Goal: Transaction & Acquisition: Purchase product/service

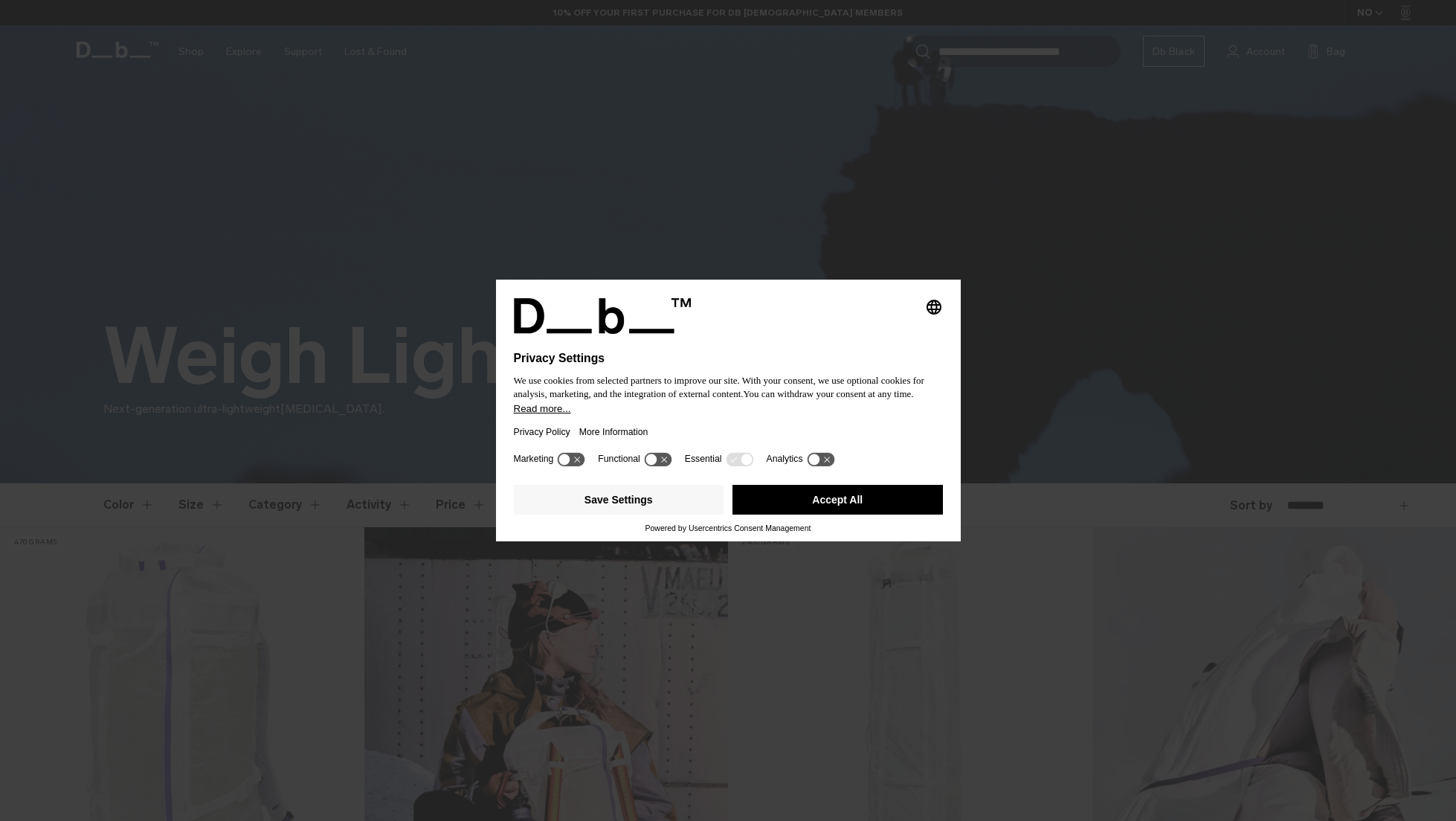
click at [844, 504] on button "Accept All" at bounding box center [837, 500] width 210 height 29
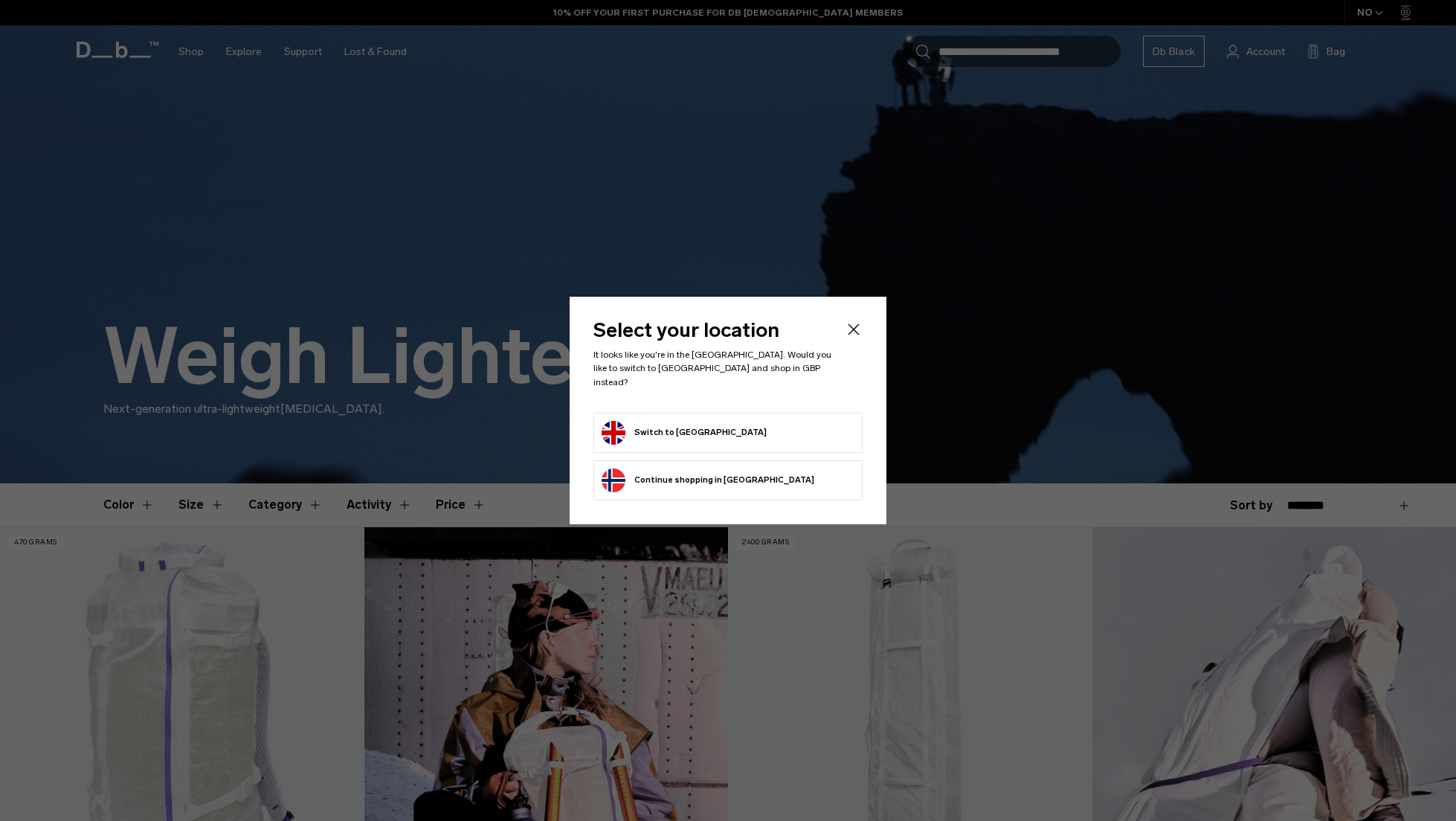
click at [762, 426] on form "Switch to United Kingdom" at bounding box center [728, 432] width 253 height 24
click at [741, 427] on form "Switch to United Kingdom" at bounding box center [728, 432] width 253 height 24
click at [858, 334] on icon "Close" at bounding box center [853, 329] width 18 height 18
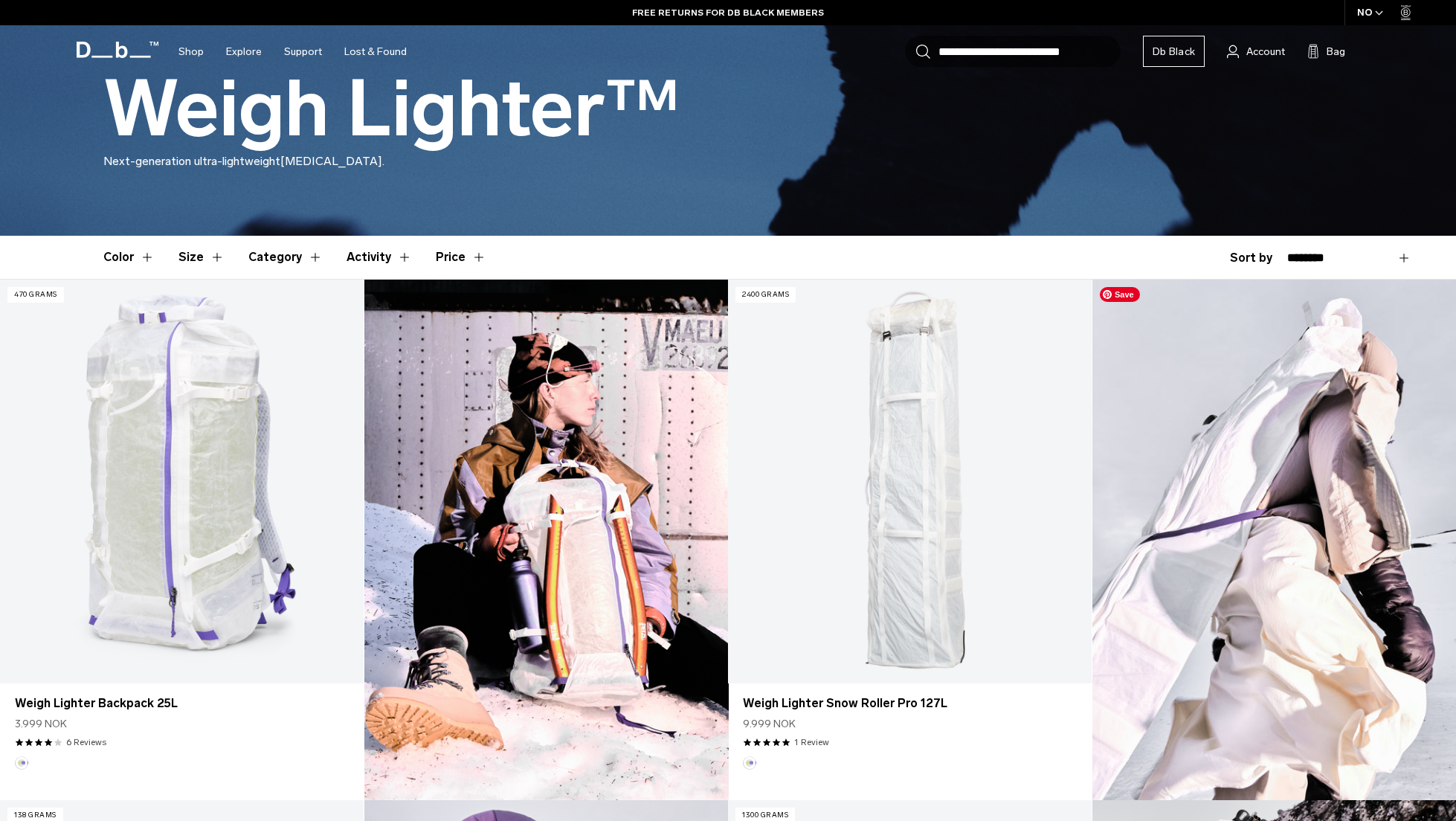
scroll to position [309, 0]
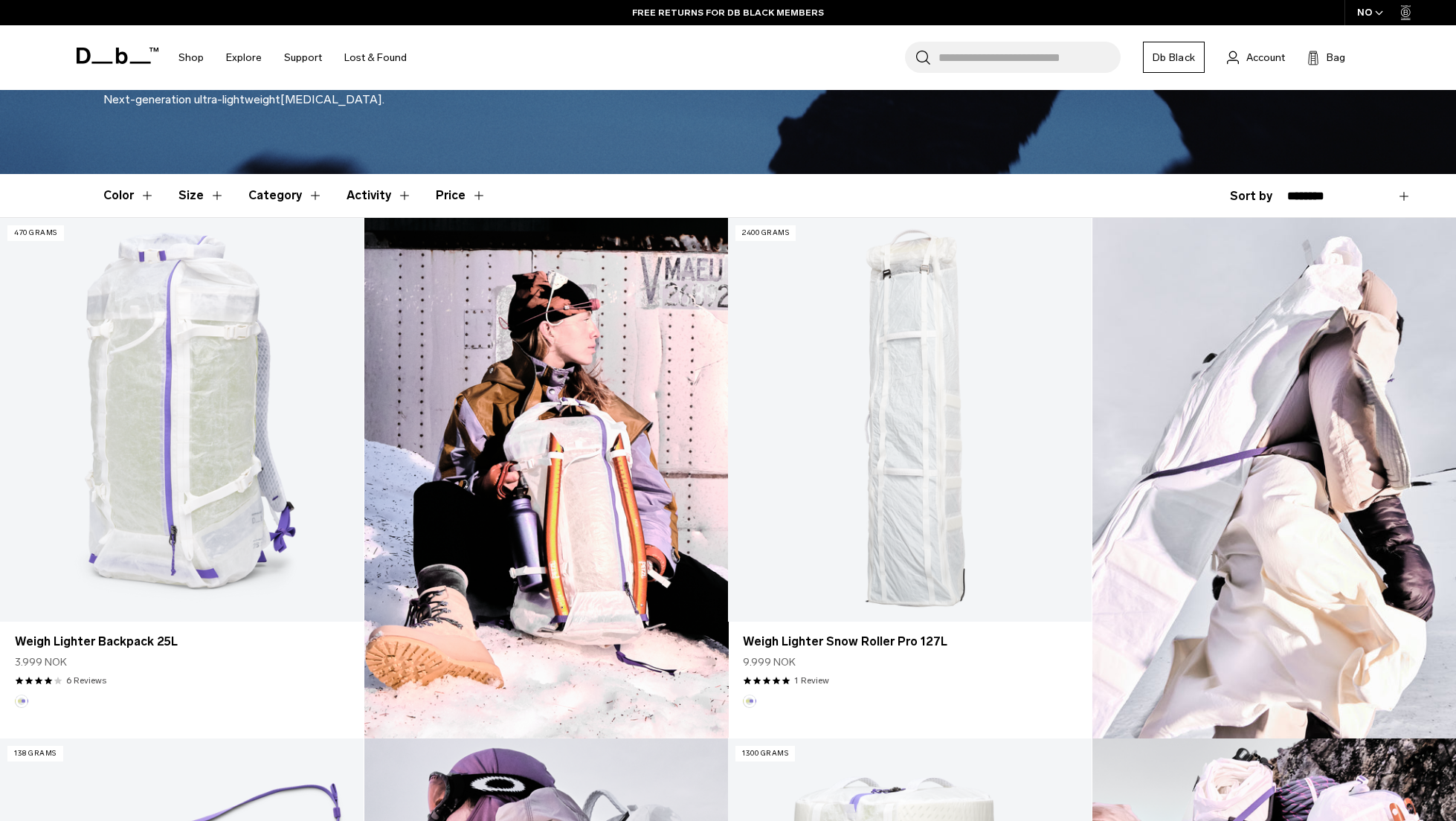
click at [1378, 15] on icon "button" at bounding box center [1378, 12] width 9 height 5
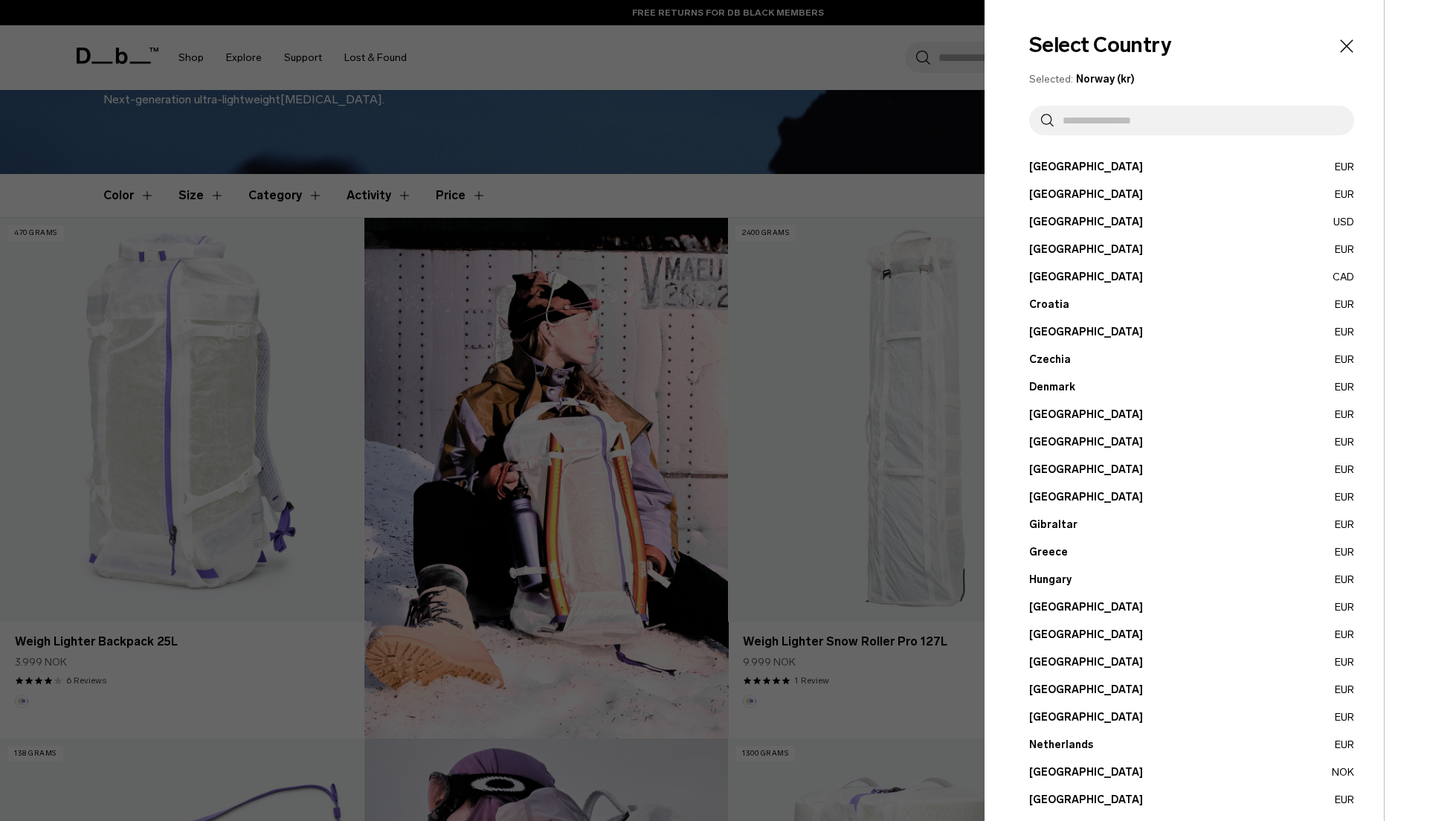
scroll to position [275, 0]
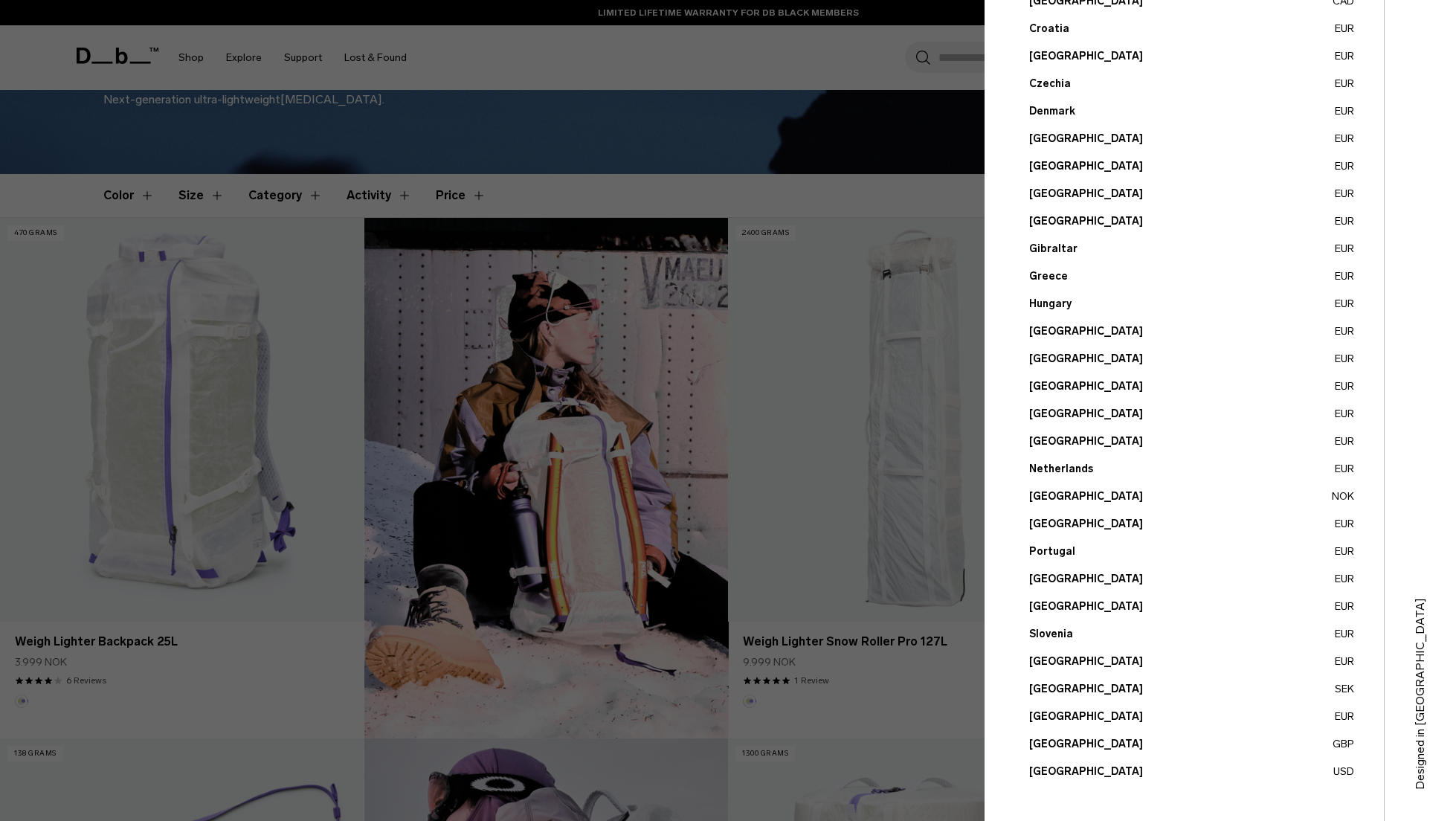
click at [1088, 740] on button "United Kingdom GBP" at bounding box center [1191, 743] width 325 height 16
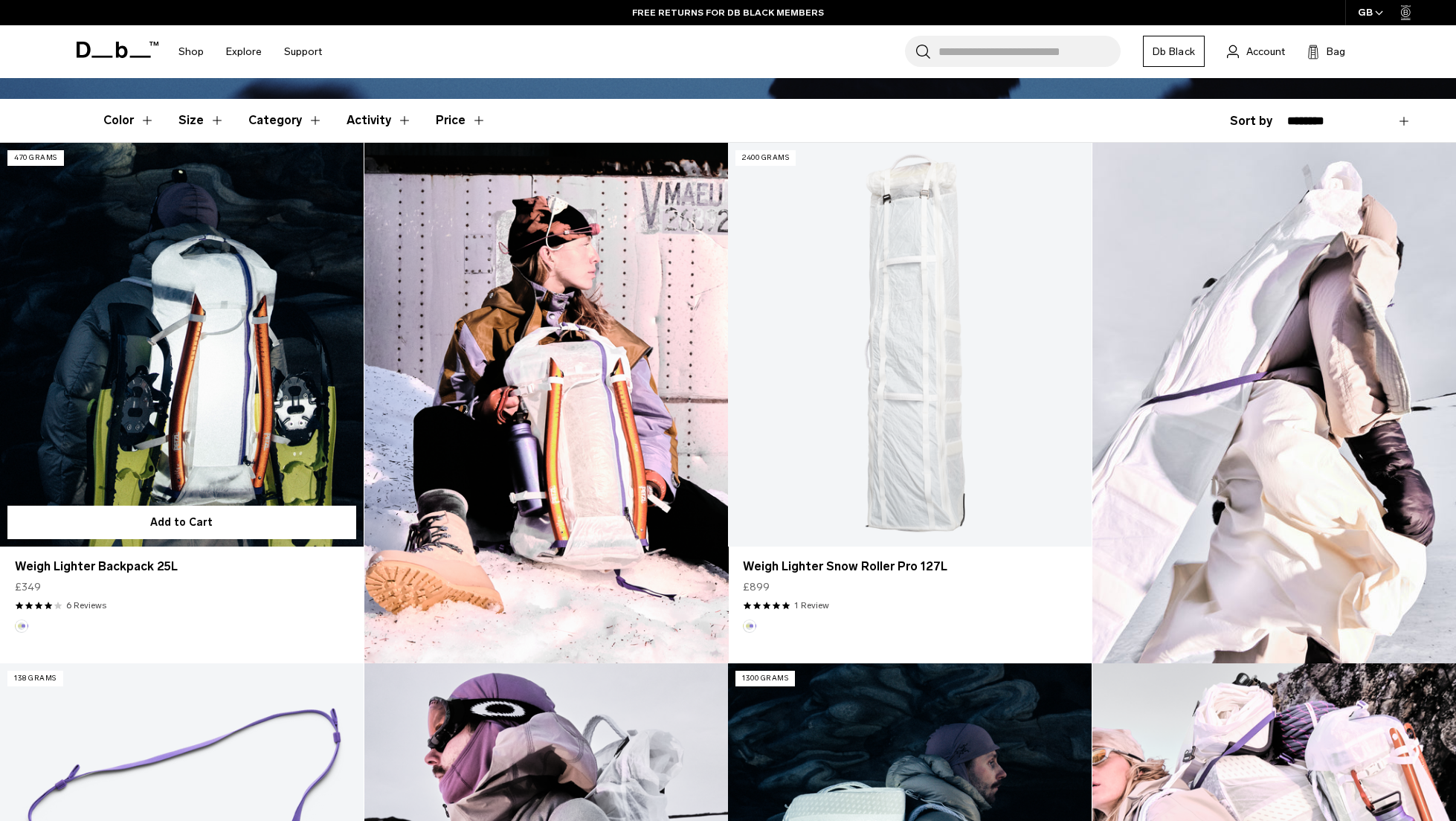
scroll to position [371, 0]
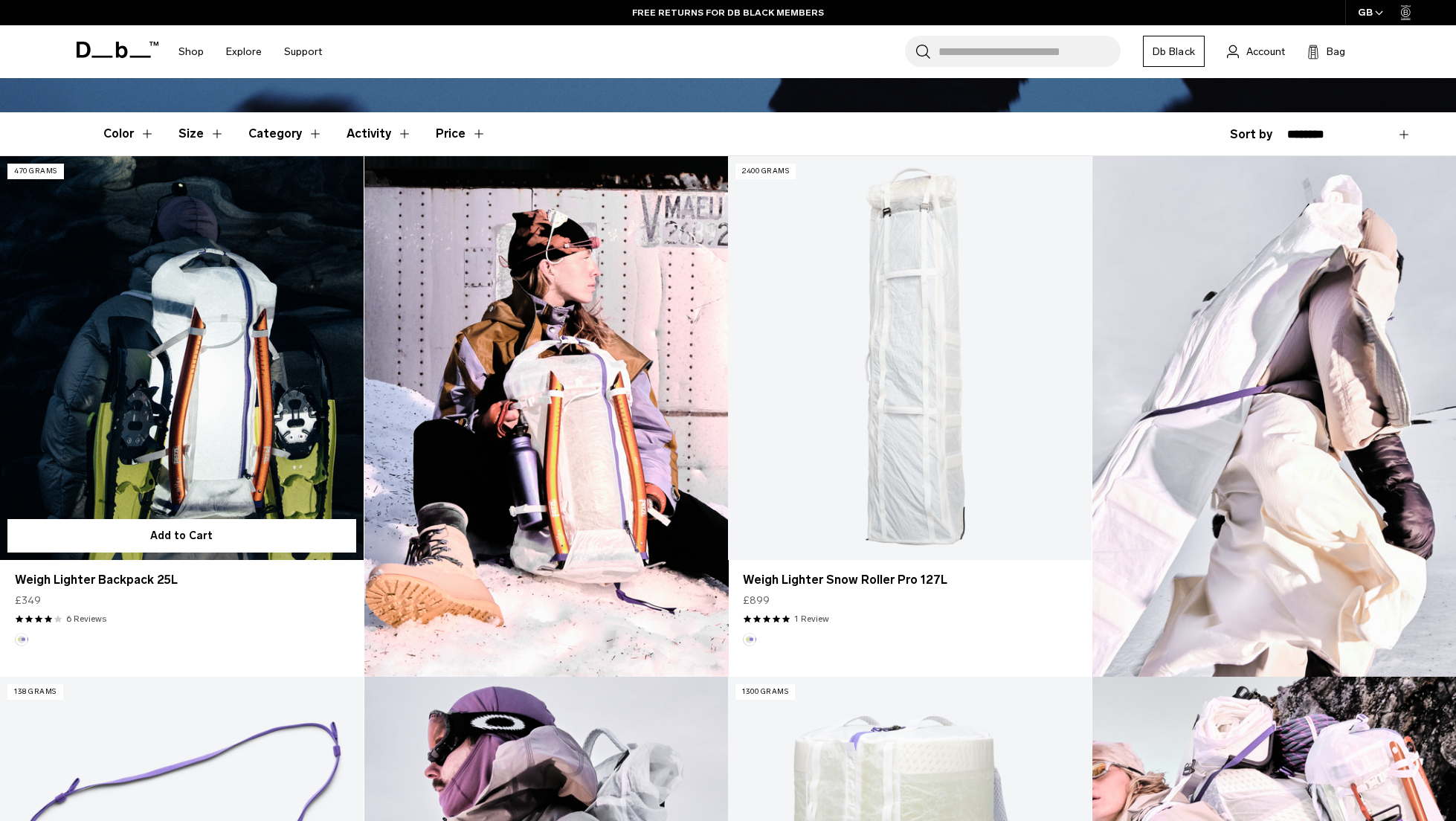
click at [208, 354] on link "Weigh Lighter Backpack 25L" at bounding box center [182, 358] width 363 height 404
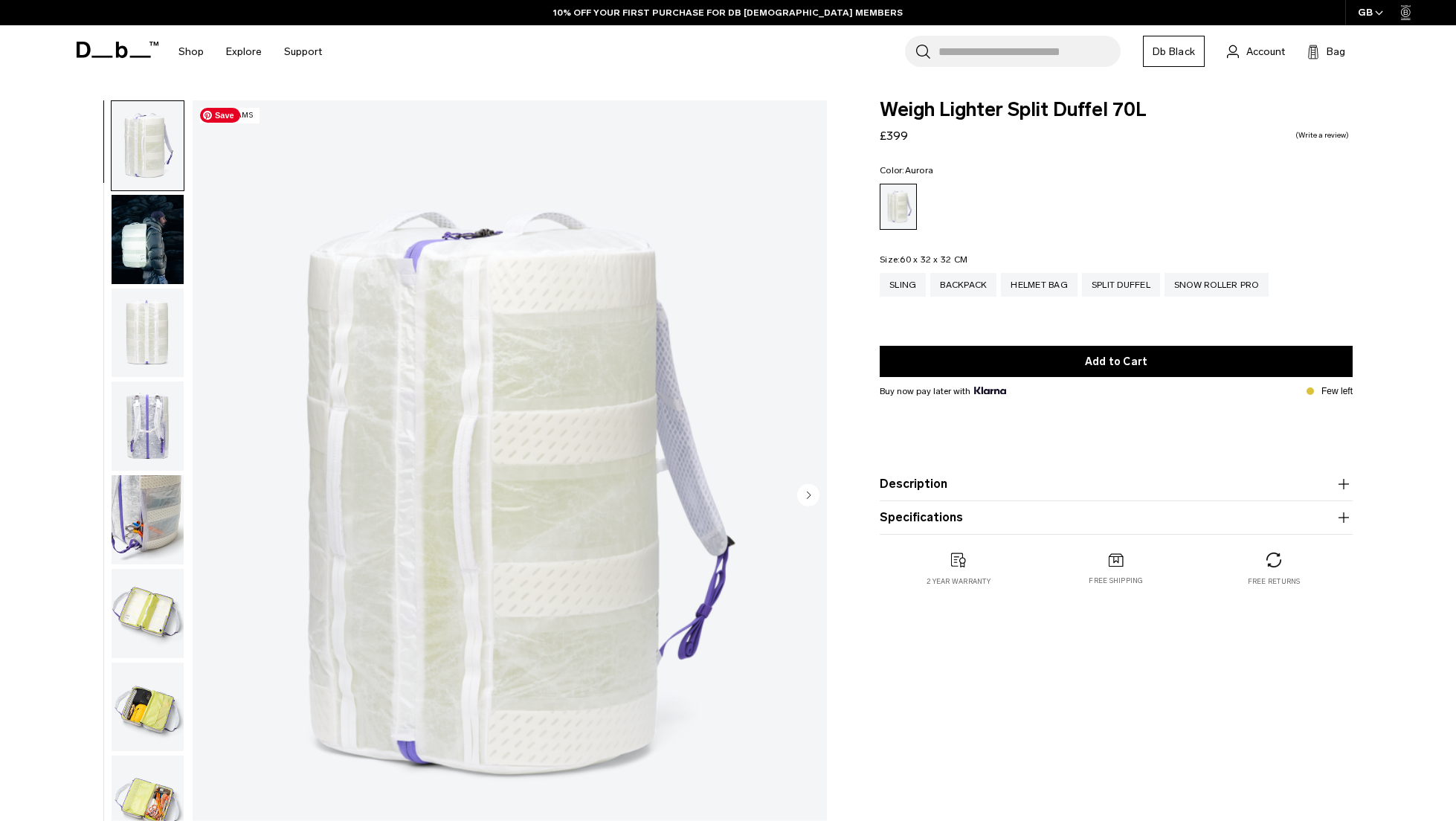
scroll to position [2, 0]
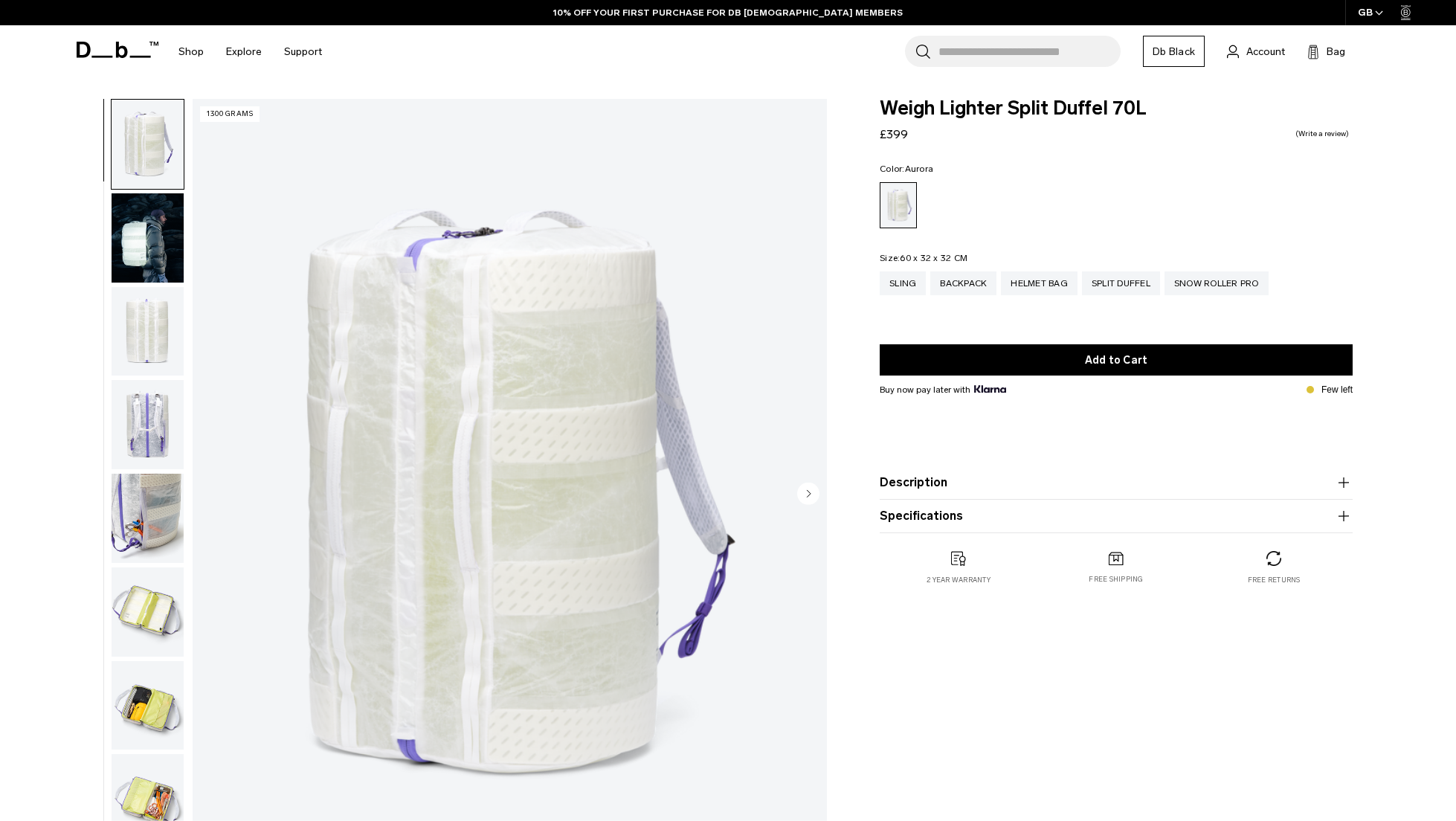
click at [812, 488] on circle "Next slide" at bounding box center [808, 493] width 23 height 23
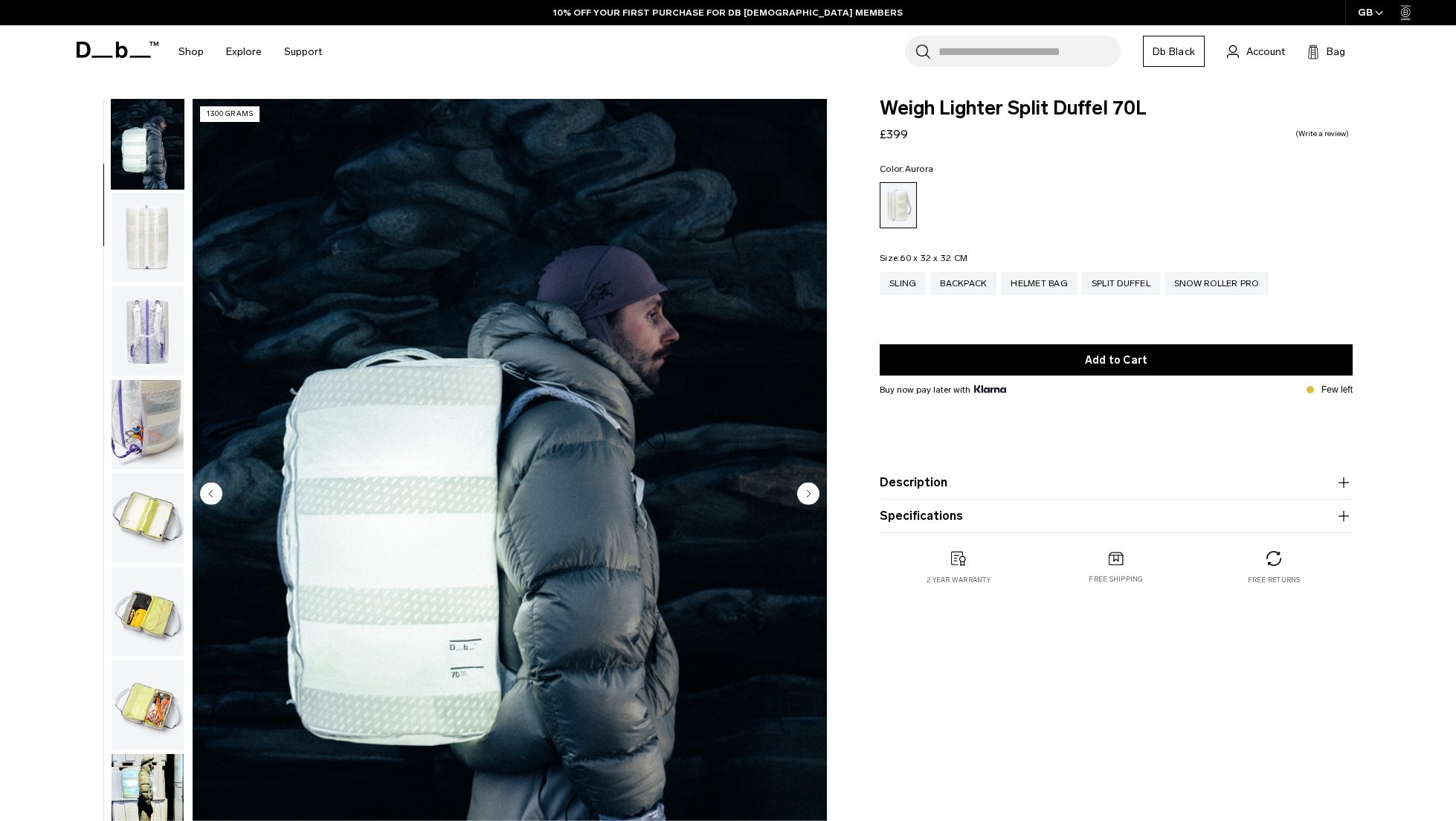
click at [810, 484] on circle "Next slide" at bounding box center [808, 493] width 23 height 23
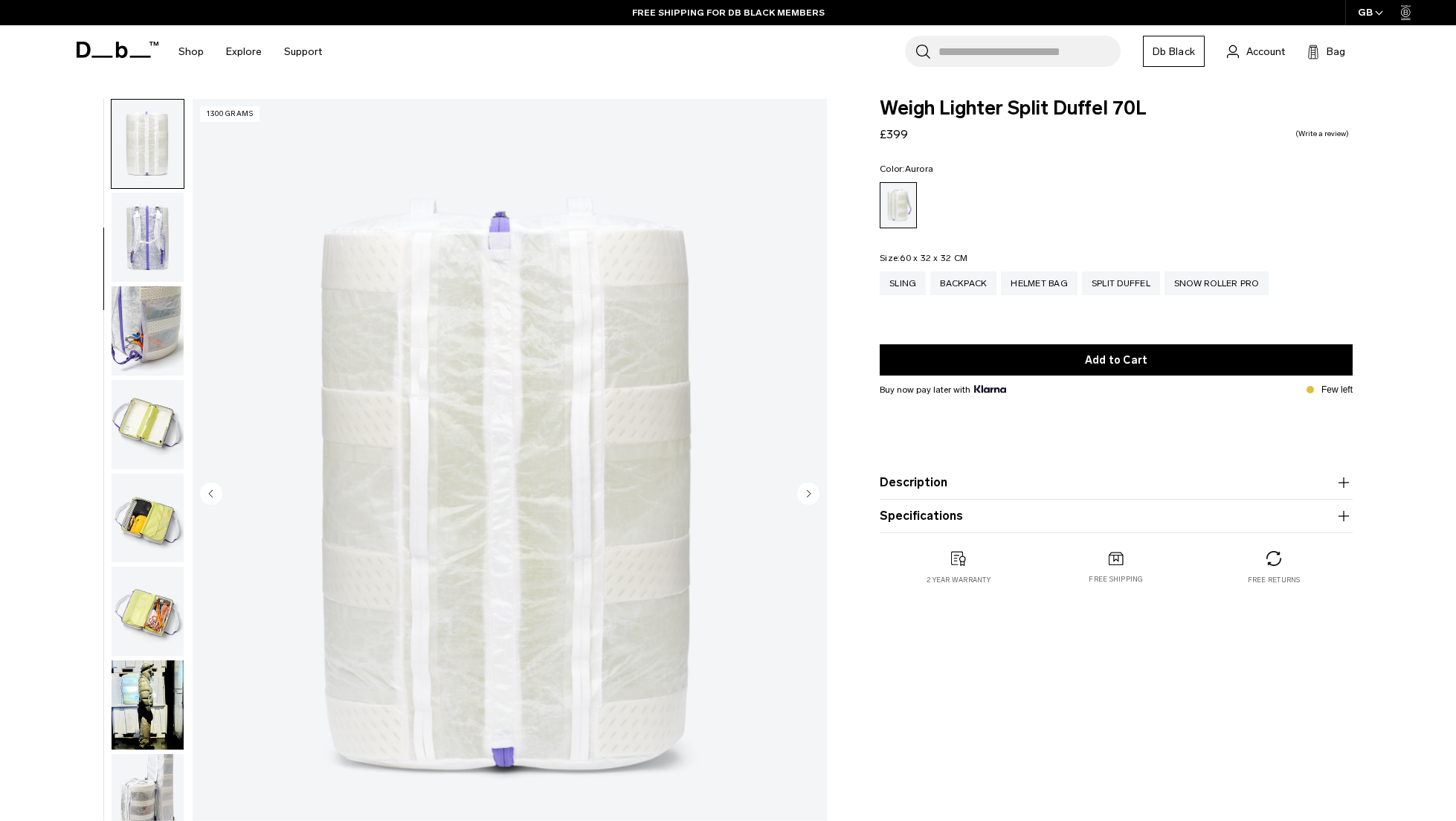
click at [810, 484] on circle "Next slide" at bounding box center [808, 493] width 23 height 23
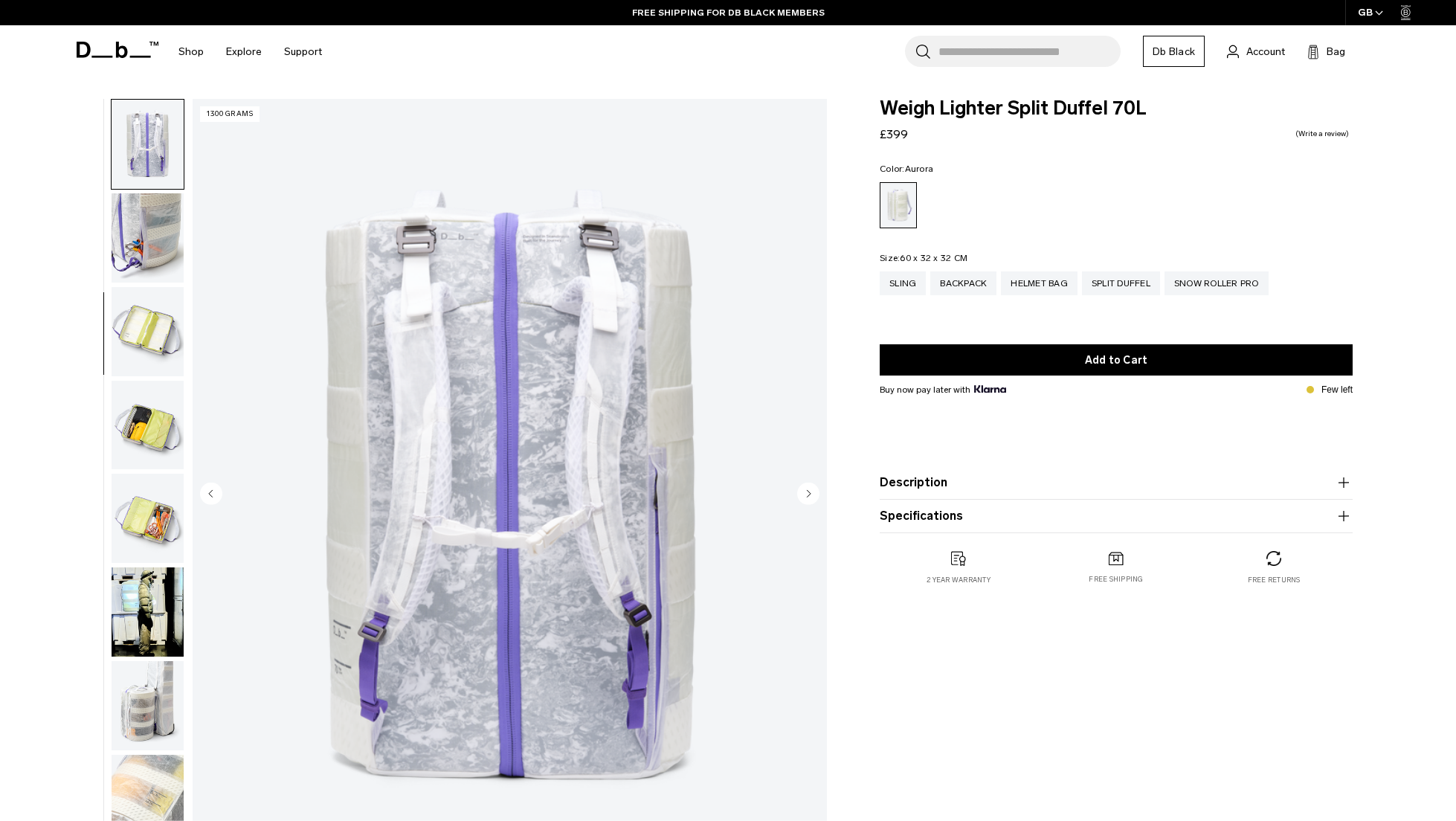
click at [810, 484] on circle "Next slide" at bounding box center [808, 493] width 23 height 23
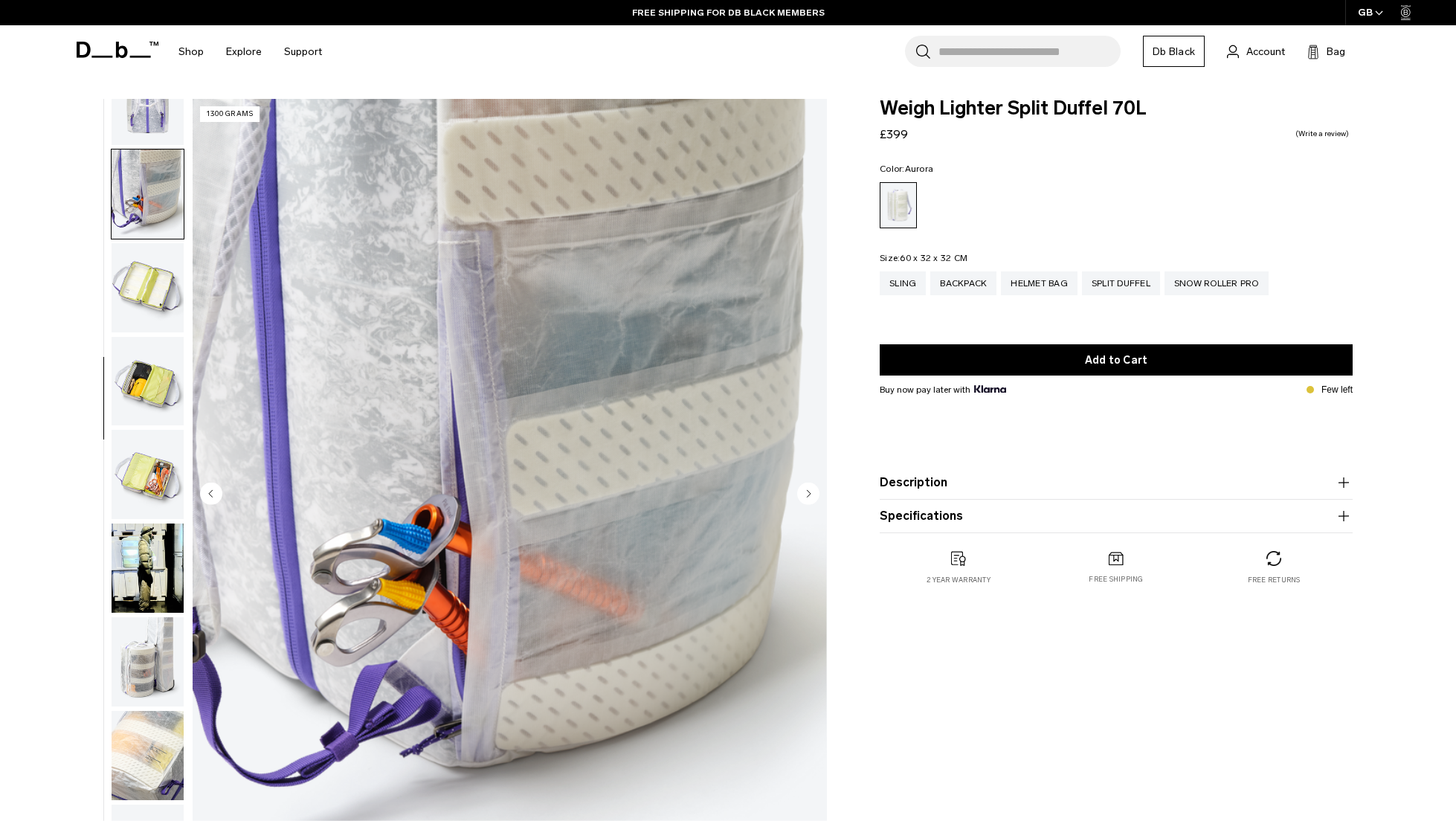
scroll to position [327, 0]
click at [810, 484] on circle "Next slide" at bounding box center [808, 493] width 23 height 23
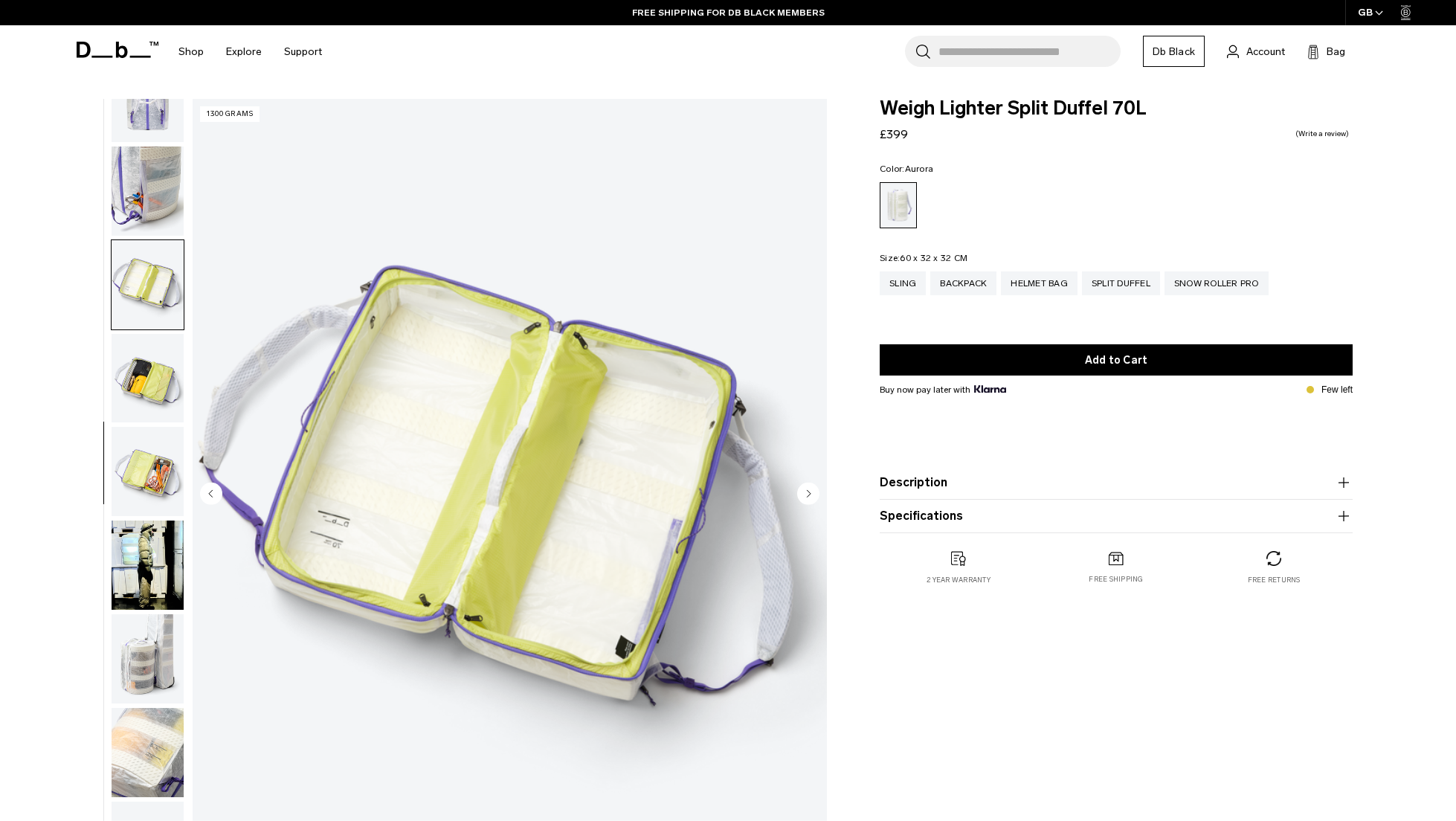
click at [810, 484] on circle "Next slide" at bounding box center [808, 493] width 23 height 23
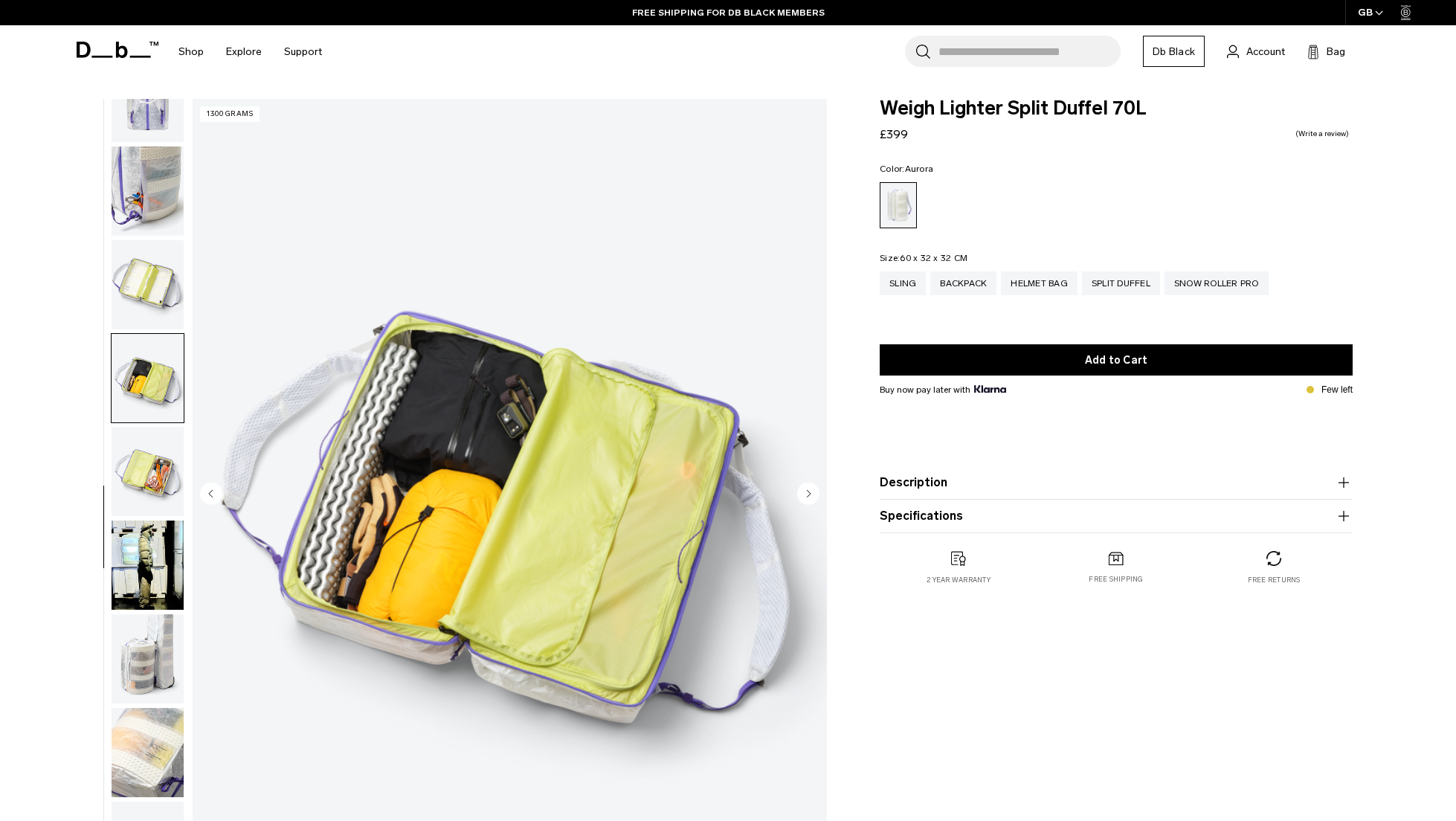
click at [810, 484] on circle "Next slide" at bounding box center [808, 493] width 23 height 23
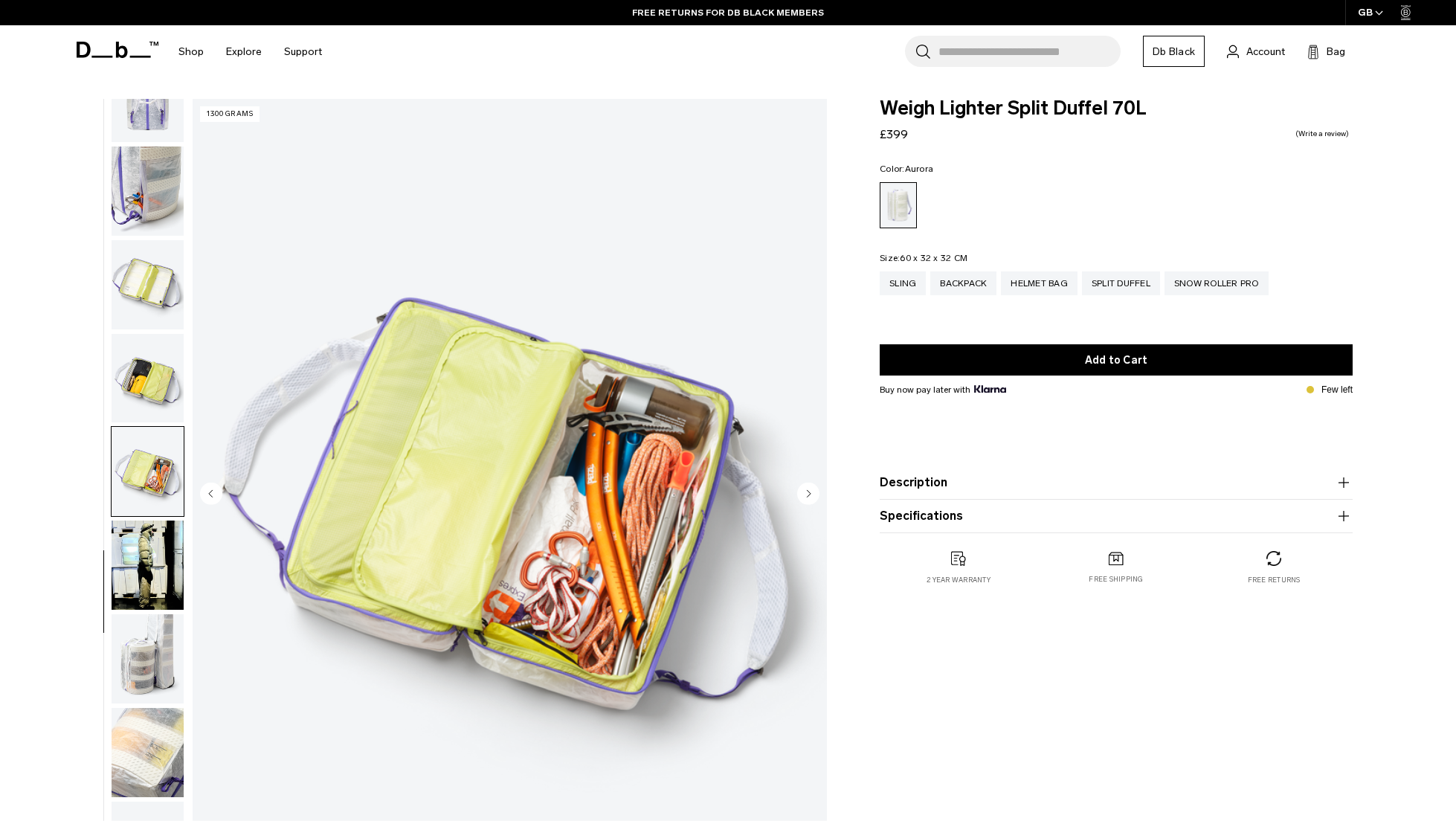
click at [810, 484] on circle "Next slide" at bounding box center [808, 493] width 23 height 23
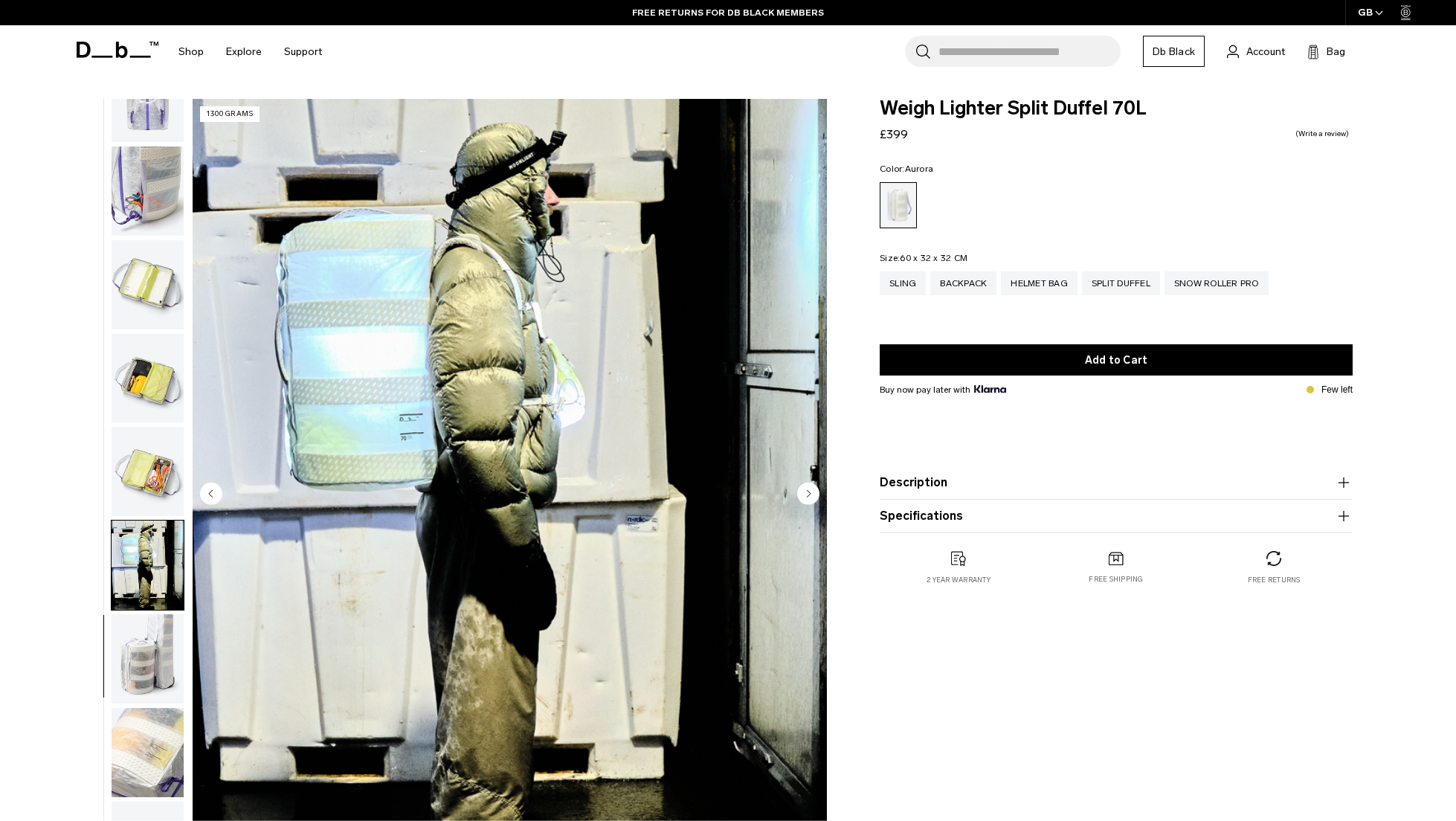
click at [810, 484] on circle "Next slide" at bounding box center [808, 493] width 23 height 23
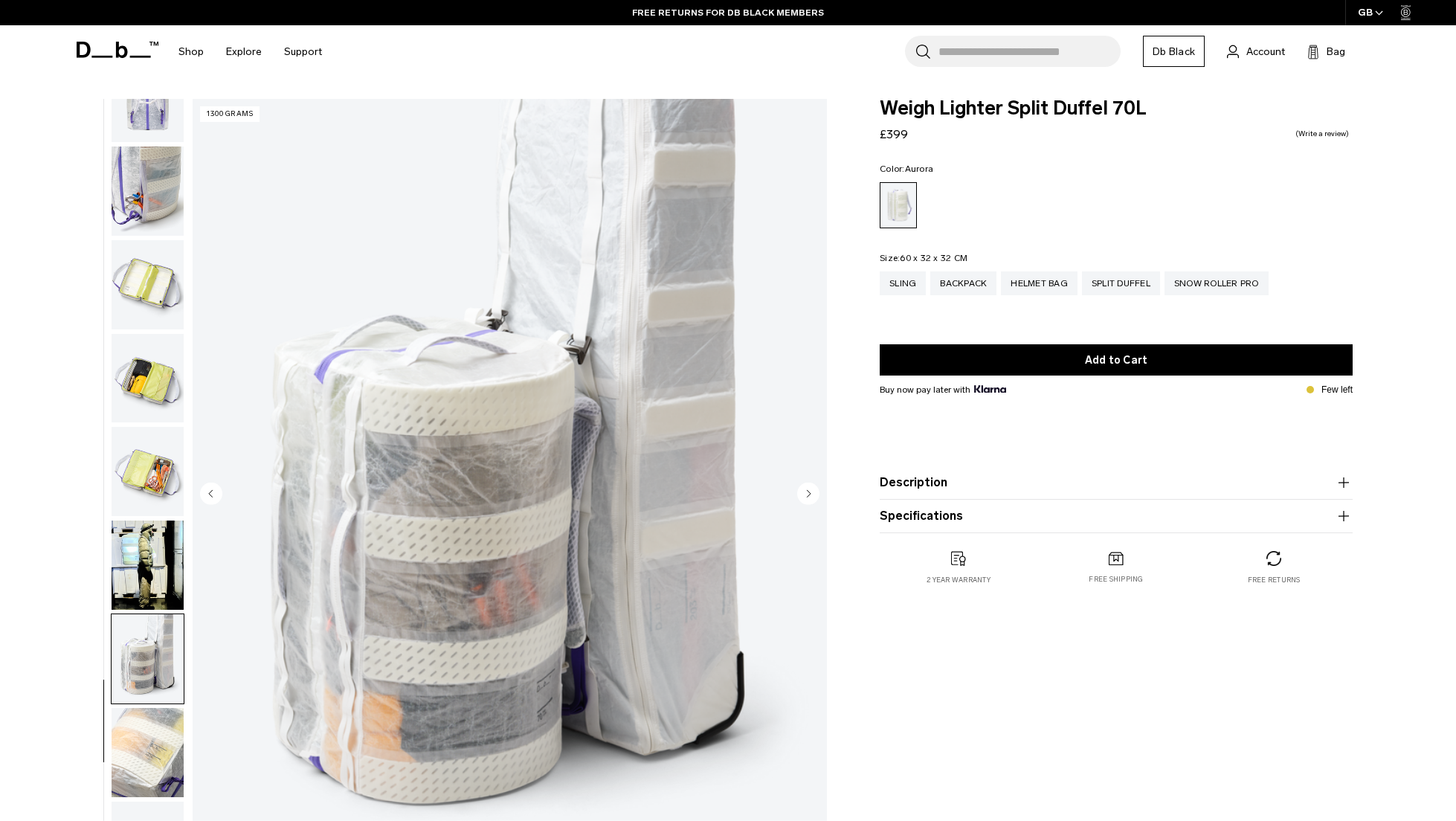
click at [810, 484] on circle "Next slide" at bounding box center [808, 493] width 23 height 23
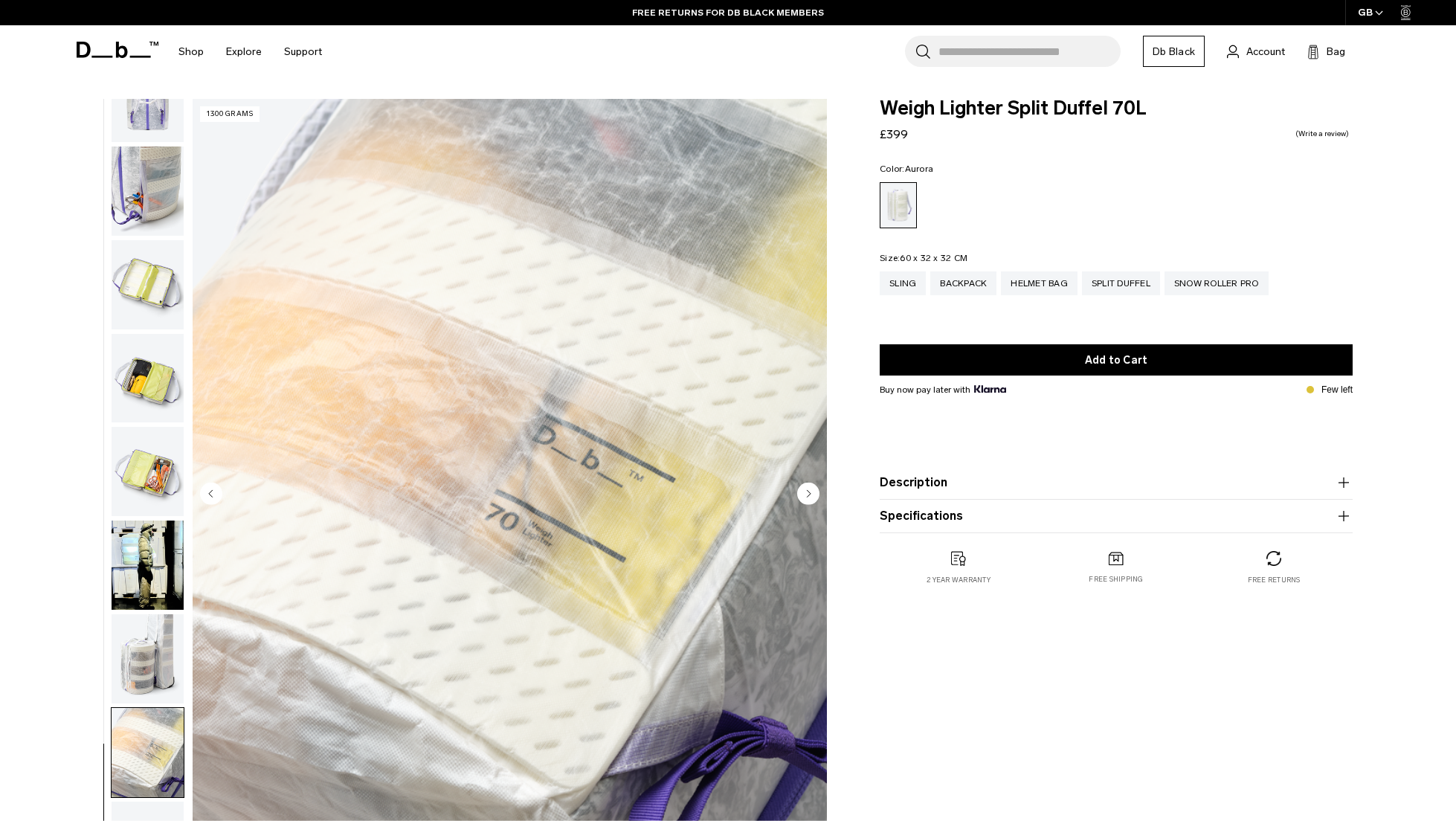
click at [810, 484] on circle "Next slide" at bounding box center [808, 493] width 23 height 23
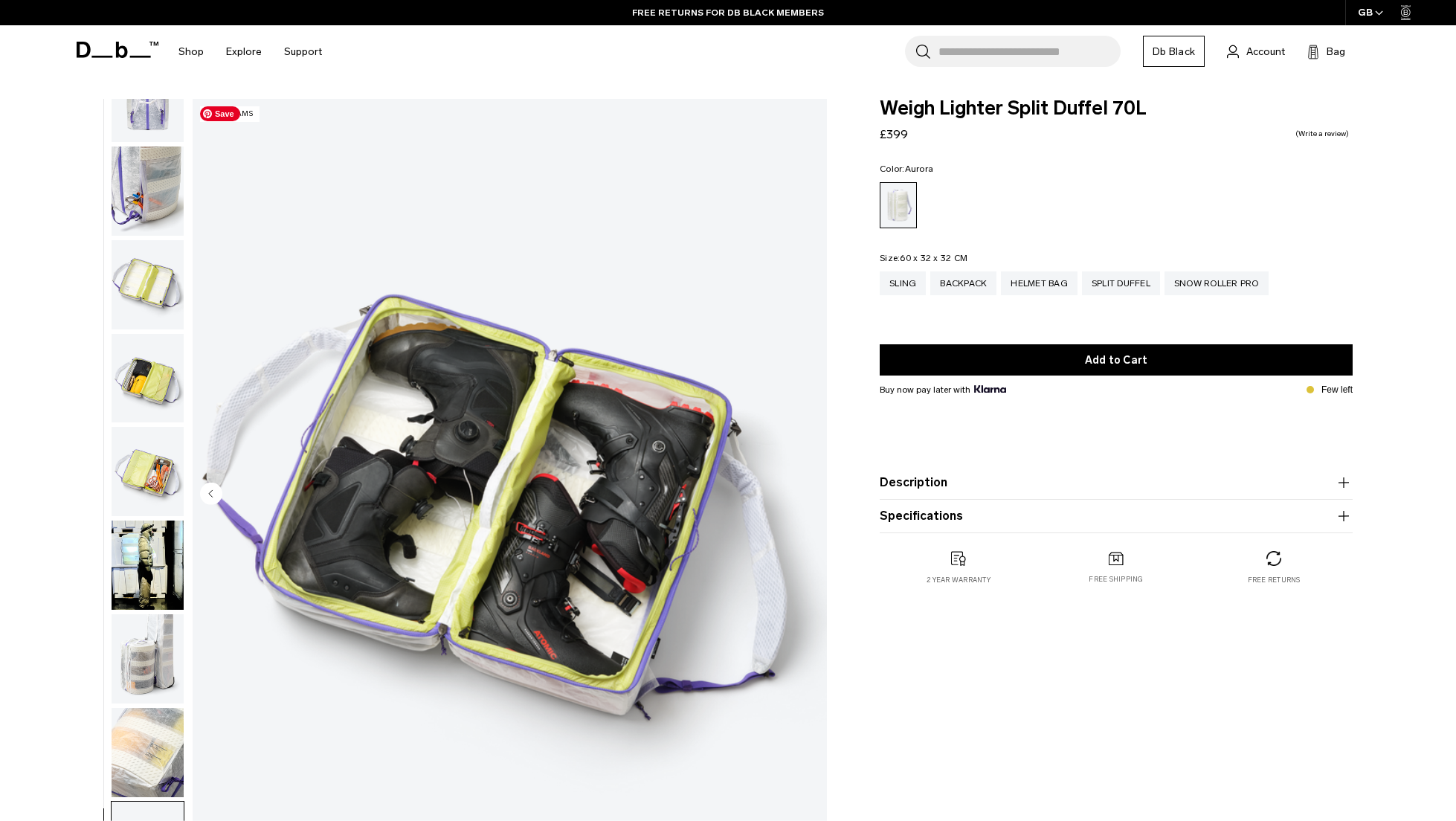
click at [810, 484] on img "12 / 12" at bounding box center [509, 494] width 634 height 792
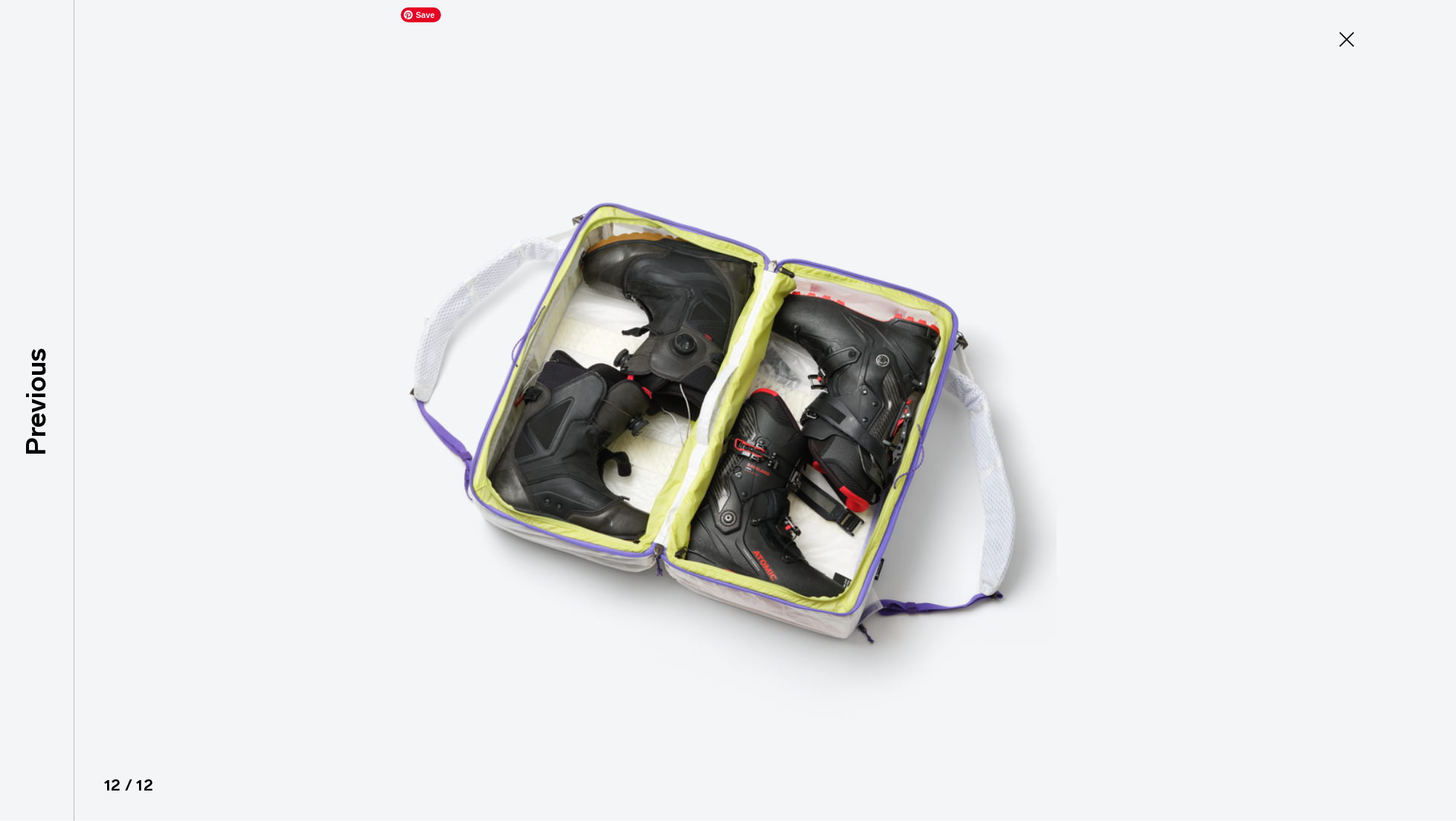
click at [810, 484] on img at bounding box center [728, 410] width 669 height 821
click at [1352, 43] on icon at bounding box center [1346, 39] width 24 height 24
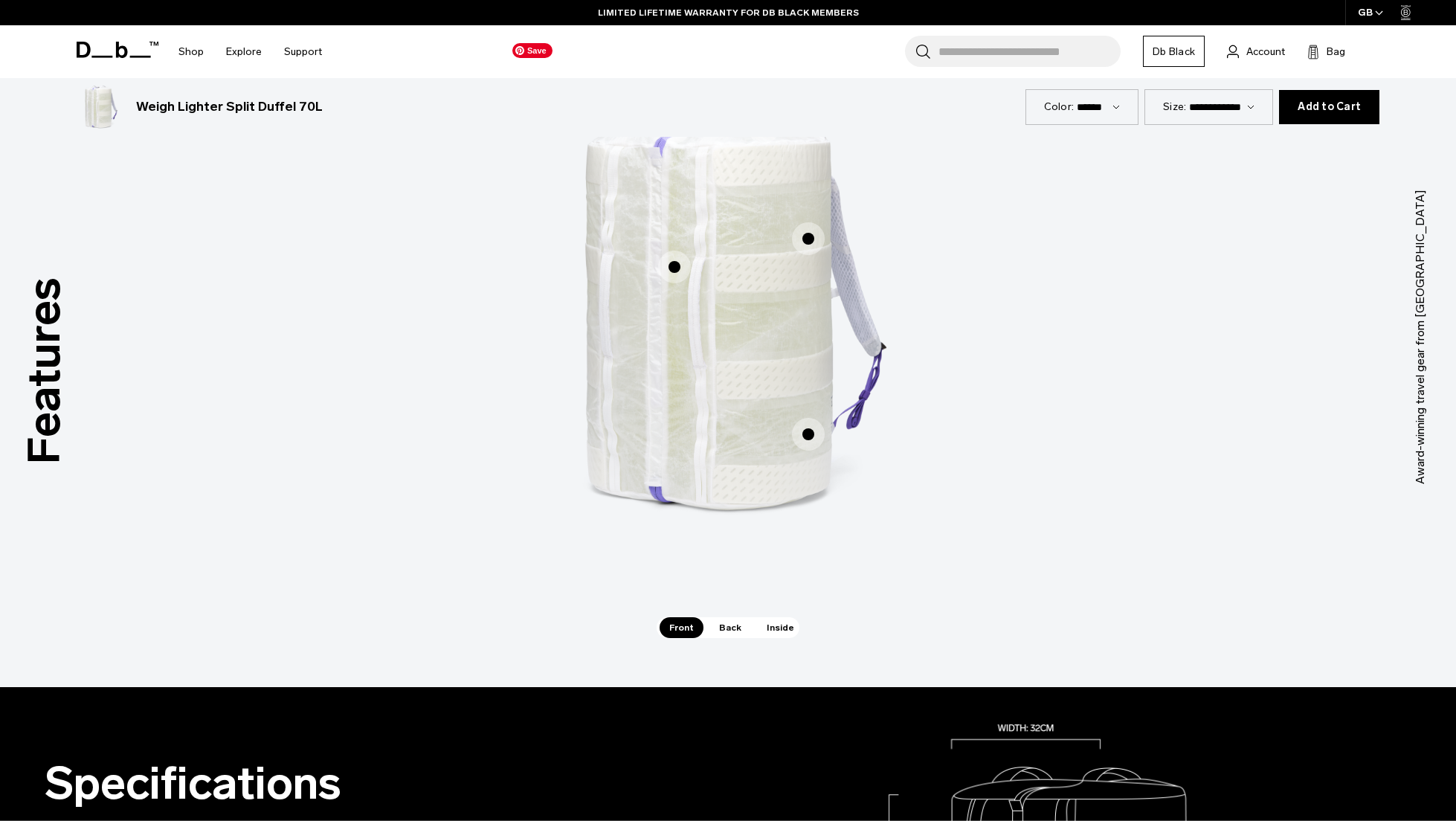
scroll to position [942, 0]
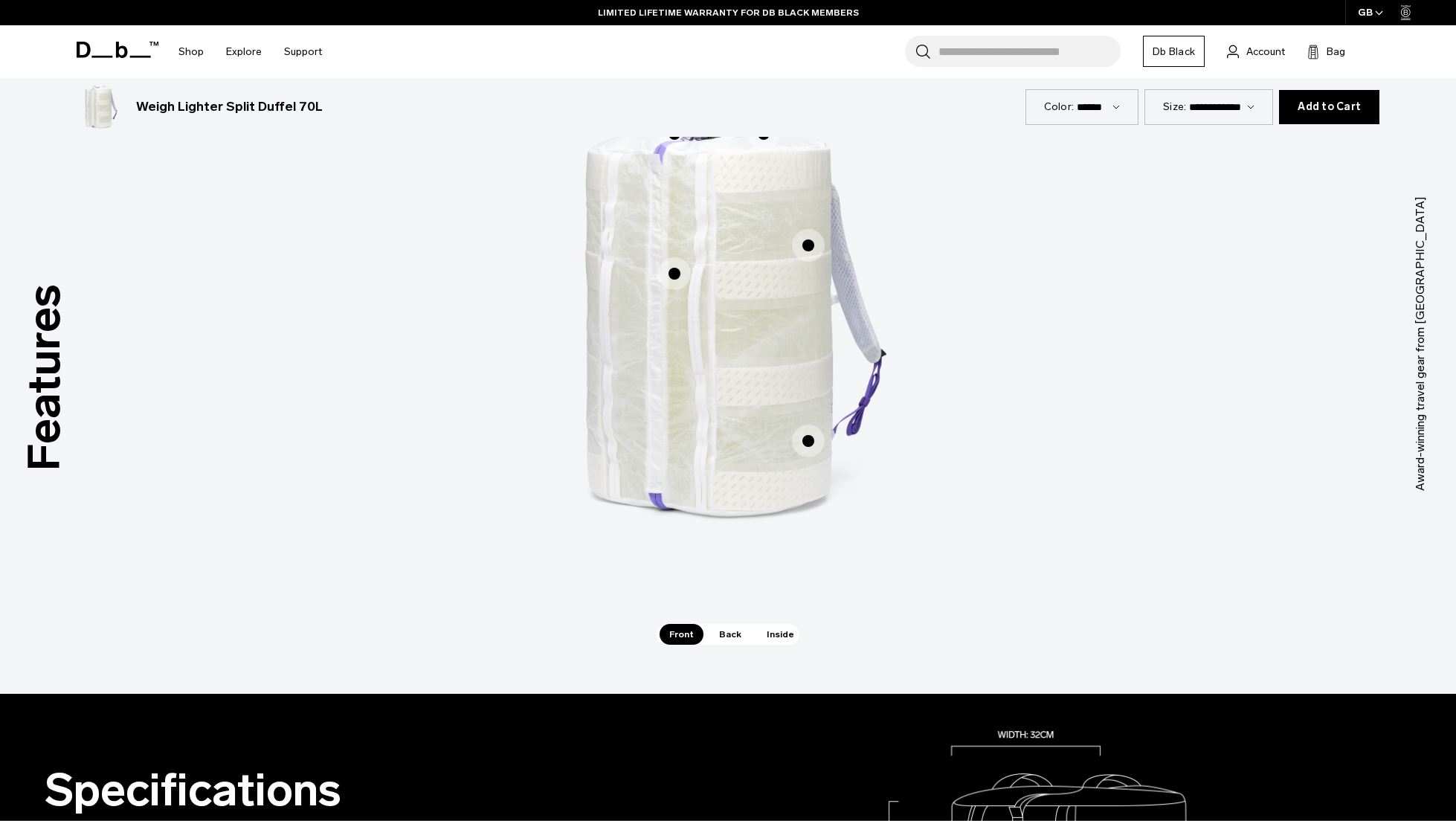
drag, startPoint x: 726, startPoint y: 627, endPoint x: 765, endPoint y: 626, distance: 39.0
click at [726, 627] on span "Back" at bounding box center [730, 634] width 42 height 21
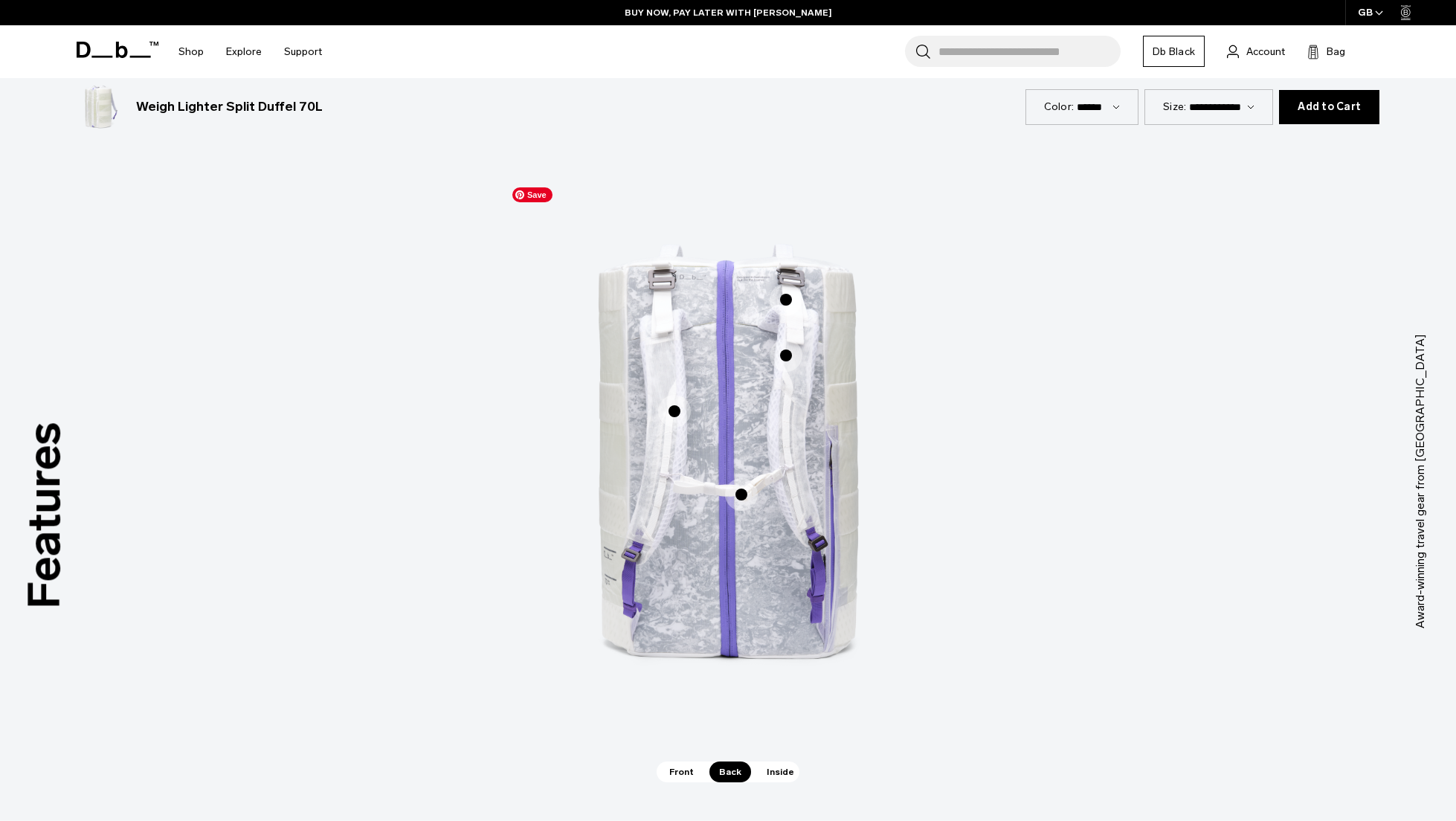
scroll to position [800, 0]
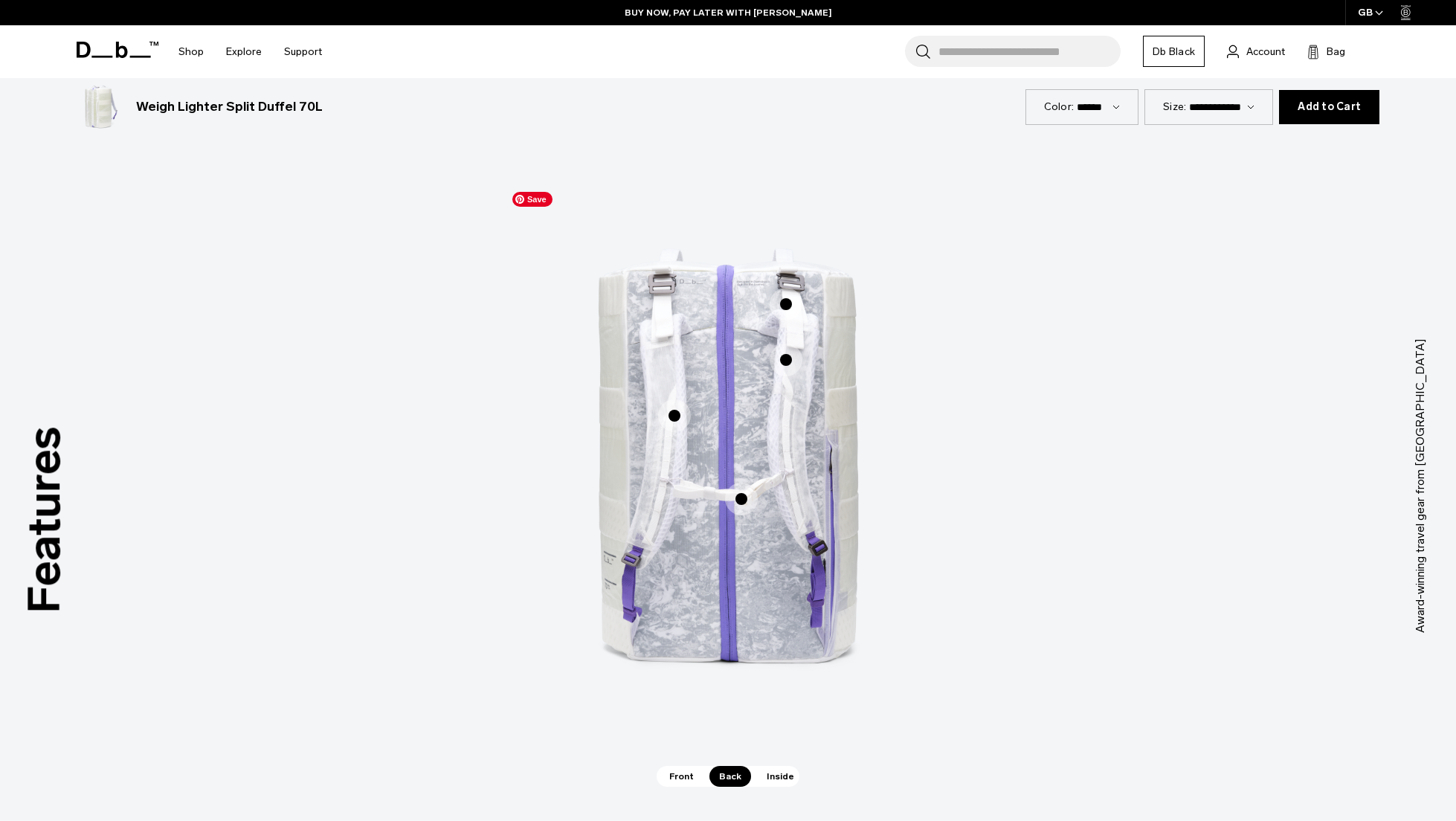
click at [782, 776] on span "Inside" at bounding box center [780, 776] width 47 height 21
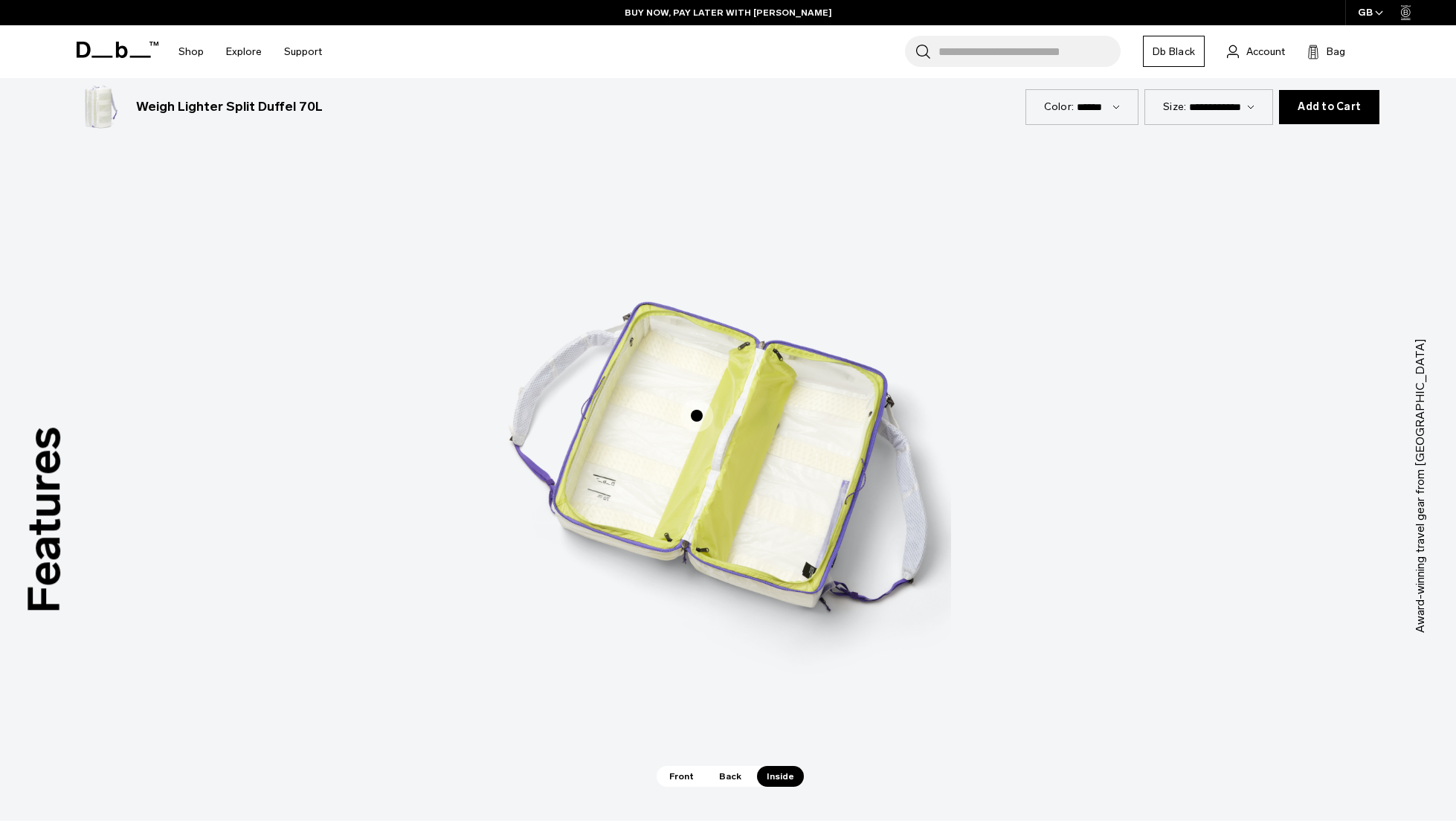
click at [692, 414] on span "3 / 3" at bounding box center [696, 415] width 33 height 33
click at [685, 472] on img "3 / 3" at bounding box center [727, 463] width 446 height 557
drag, startPoint x: 807, startPoint y: 445, endPoint x: 740, endPoint y: 435, distance: 67.7
click at [807, 445] on img "3 / 3" at bounding box center [727, 463] width 446 height 557
click at [691, 421] on span "3 / 3" at bounding box center [696, 415] width 33 height 33
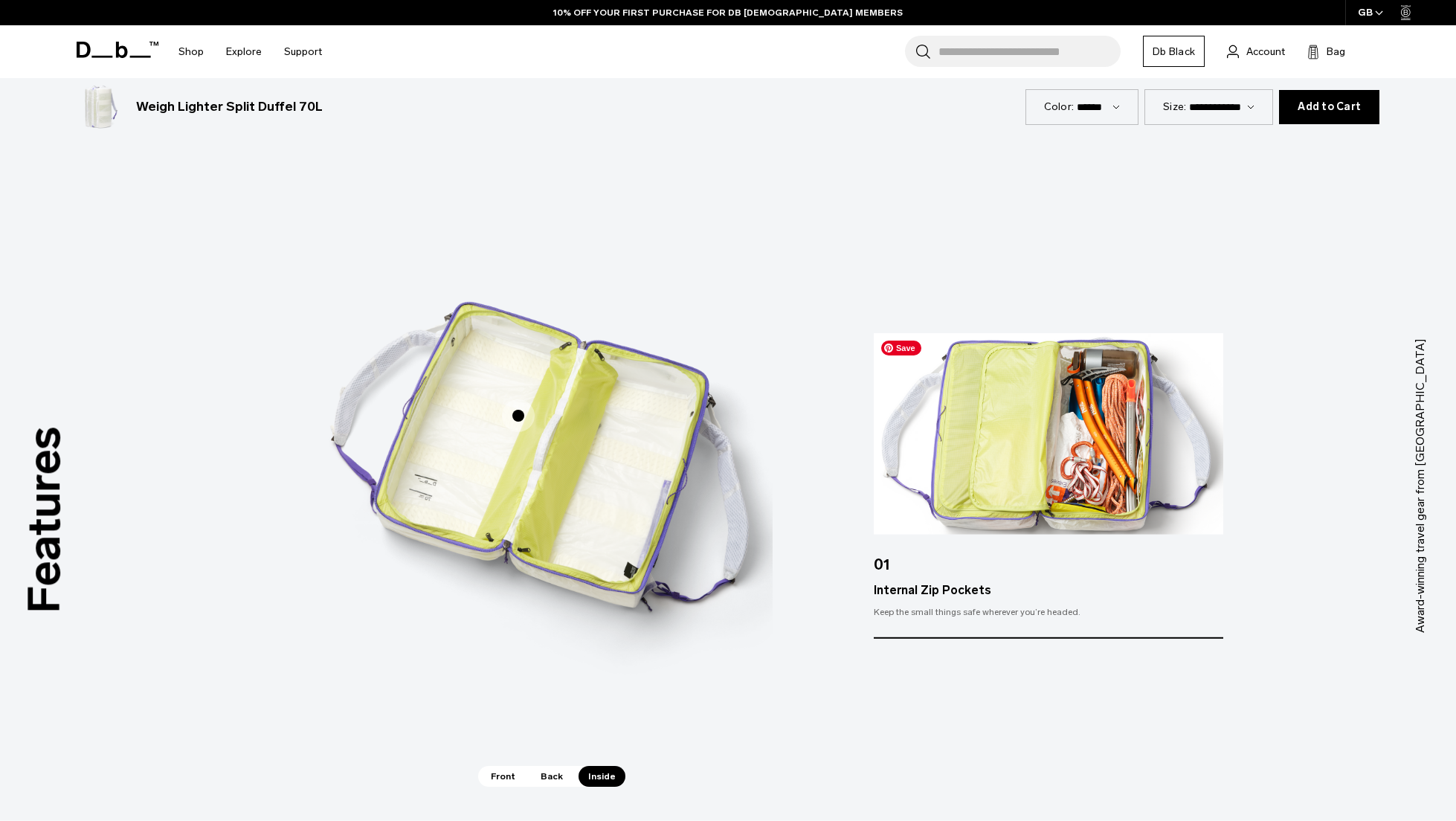
click at [1121, 445] on img at bounding box center [1049, 434] width 349 height 202
click at [1175, 449] on img at bounding box center [1049, 434] width 349 height 202
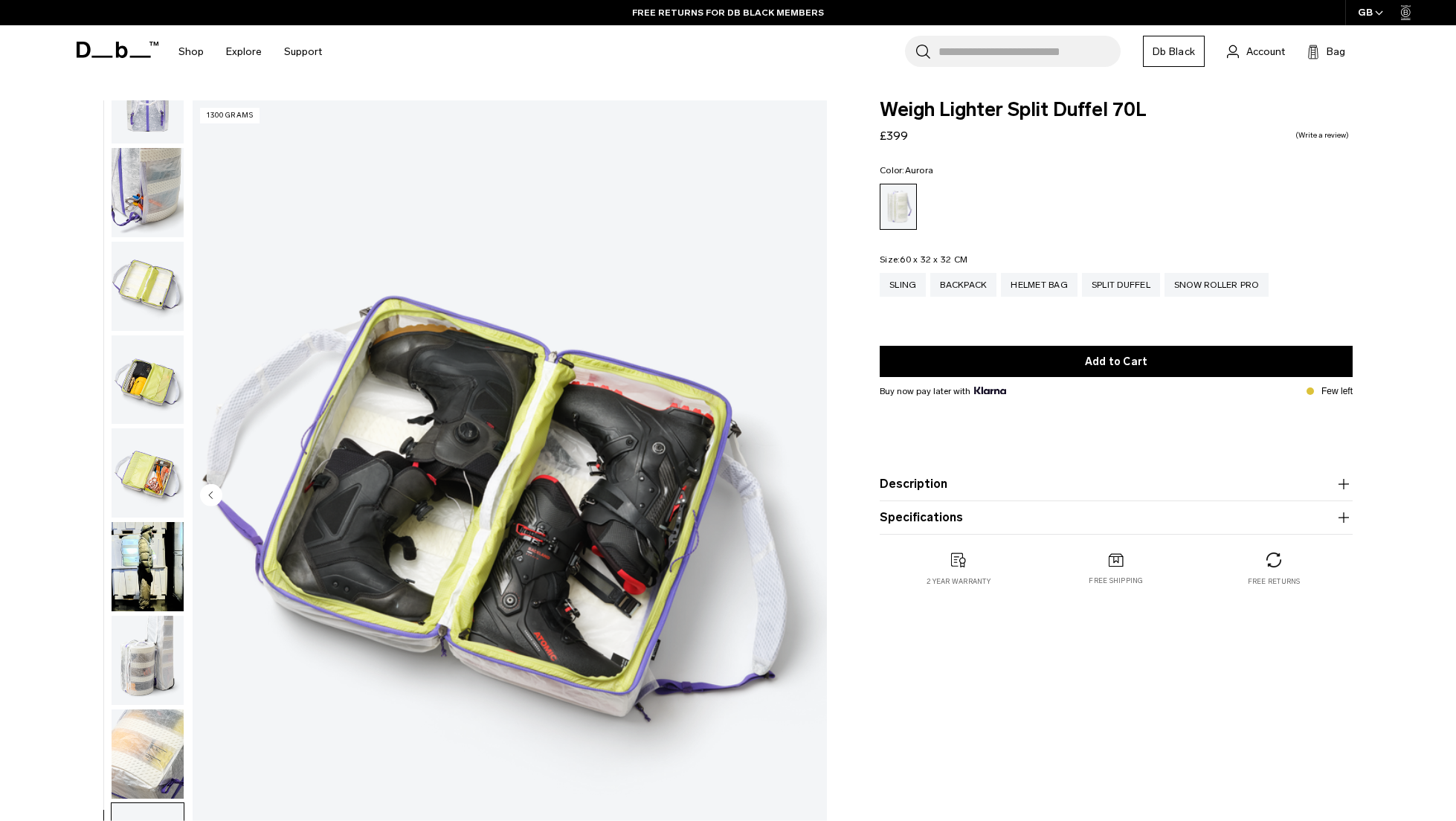
click at [162, 555] on img "button" at bounding box center [147, 566] width 72 height 89
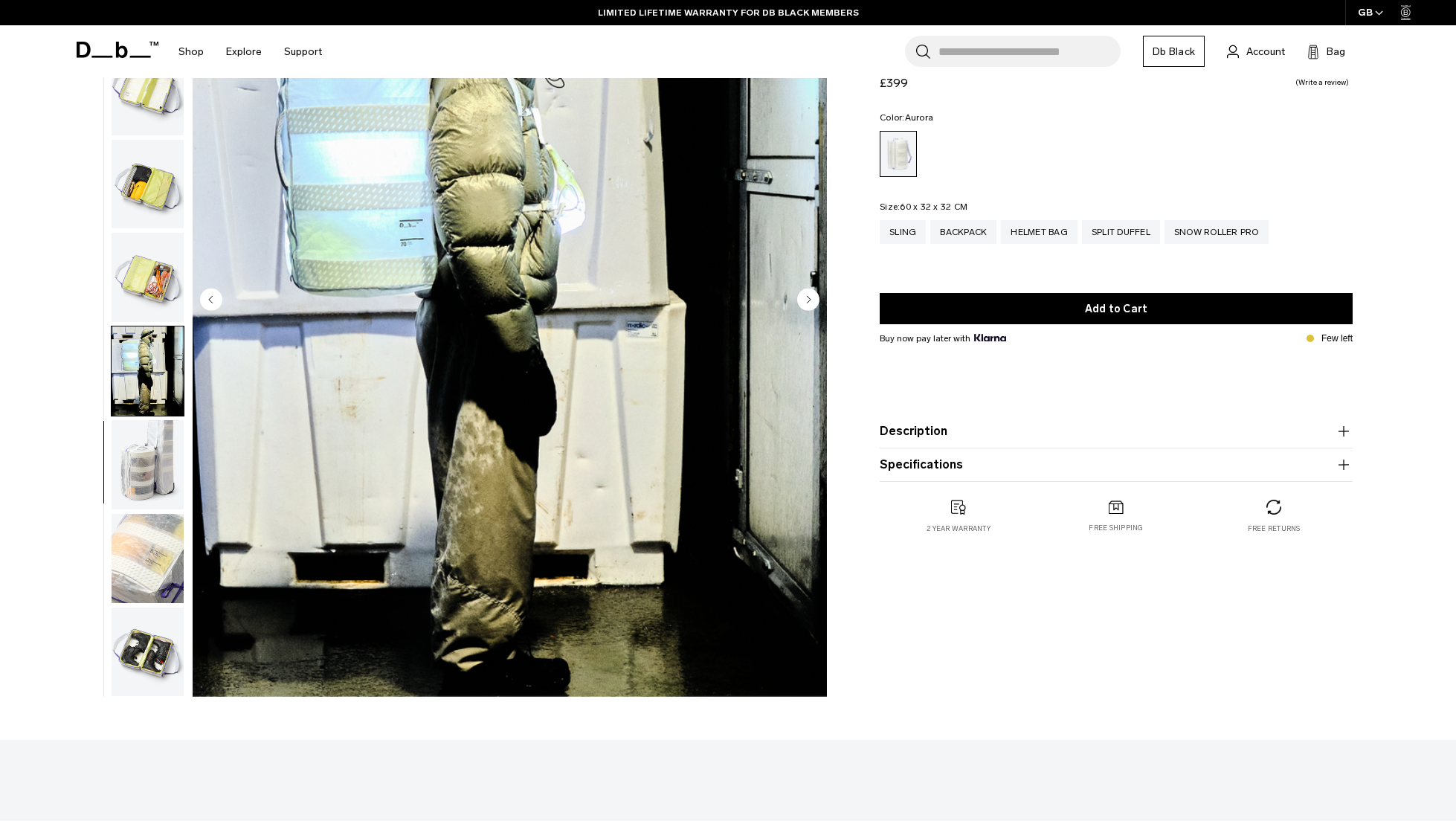
scroll to position [198, 0]
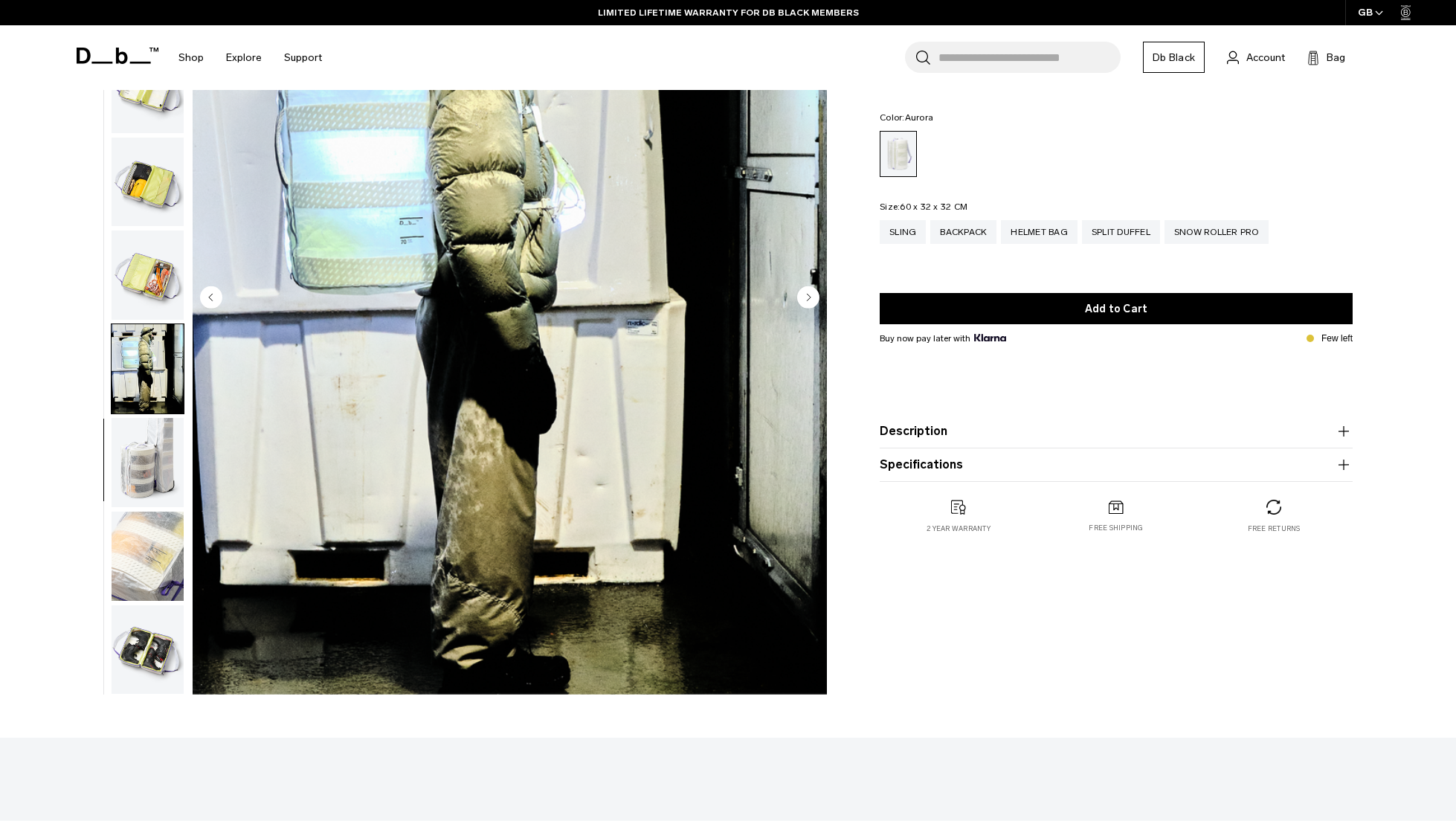
click at [126, 663] on img "button" at bounding box center [147, 650] width 72 height 89
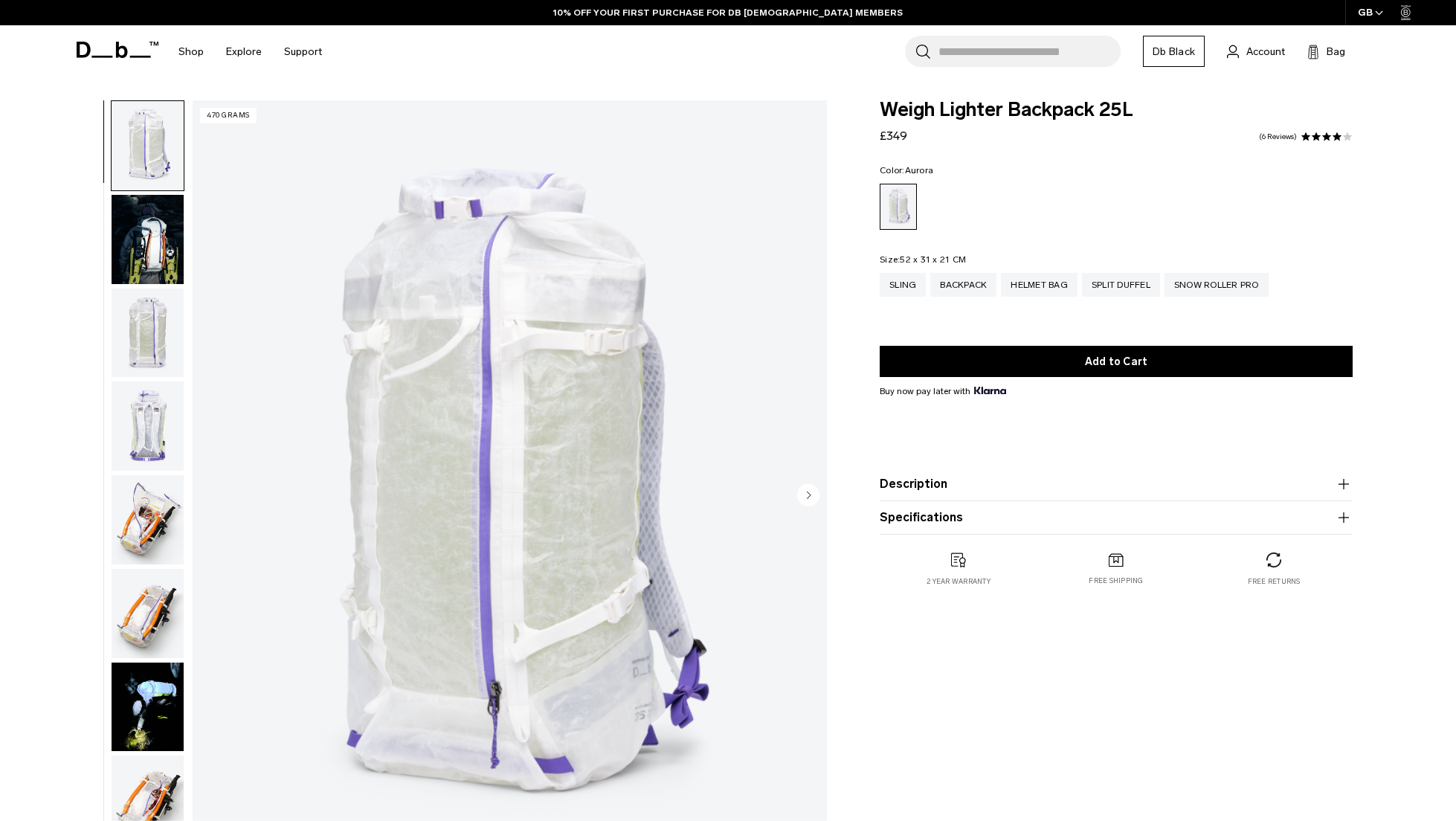
click at [807, 497] on circle "Next slide" at bounding box center [808, 494] width 23 height 23
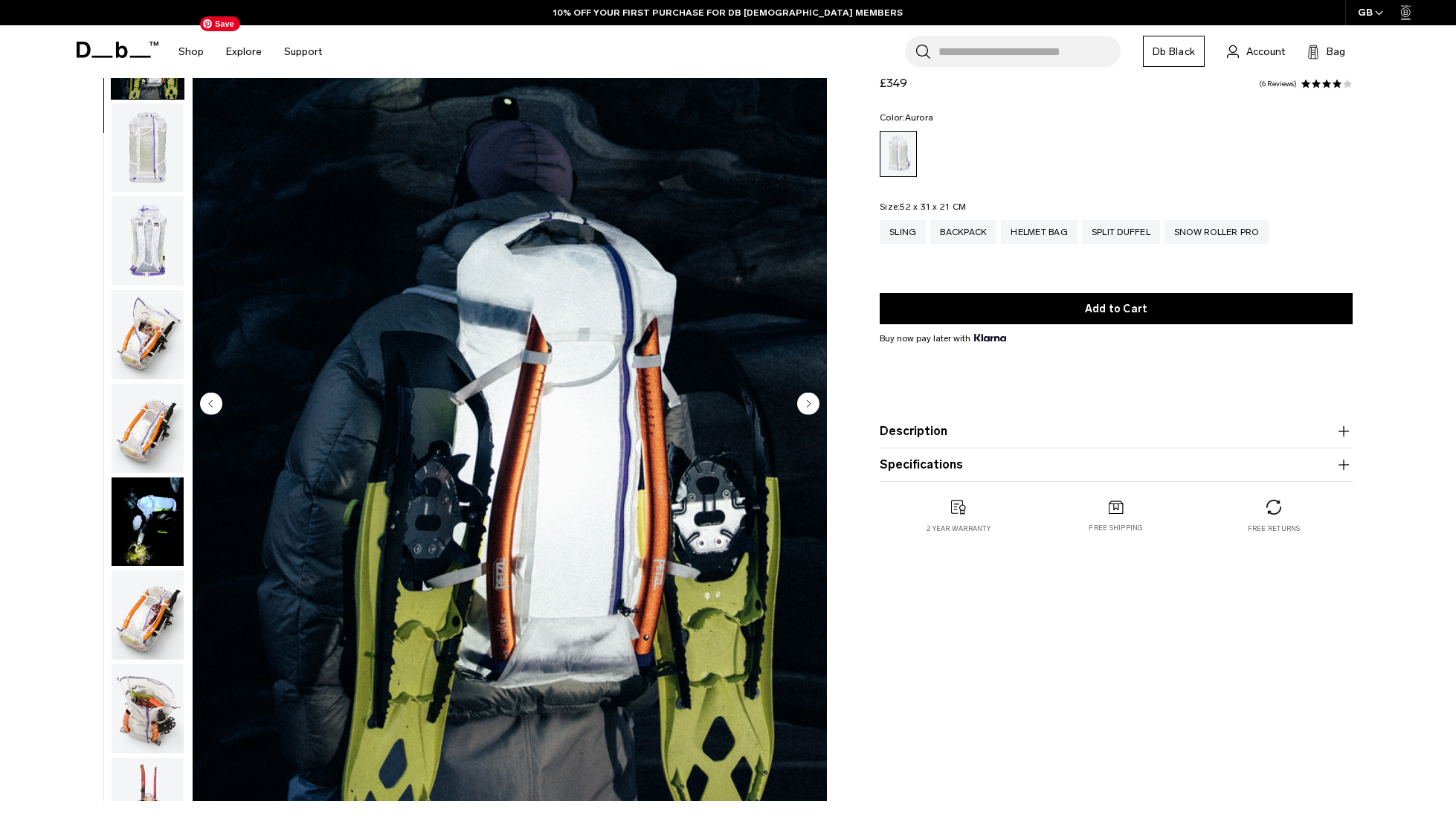
scroll to position [97, 0]
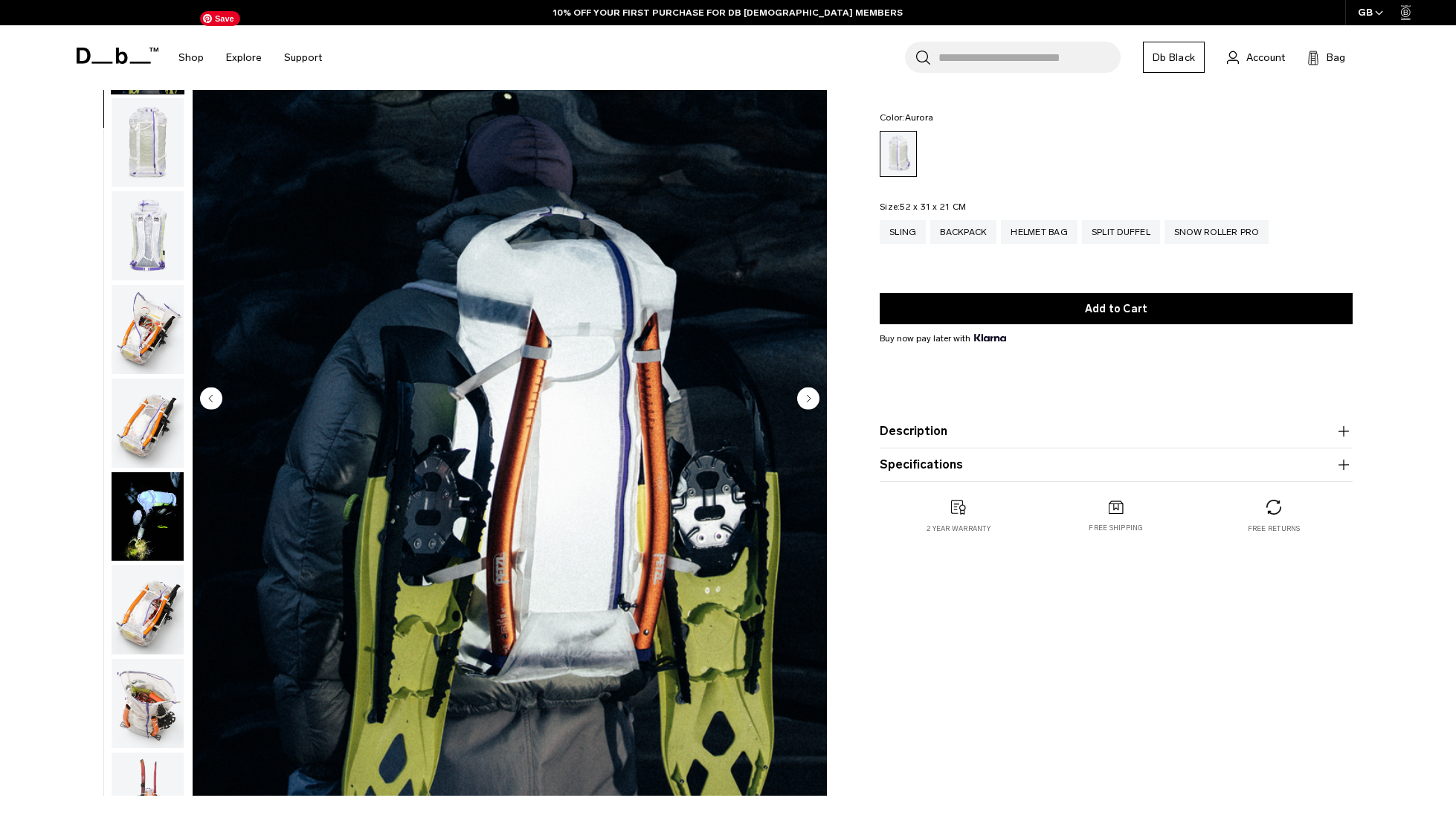
click at [807, 396] on icon "Next slide" at bounding box center [809, 398] width 4 height 7
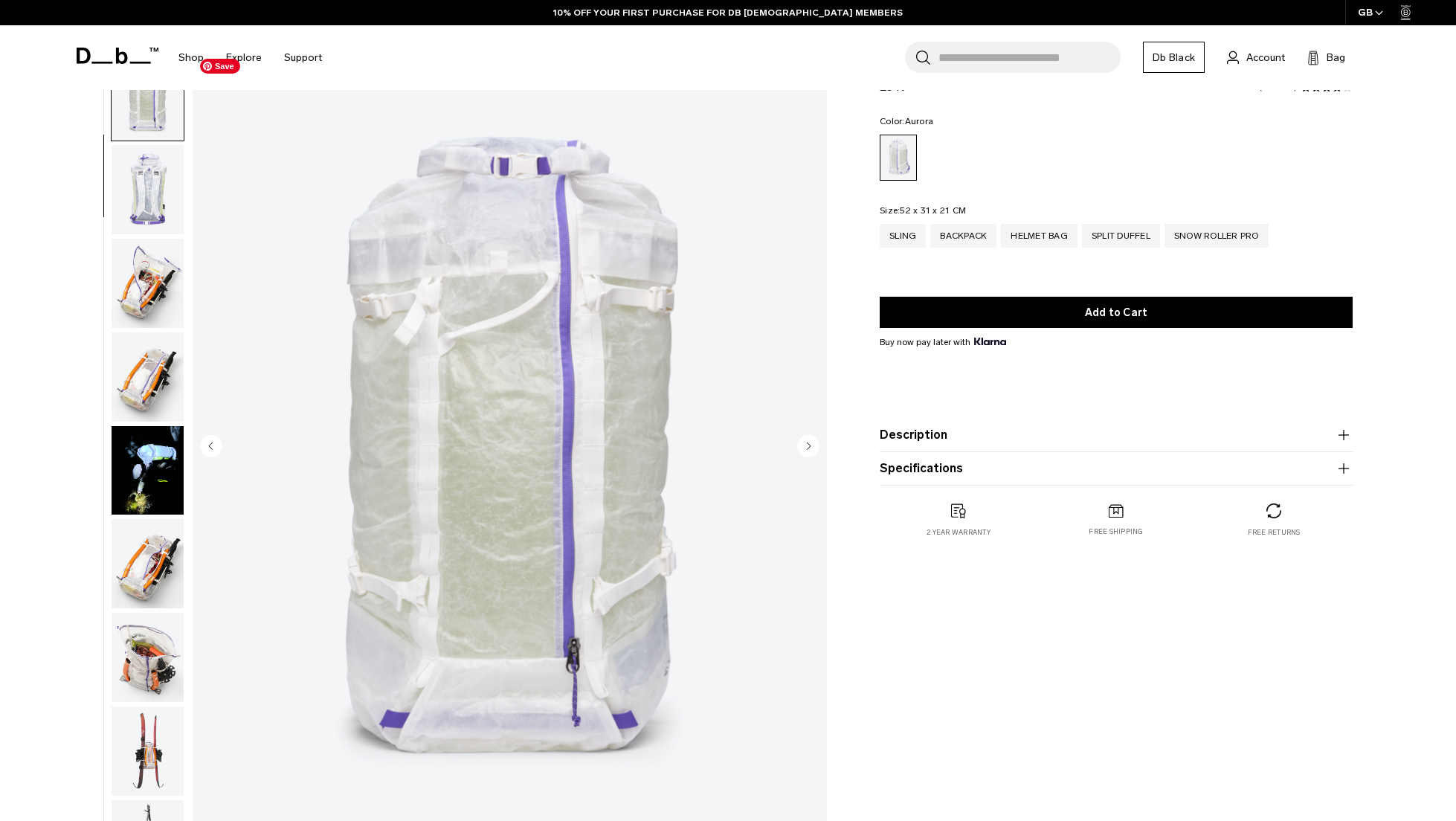
scroll to position [47, 0]
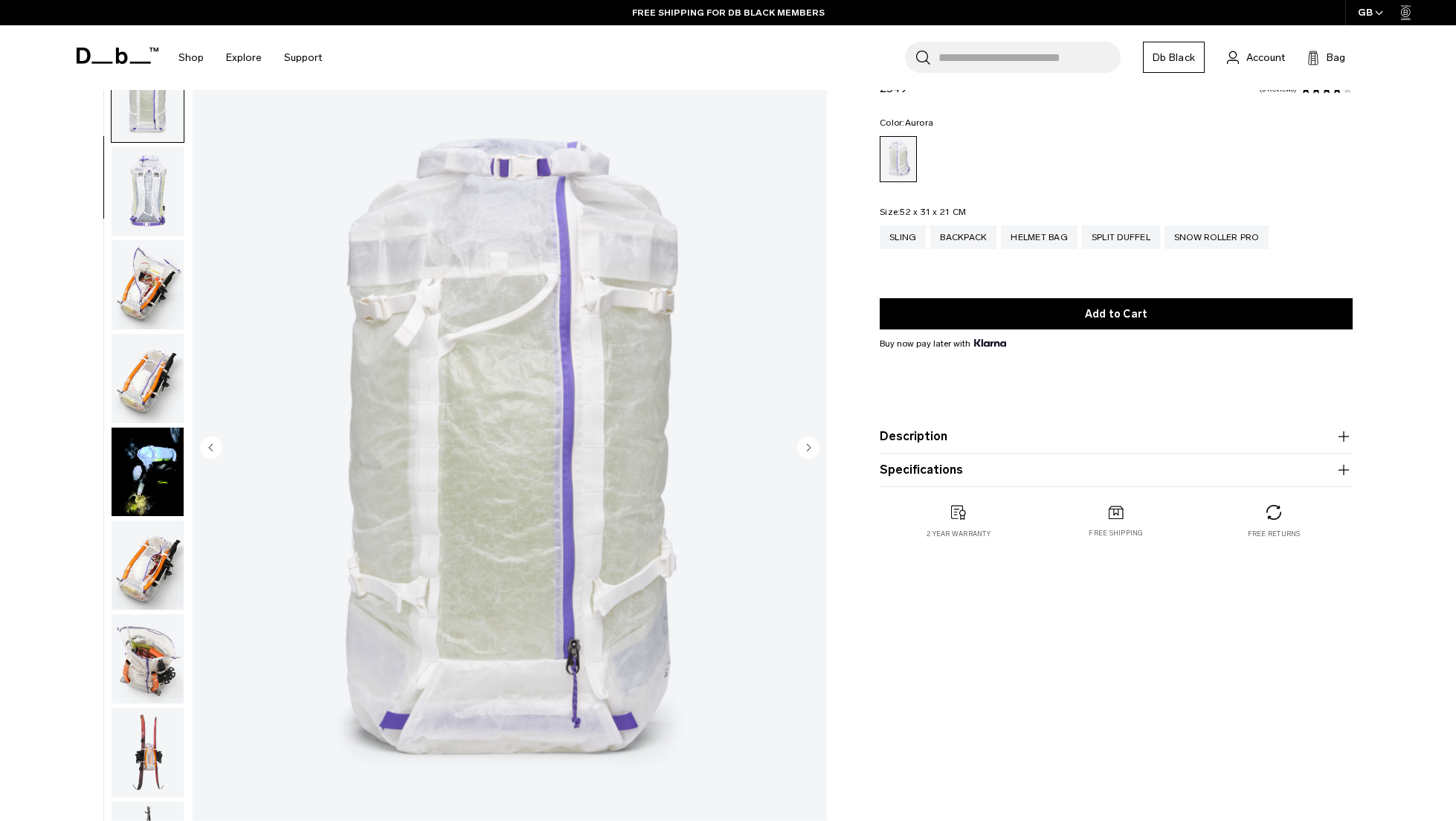
click at [803, 449] on circle "Next slide" at bounding box center [808, 446] width 23 height 23
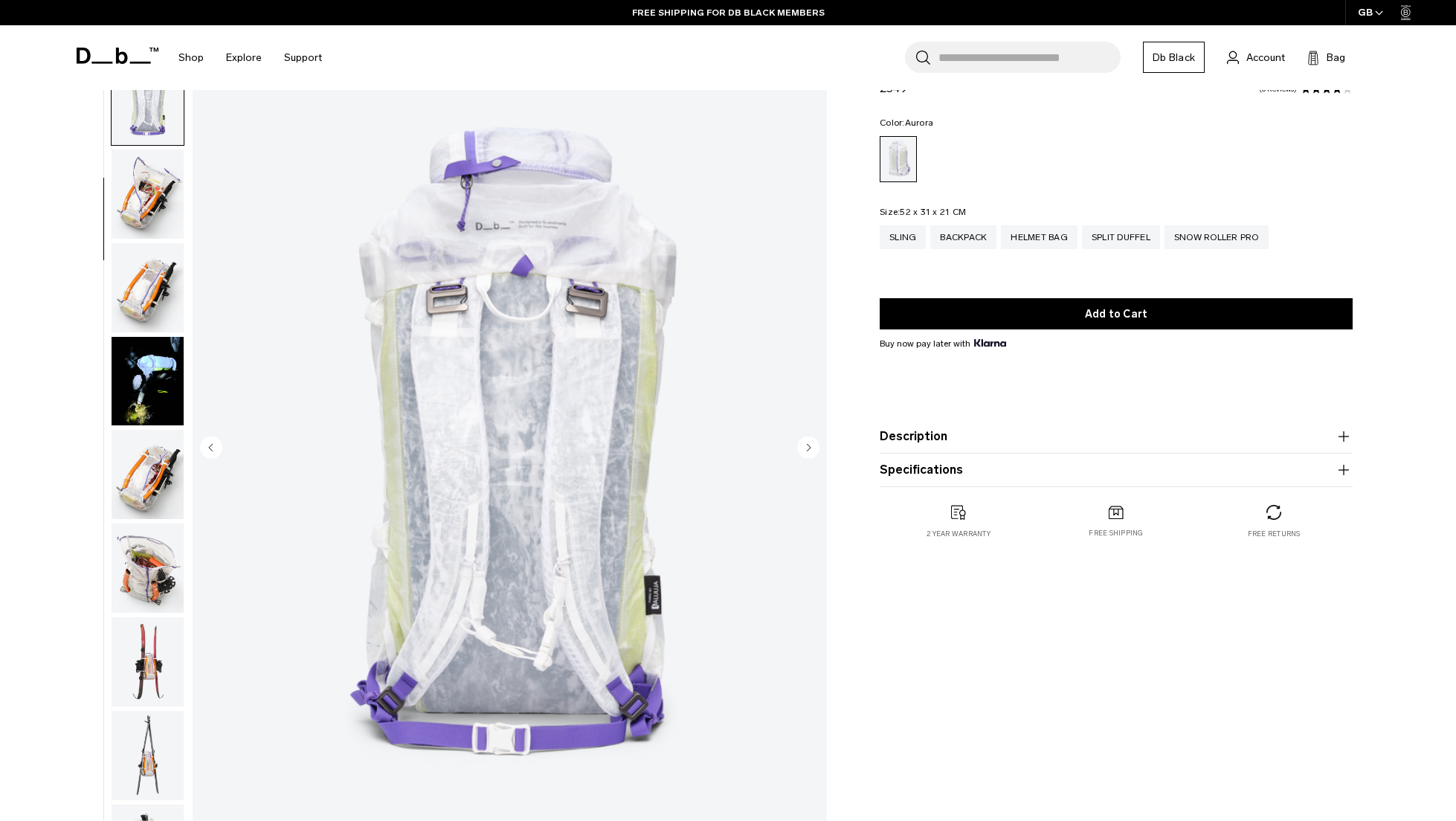
scroll to position [280, 0]
click at [803, 449] on circle "Next slide" at bounding box center [808, 446] width 23 height 23
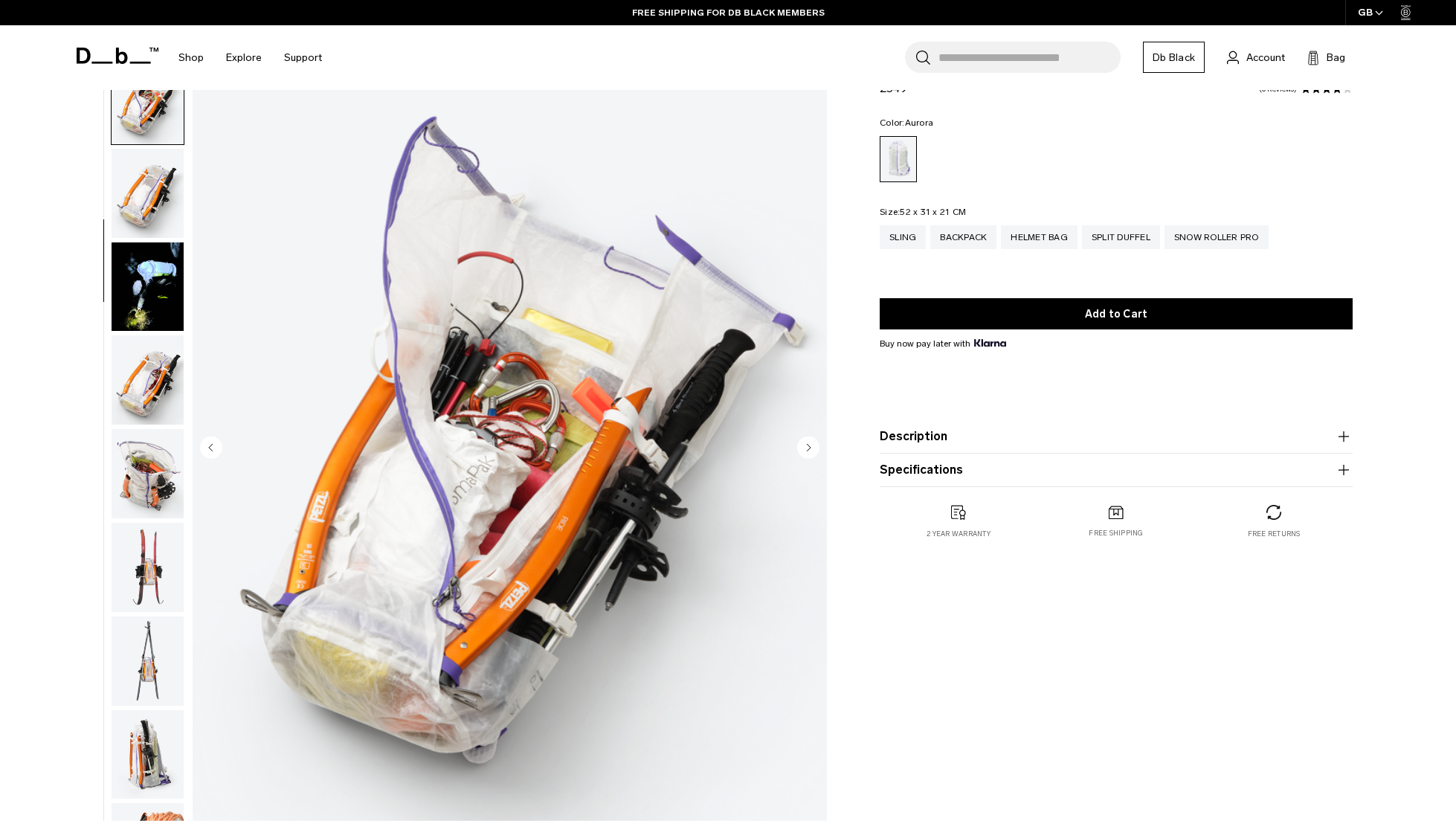
scroll to position [374, 0]
click at [803, 449] on circle "Next slide" at bounding box center [808, 446] width 23 height 23
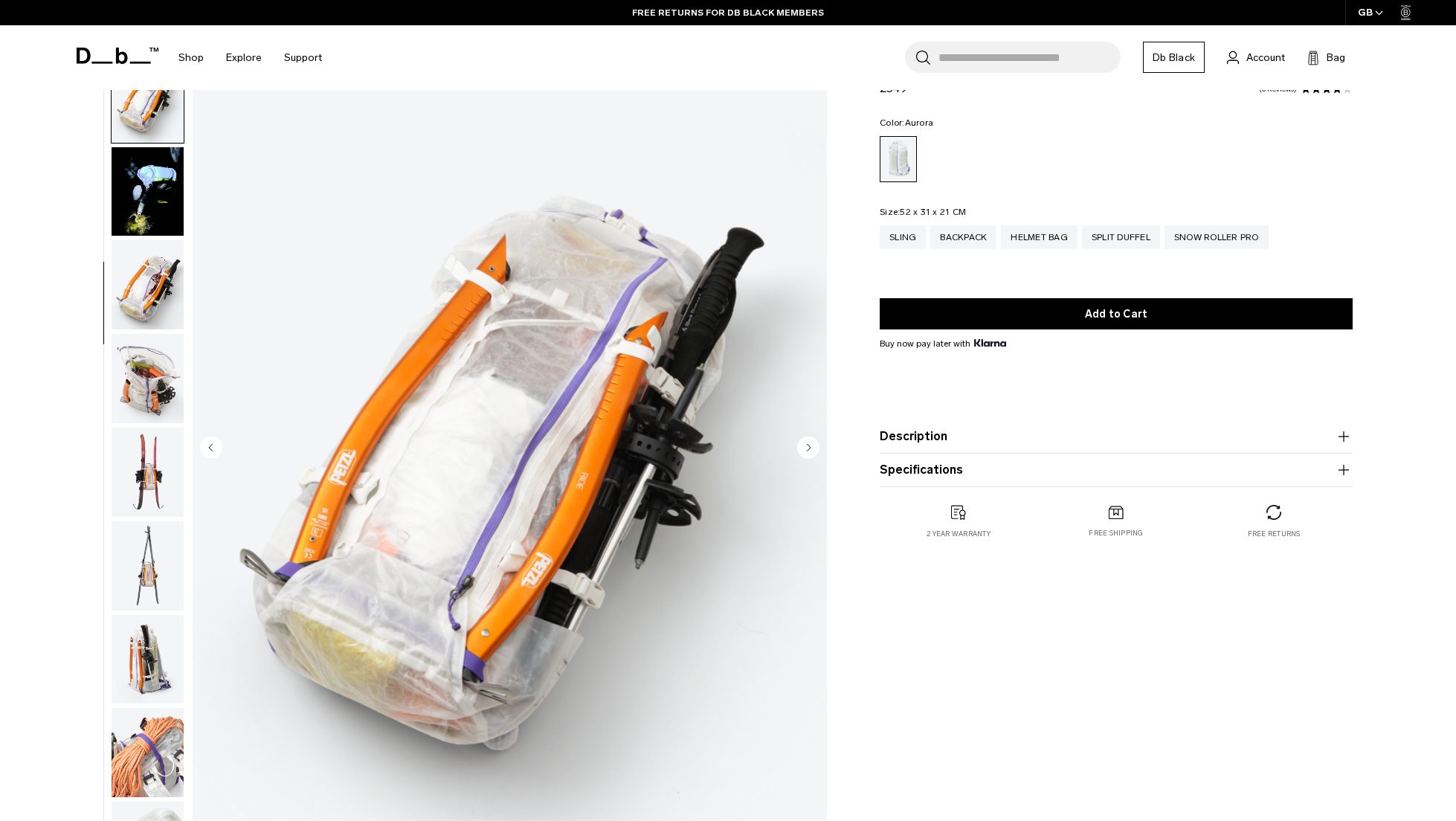
click at [803, 449] on circle "Next slide" at bounding box center [808, 446] width 23 height 23
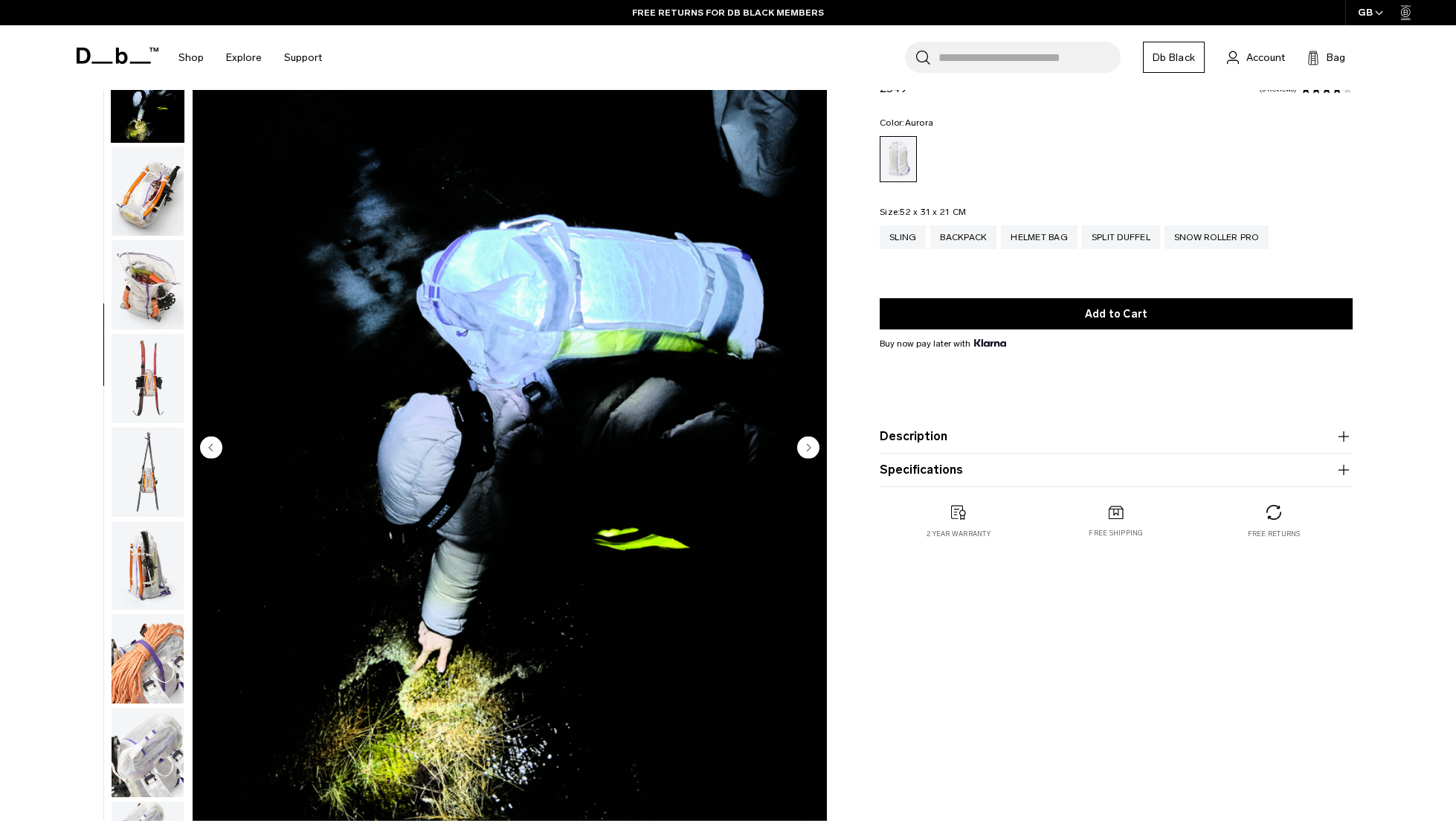
click at [803, 449] on circle "Next slide" at bounding box center [808, 446] width 23 height 23
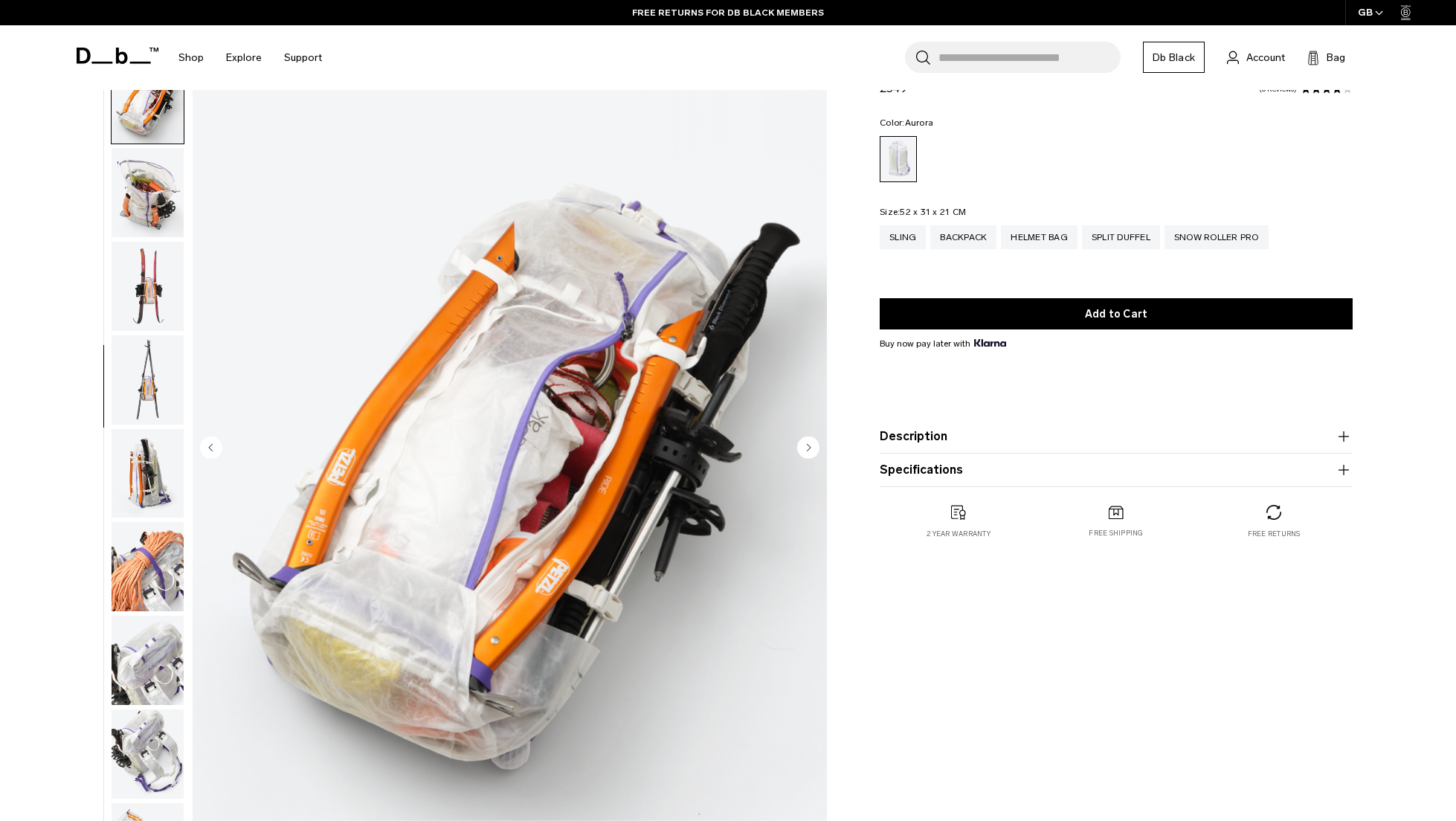
scroll to position [655, 0]
click at [803, 449] on circle "Next slide" at bounding box center [808, 446] width 23 height 23
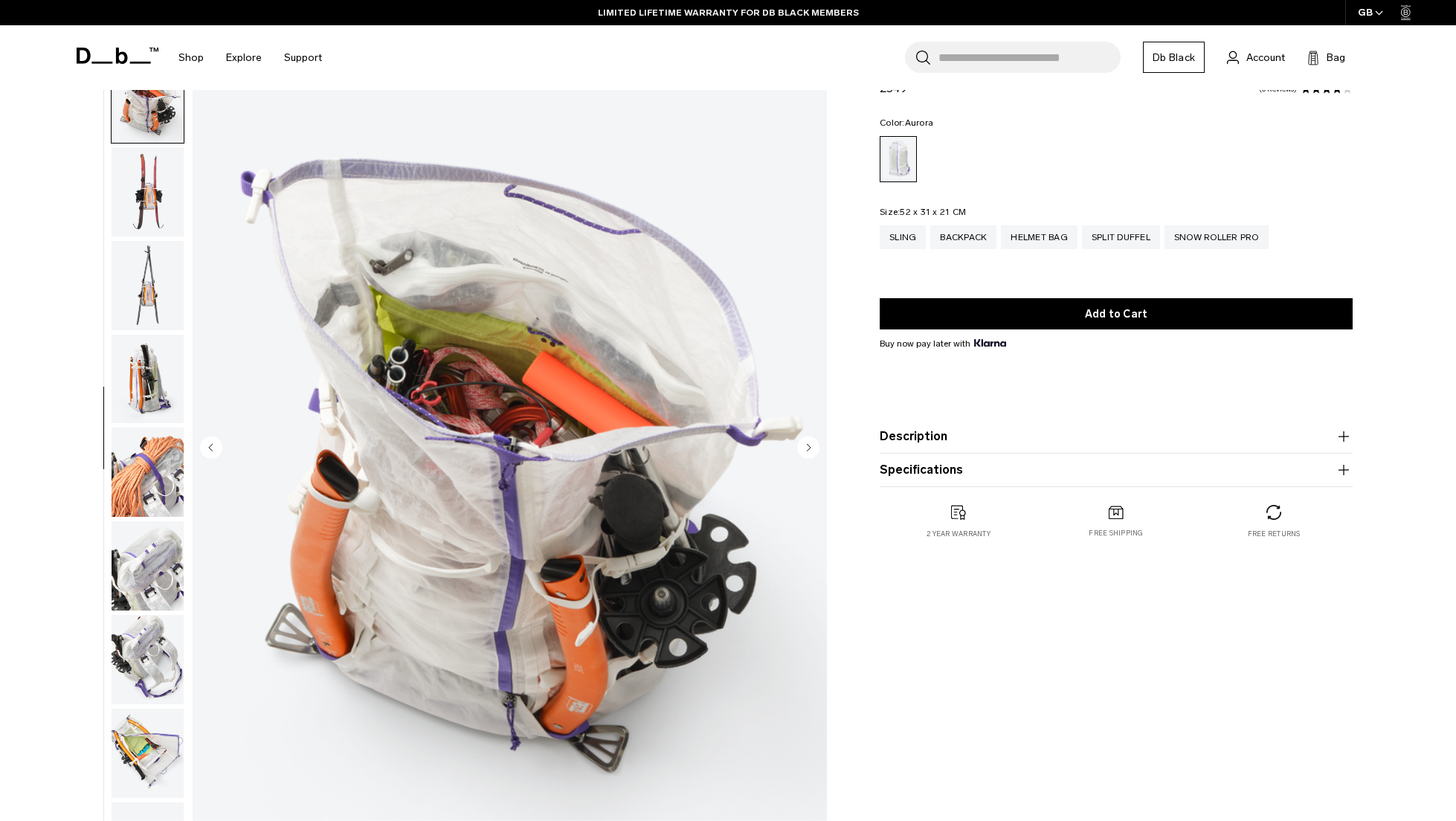
click at [803, 449] on circle "Next slide" at bounding box center [808, 446] width 23 height 23
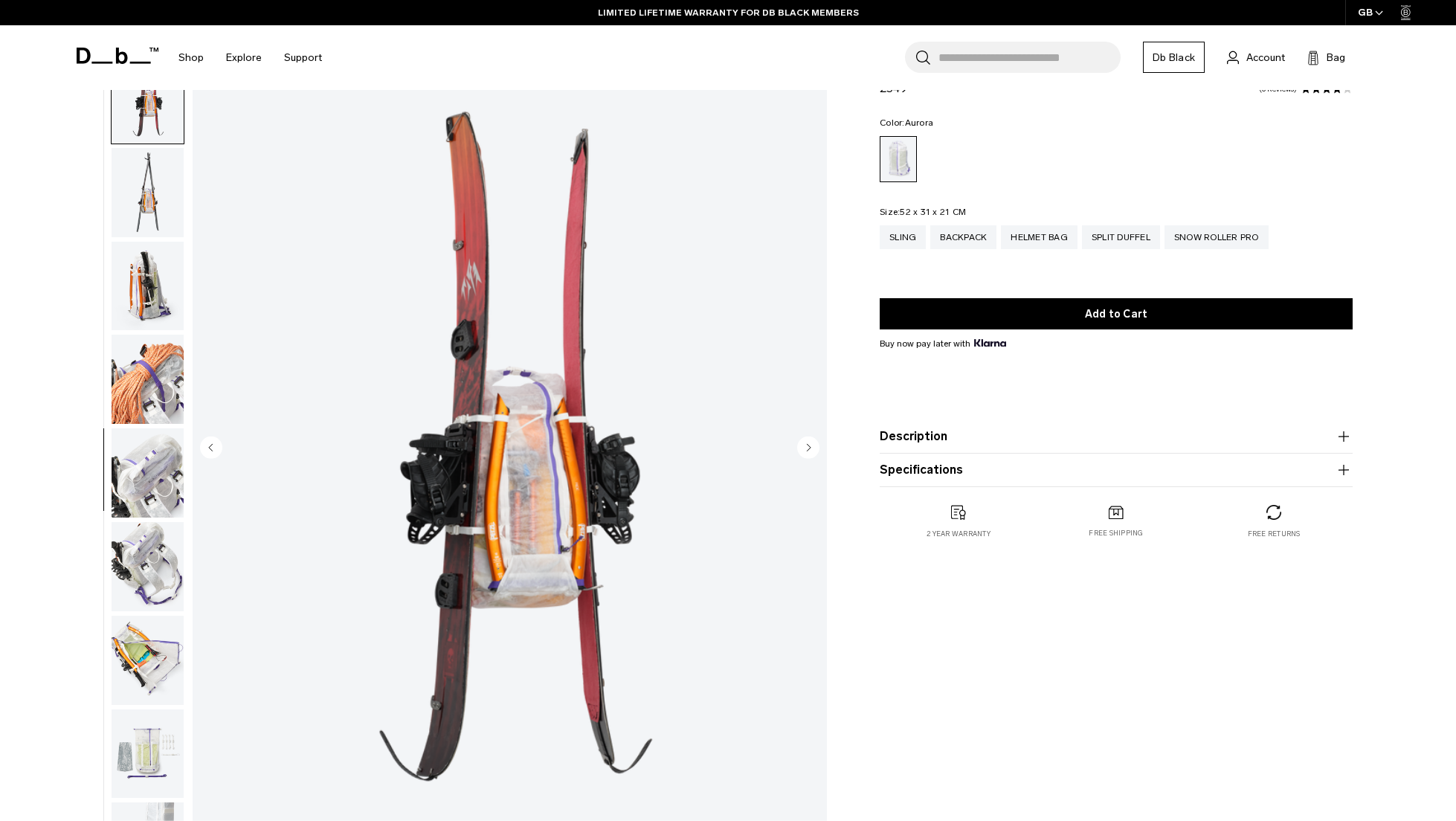
scroll to position [841, 0]
click at [803, 449] on circle "Next slide" at bounding box center [808, 446] width 23 height 23
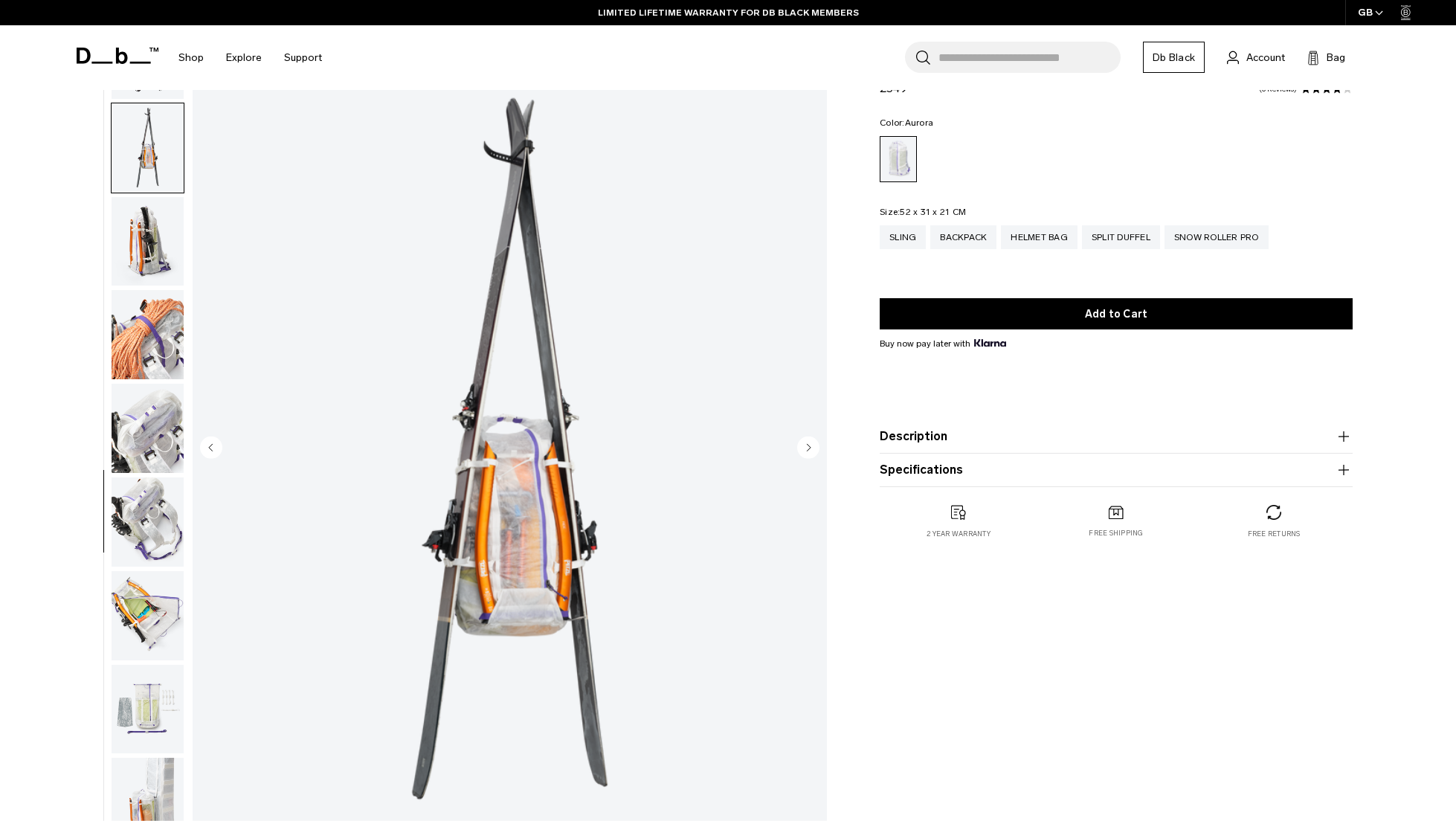
scroll to position [889, 0]
click at [803, 449] on circle "Next slide" at bounding box center [808, 446] width 23 height 23
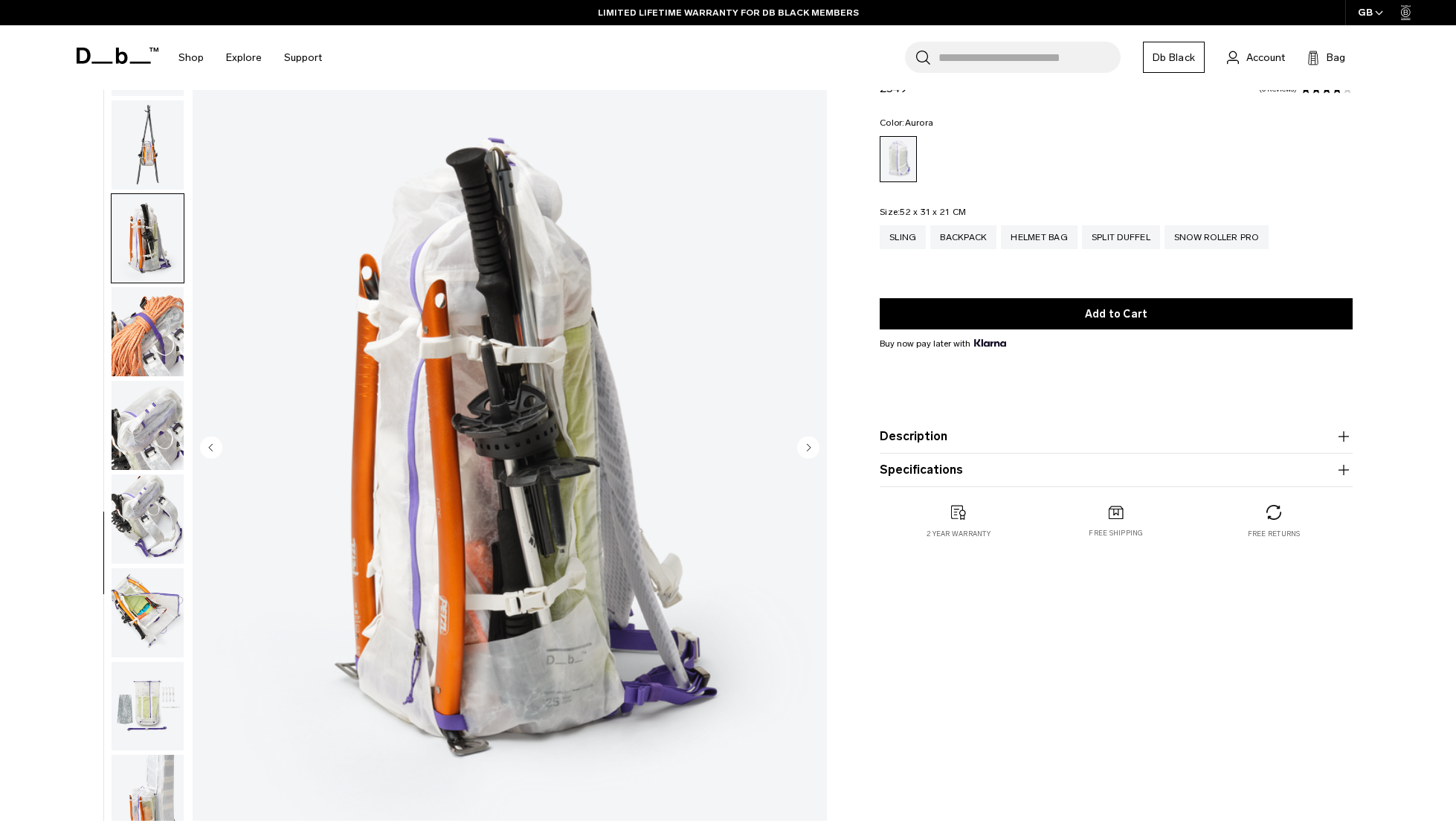
click at [803, 449] on circle "Next slide" at bounding box center [808, 446] width 23 height 23
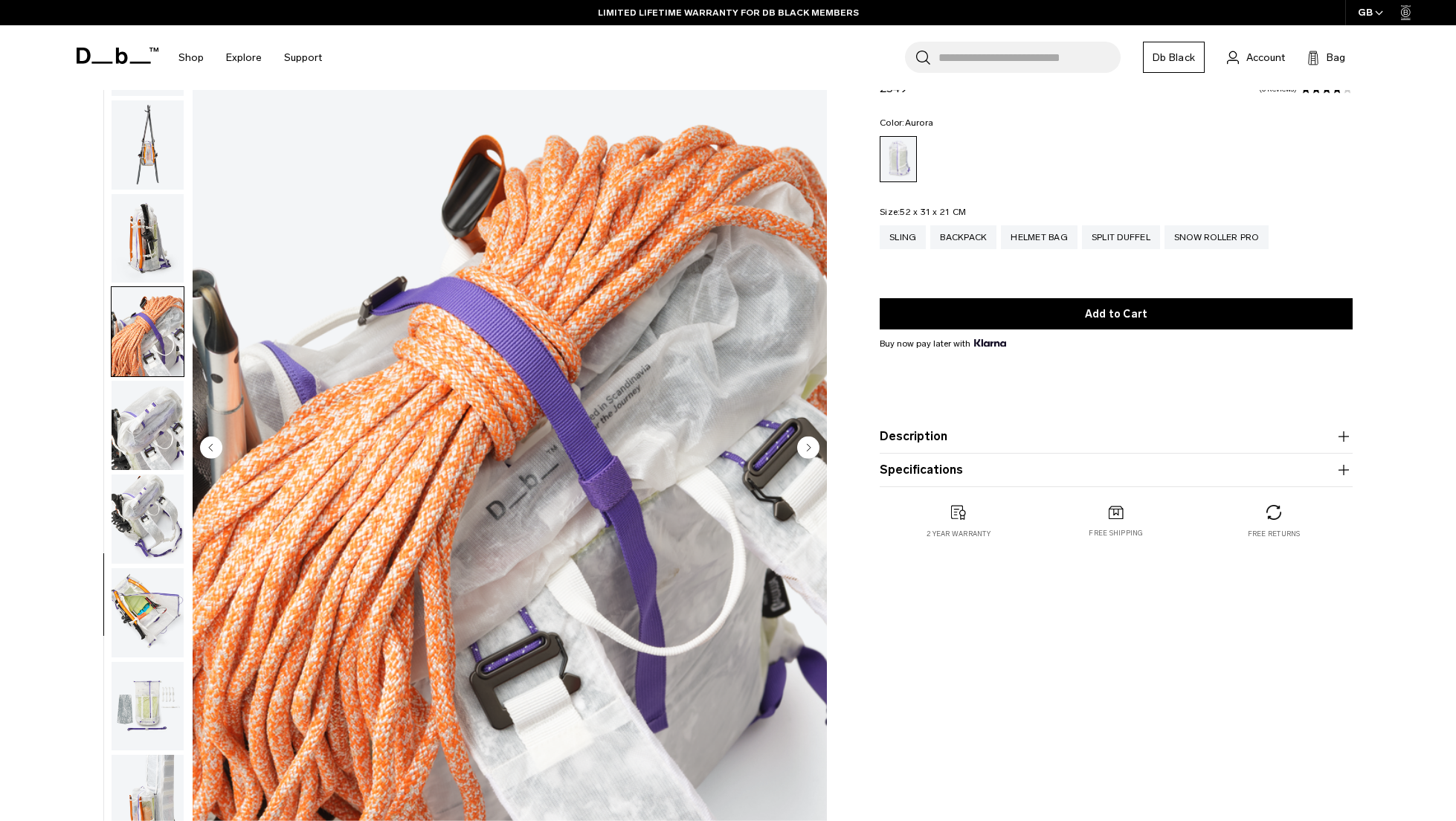
click at [803, 449] on circle "Next slide" at bounding box center [808, 446] width 23 height 23
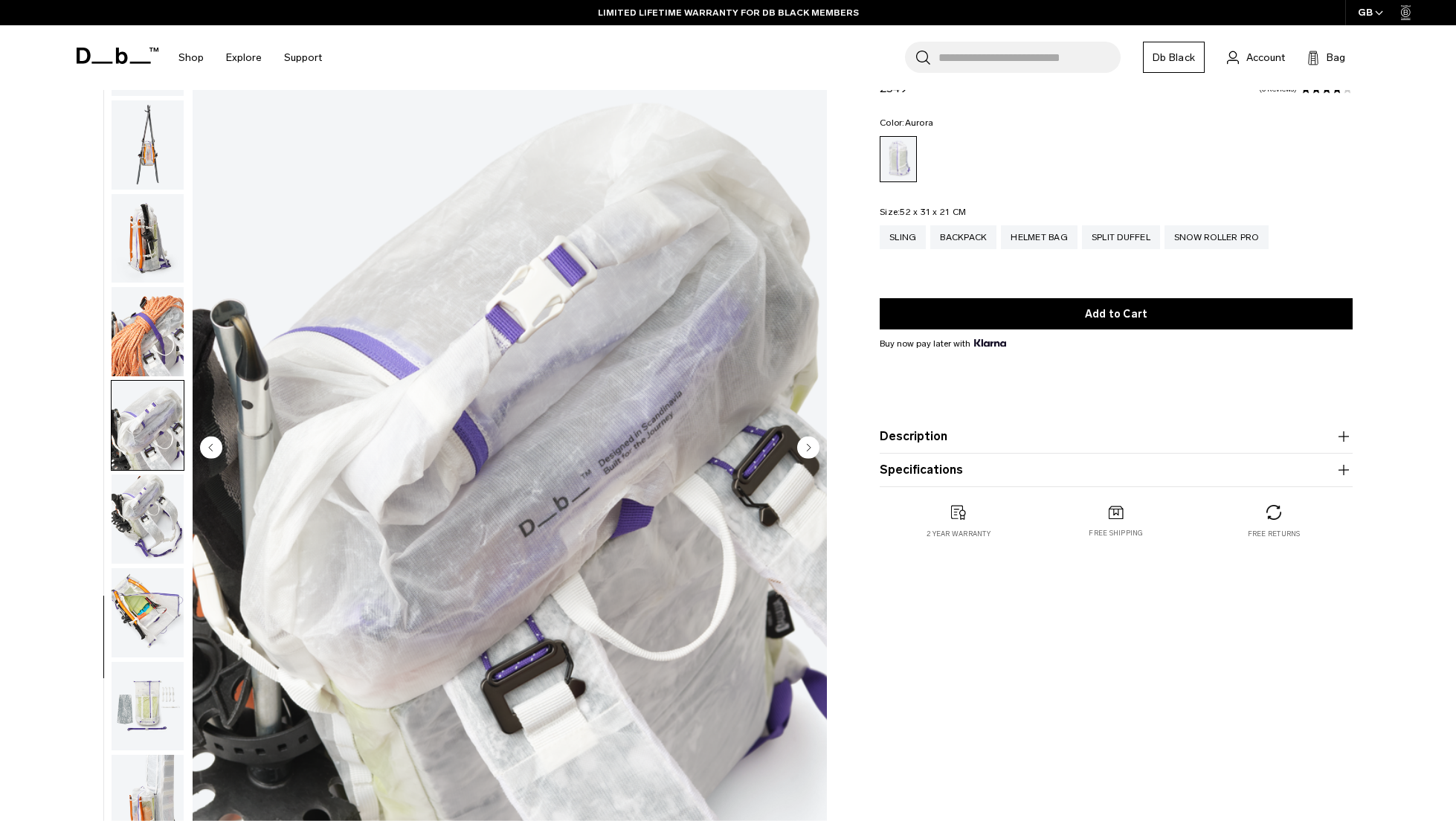
click at [803, 449] on circle "Next slide" at bounding box center [808, 446] width 23 height 23
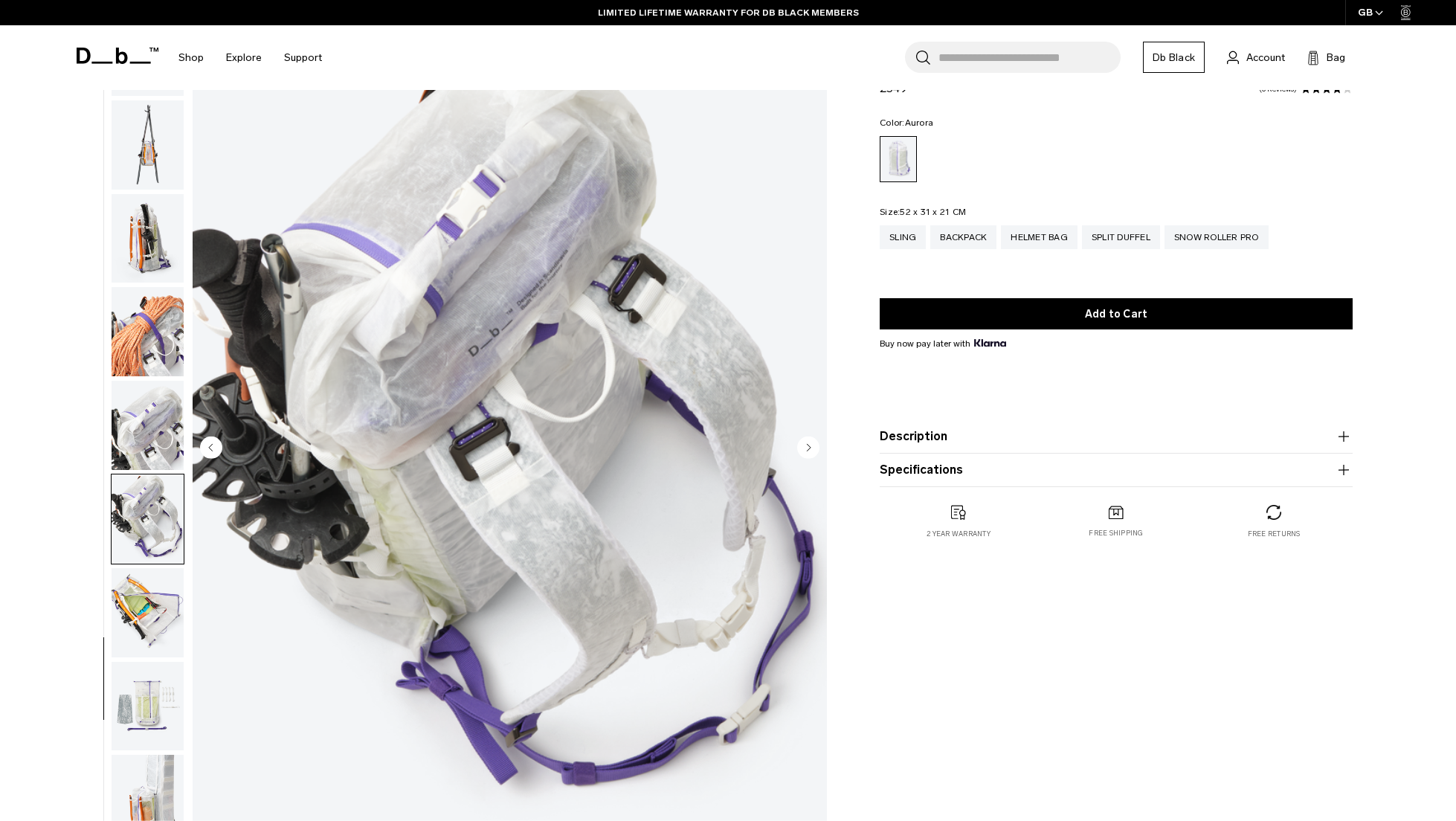
click at [803, 449] on circle "Next slide" at bounding box center [808, 446] width 23 height 23
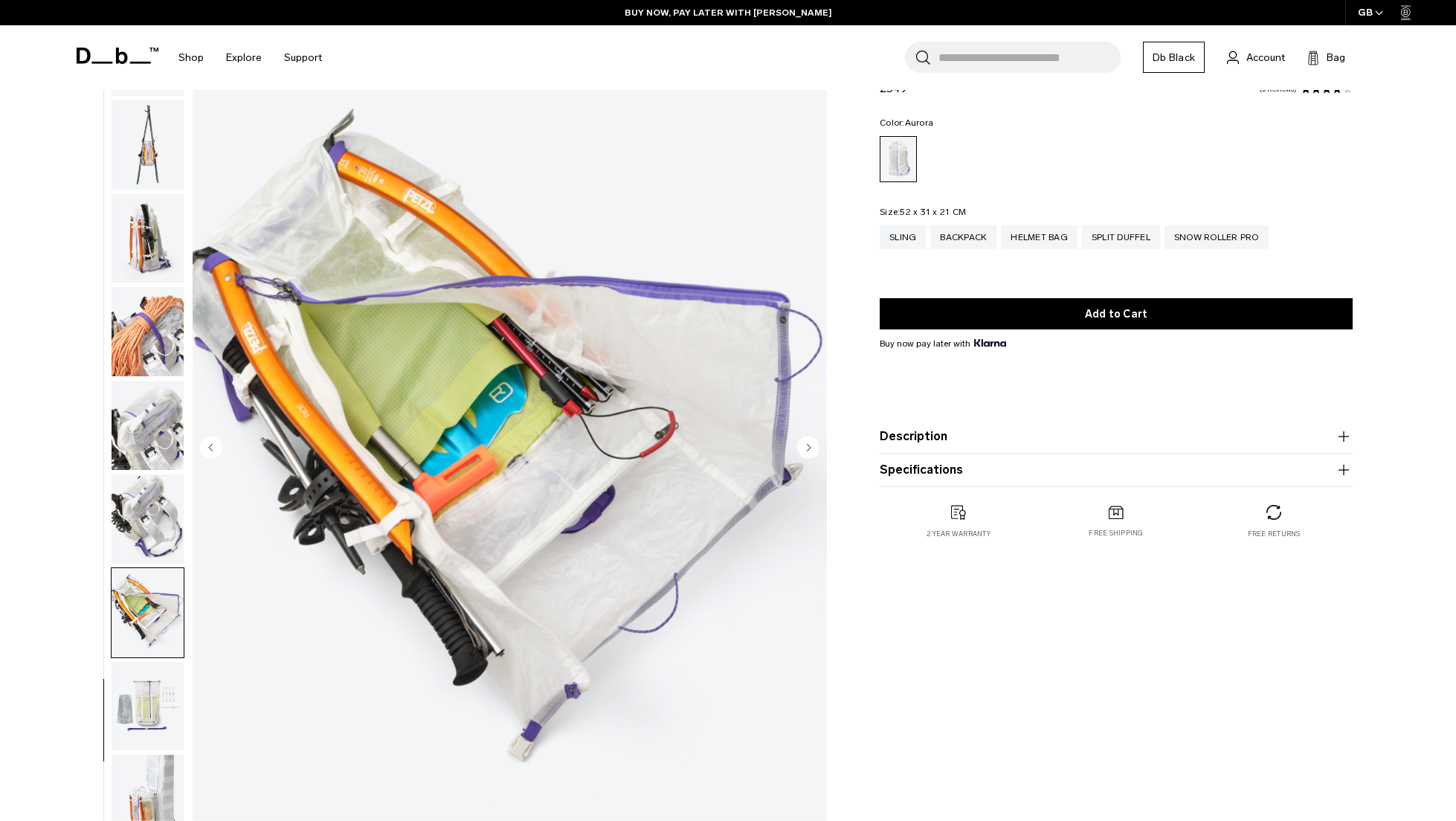
click at [803, 449] on circle "Next slide" at bounding box center [808, 446] width 23 height 23
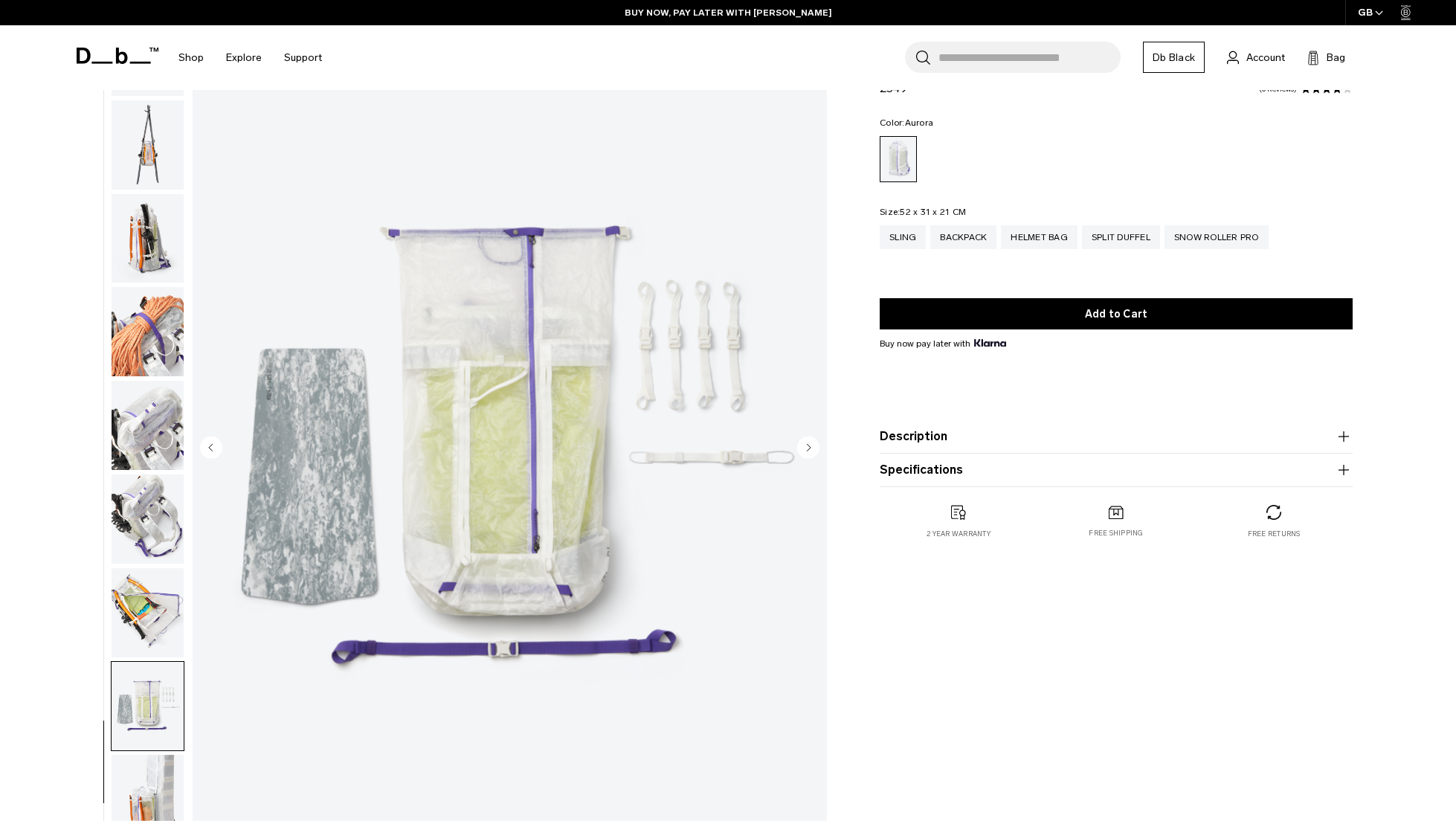
click at [803, 449] on circle "Next slide" at bounding box center [808, 446] width 23 height 23
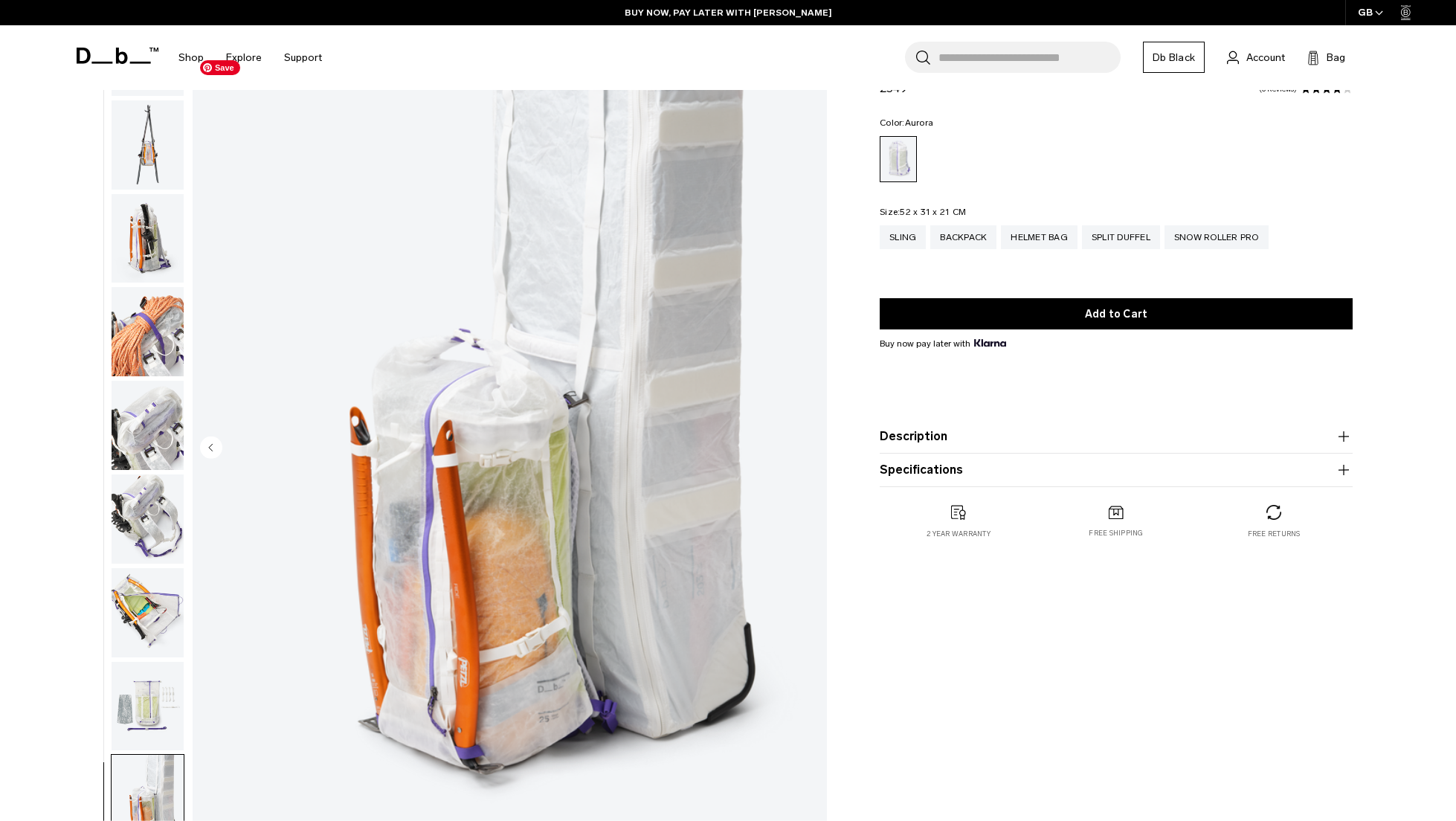
click at [803, 449] on img "18 / 18" at bounding box center [509, 449] width 634 height 792
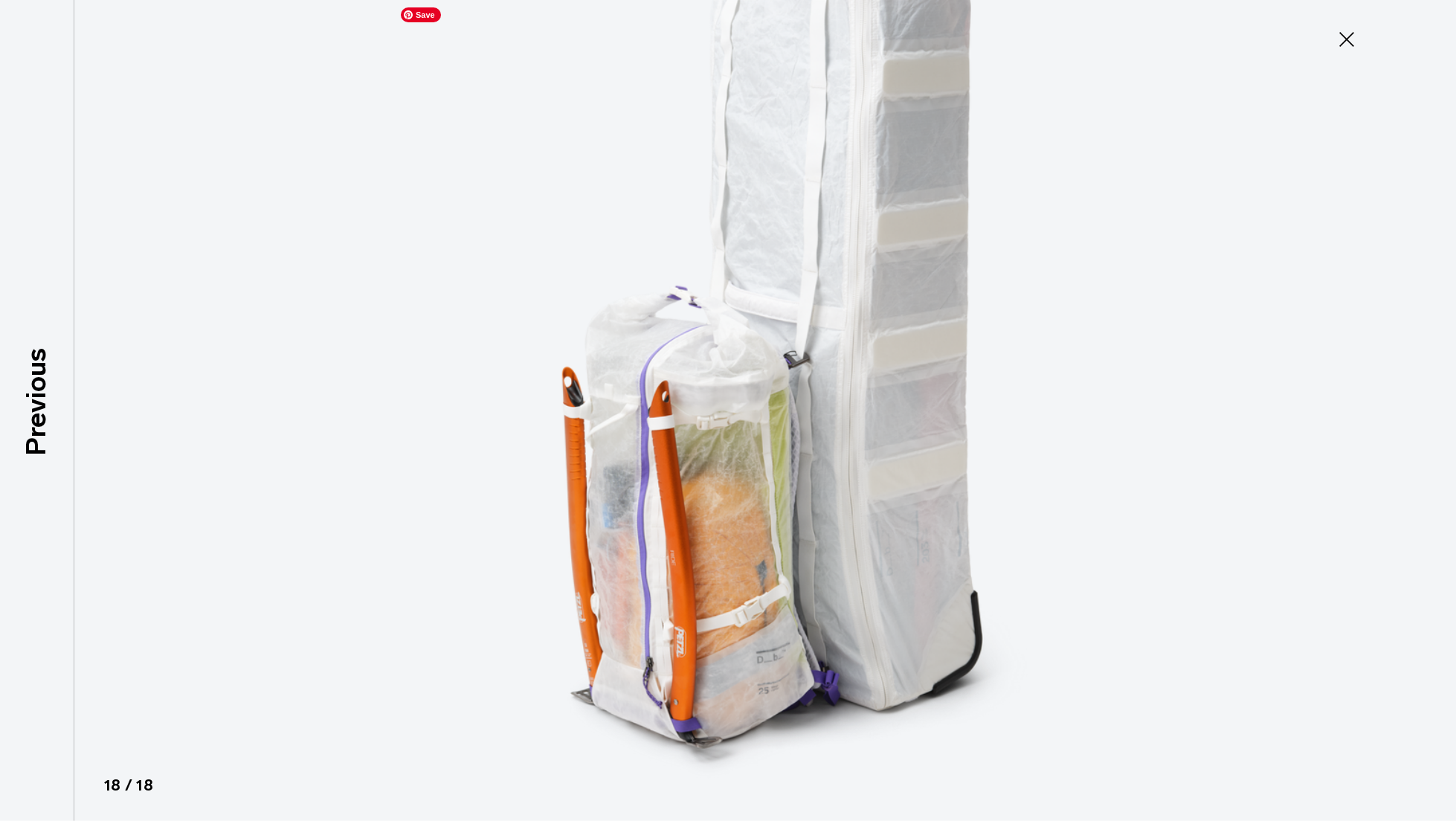
click at [803, 449] on img at bounding box center [728, 410] width 669 height 821
click at [1340, 28] on icon at bounding box center [1346, 39] width 24 height 24
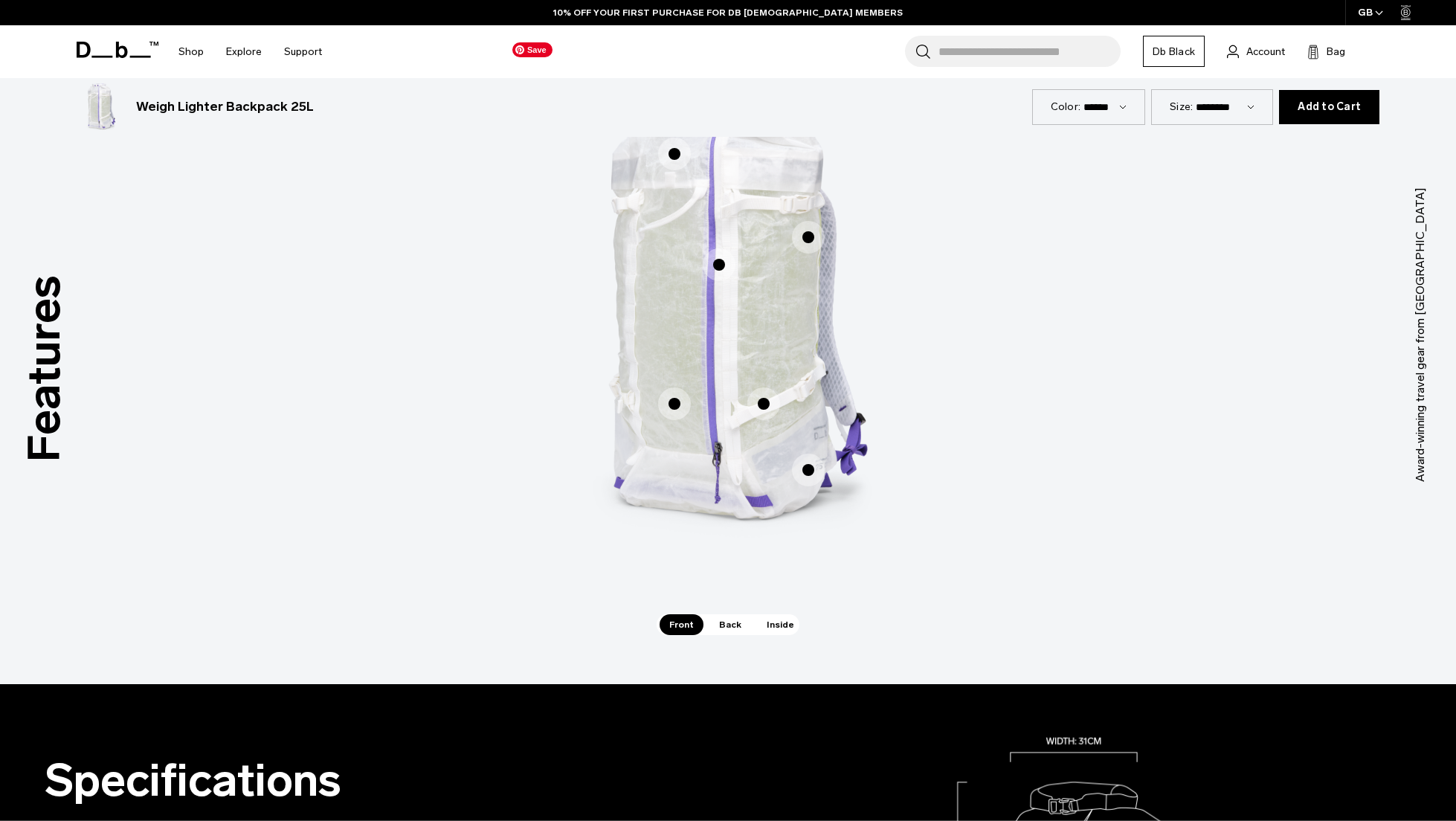
scroll to position [963, 0]
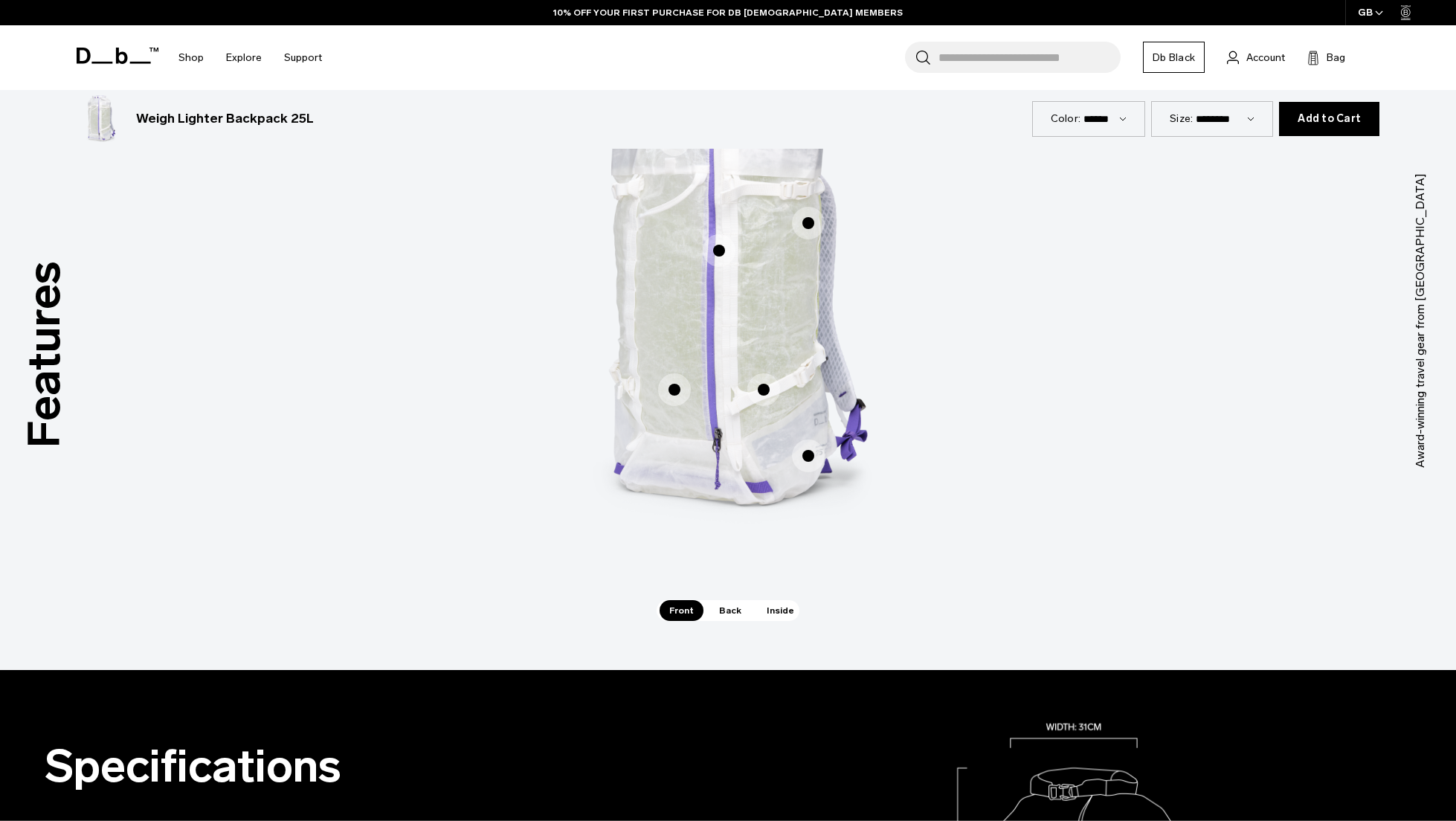
click at [771, 608] on span "Inside" at bounding box center [780, 610] width 47 height 21
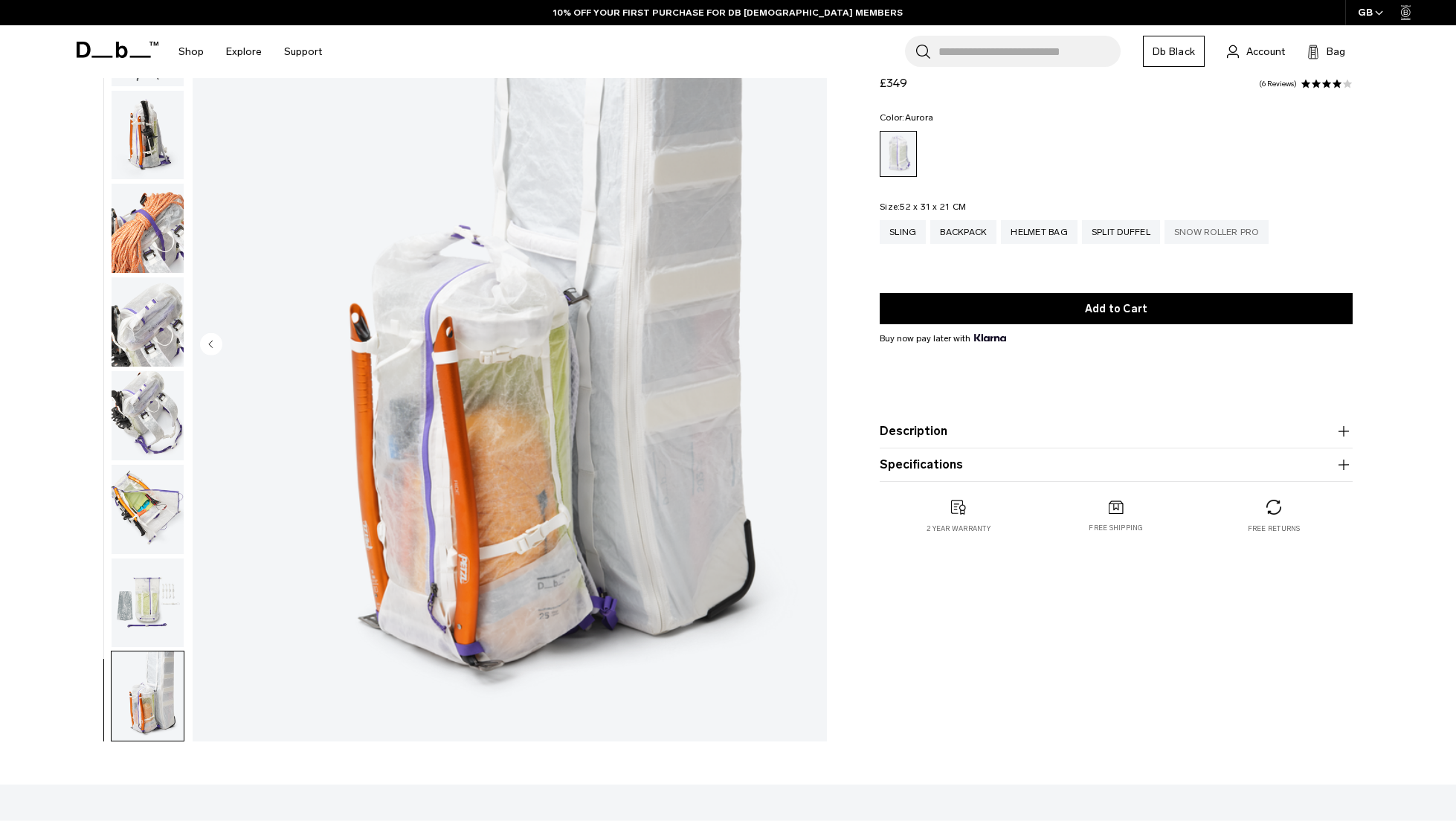
scroll to position [0, 0]
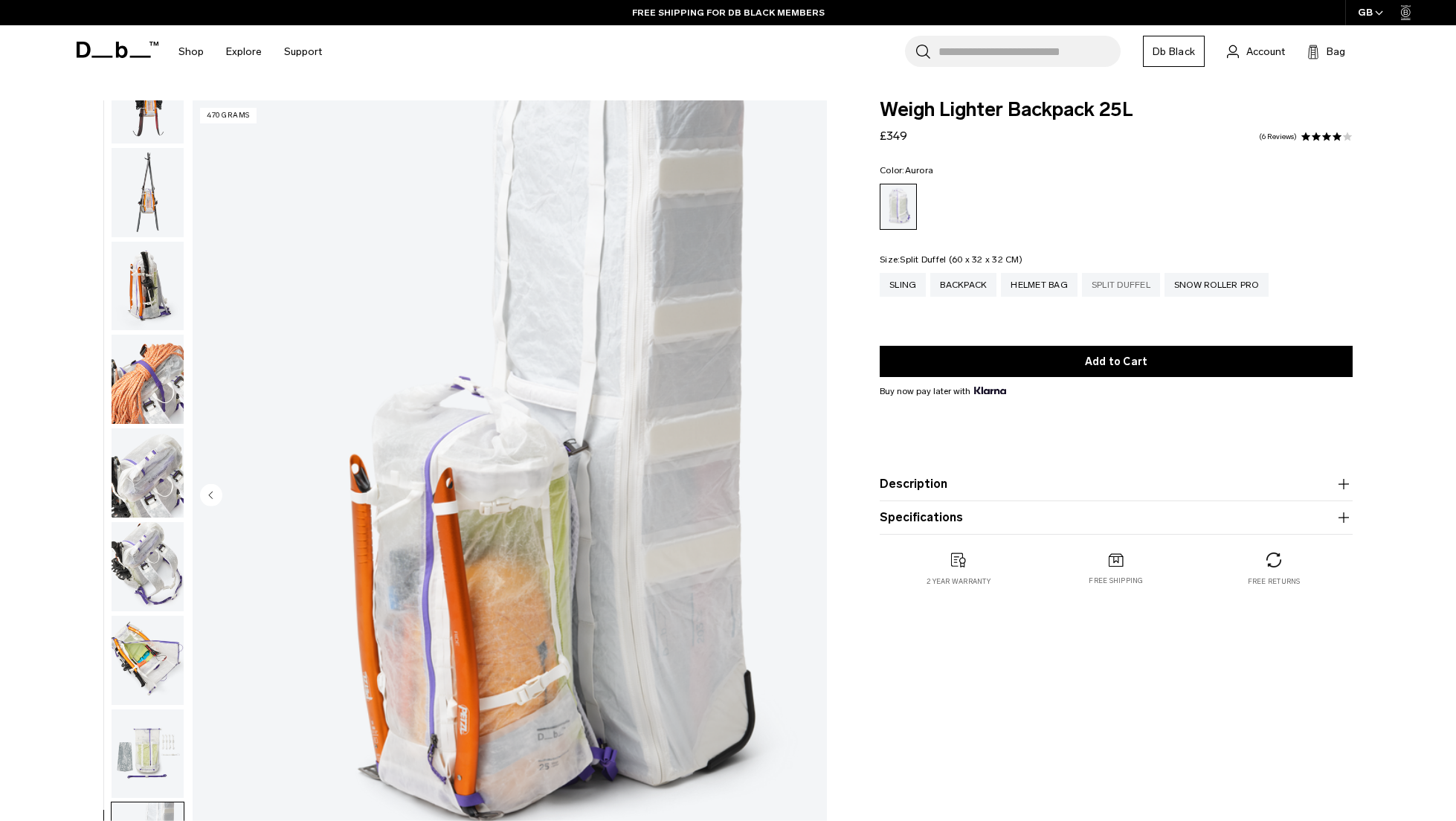
click at [1118, 295] on div "Split Duffel" at bounding box center [1121, 285] width 78 height 24
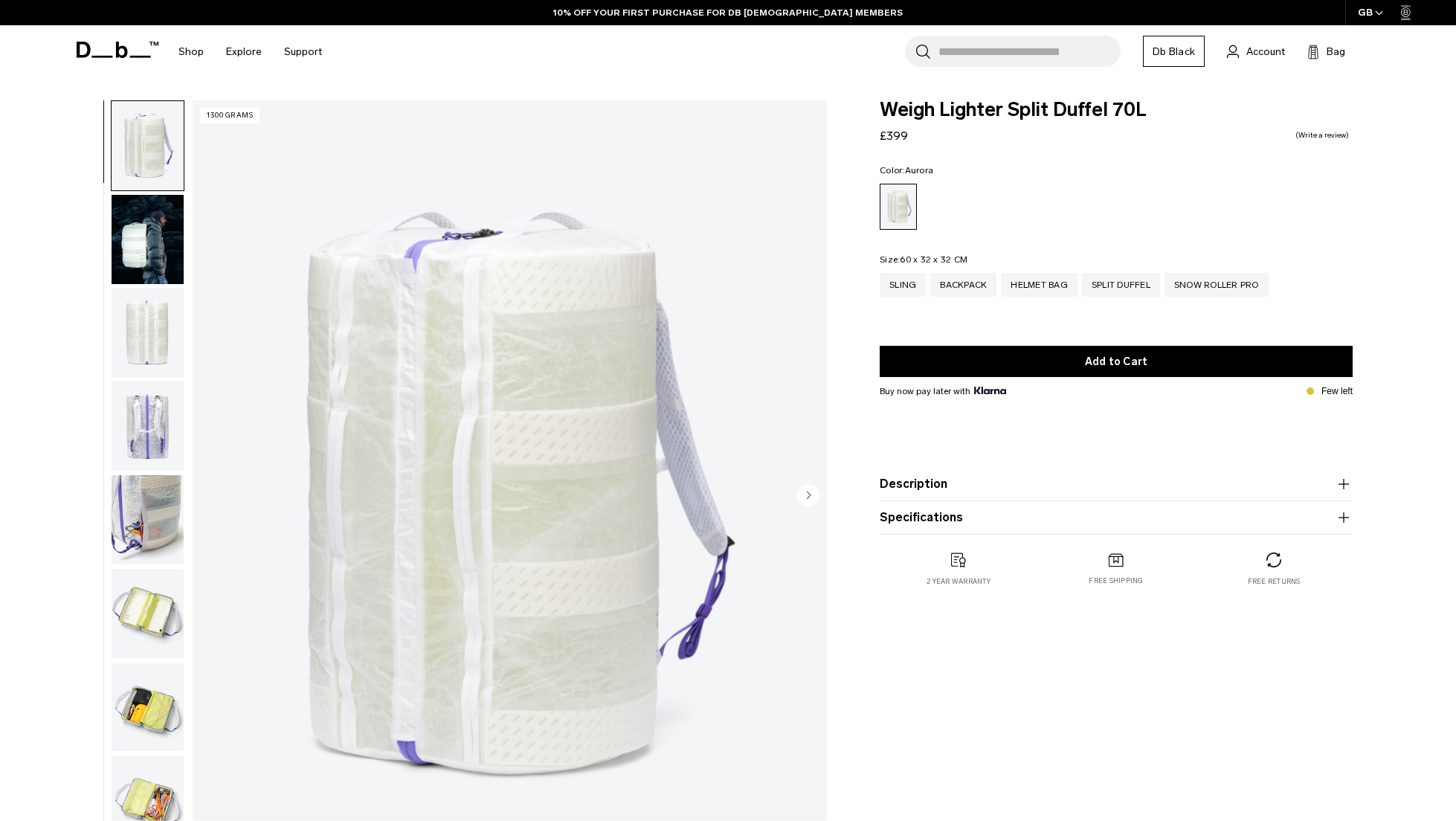
click at [808, 504] on circle "Next slide" at bounding box center [808, 494] width 23 height 23
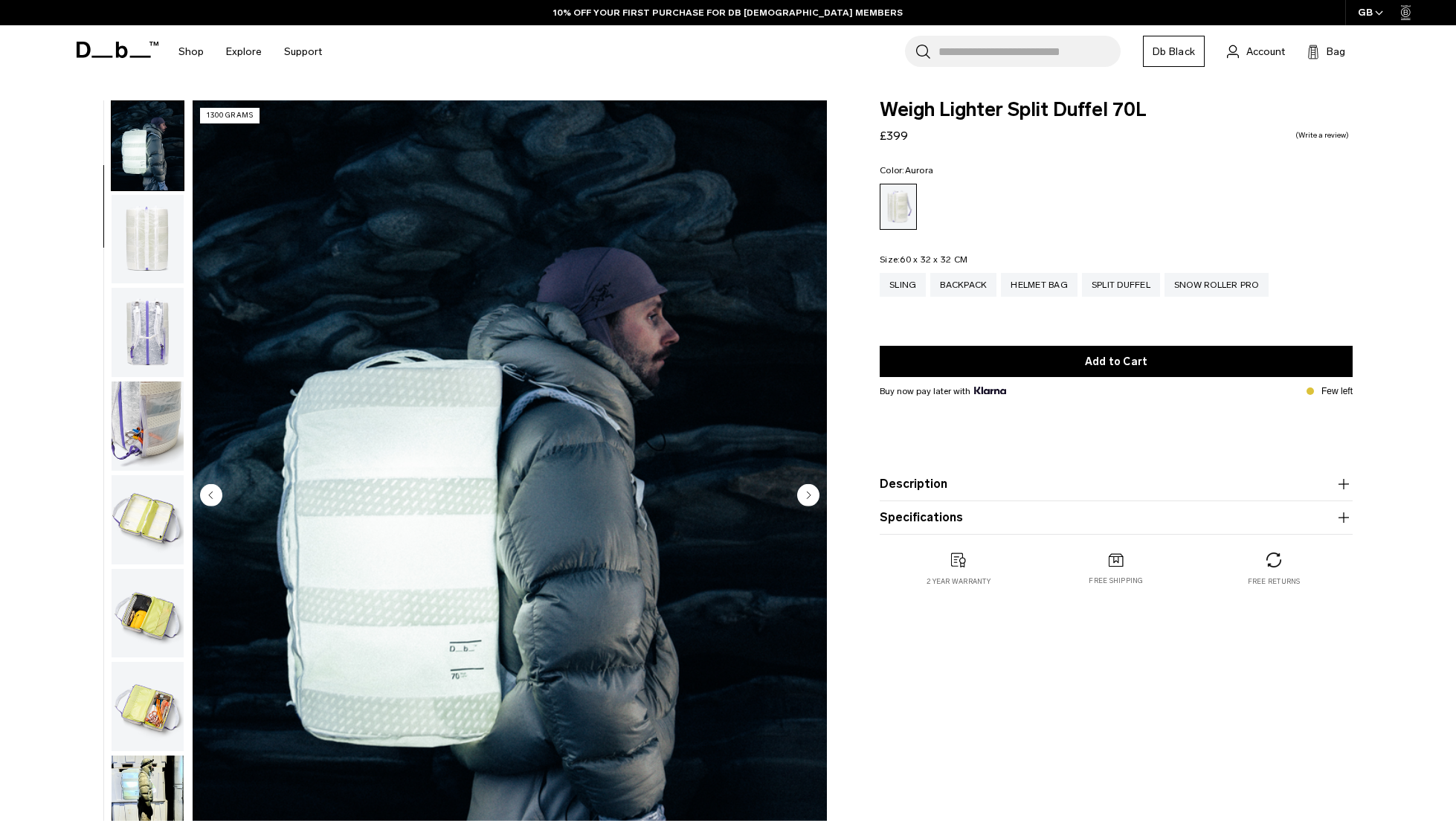
click at [811, 501] on circle "Next slide" at bounding box center [808, 494] width 23 height 23
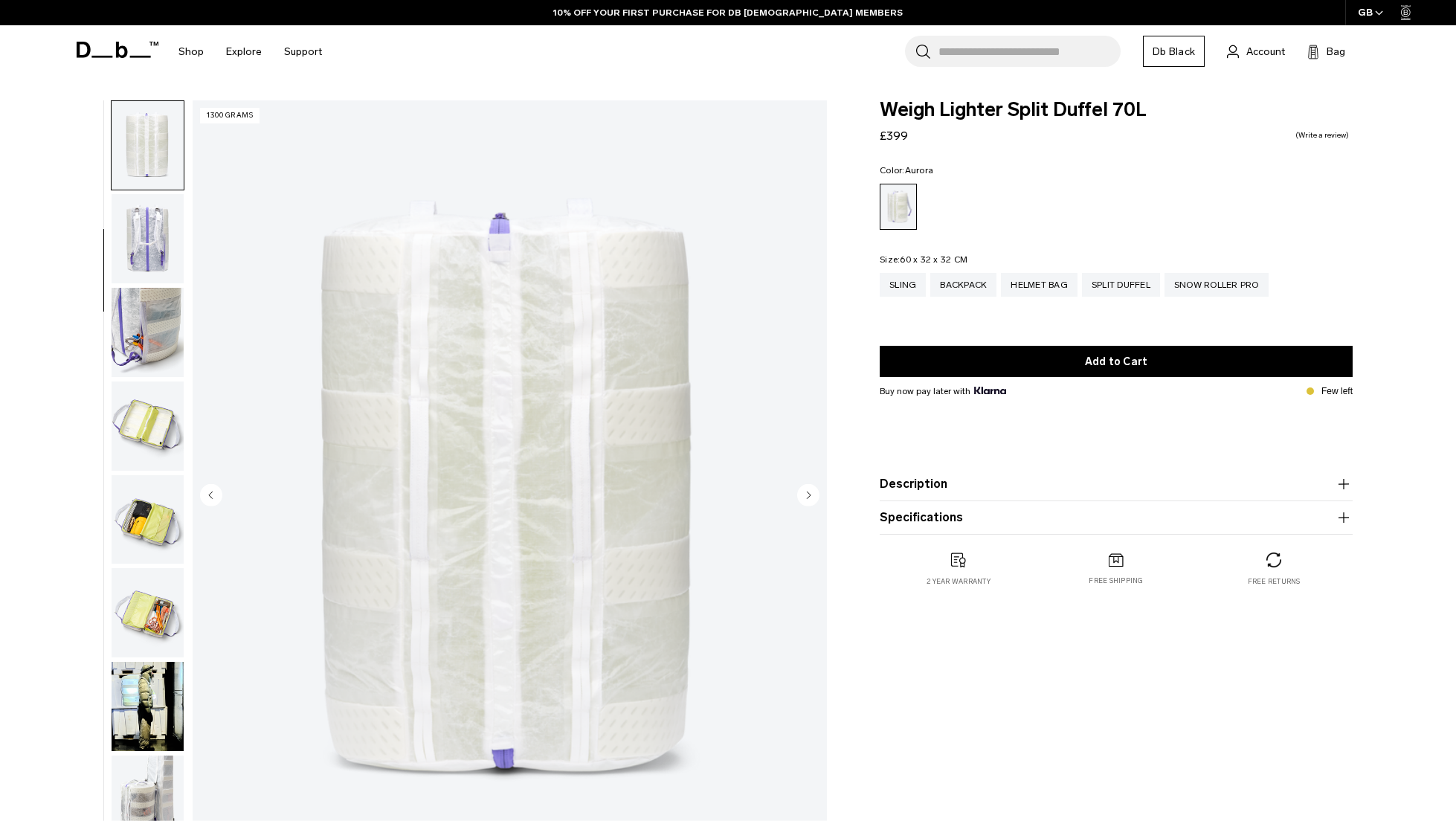
click at [811, 501] on circle "Next slide" at bounding box center [808, 494] width 23 height 23
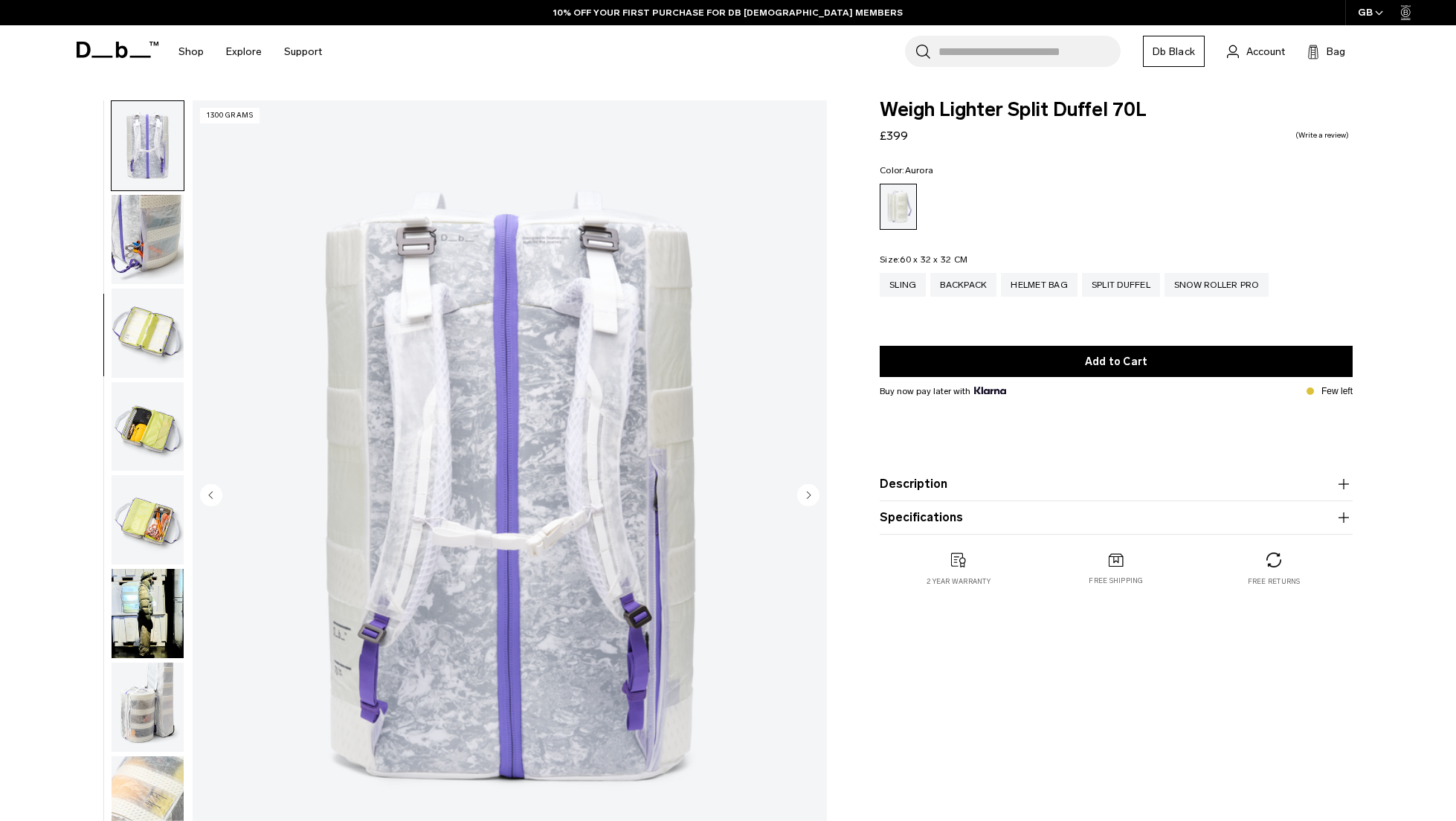
click at [811, 501] on circle "Next slide" at bounding box center [808, 494] width 23 height 23
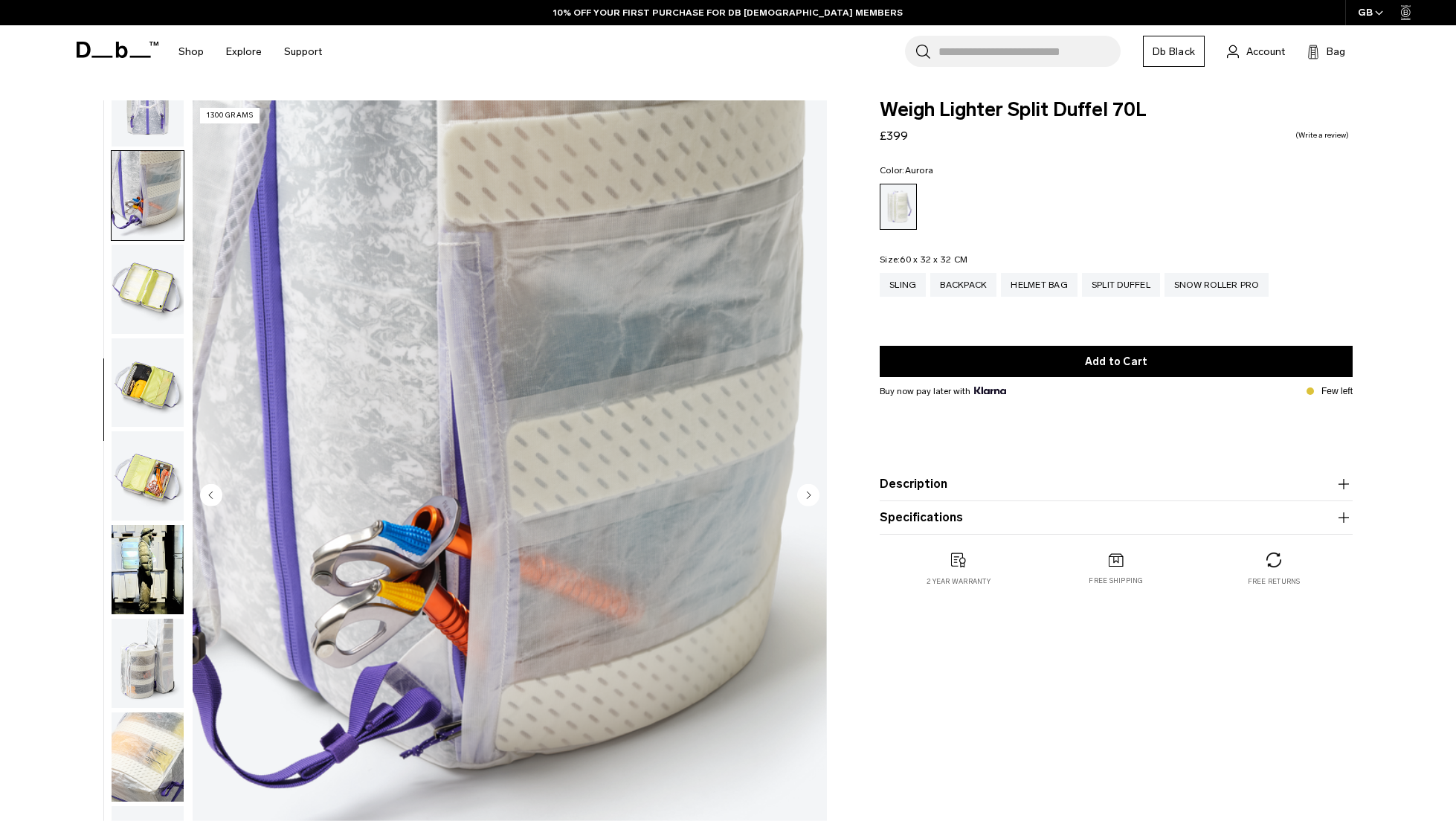
scroll to position [327, 0]
click at [811, 501] on circle "Next slide" at bounding box center [808, 494] width 23 height 23
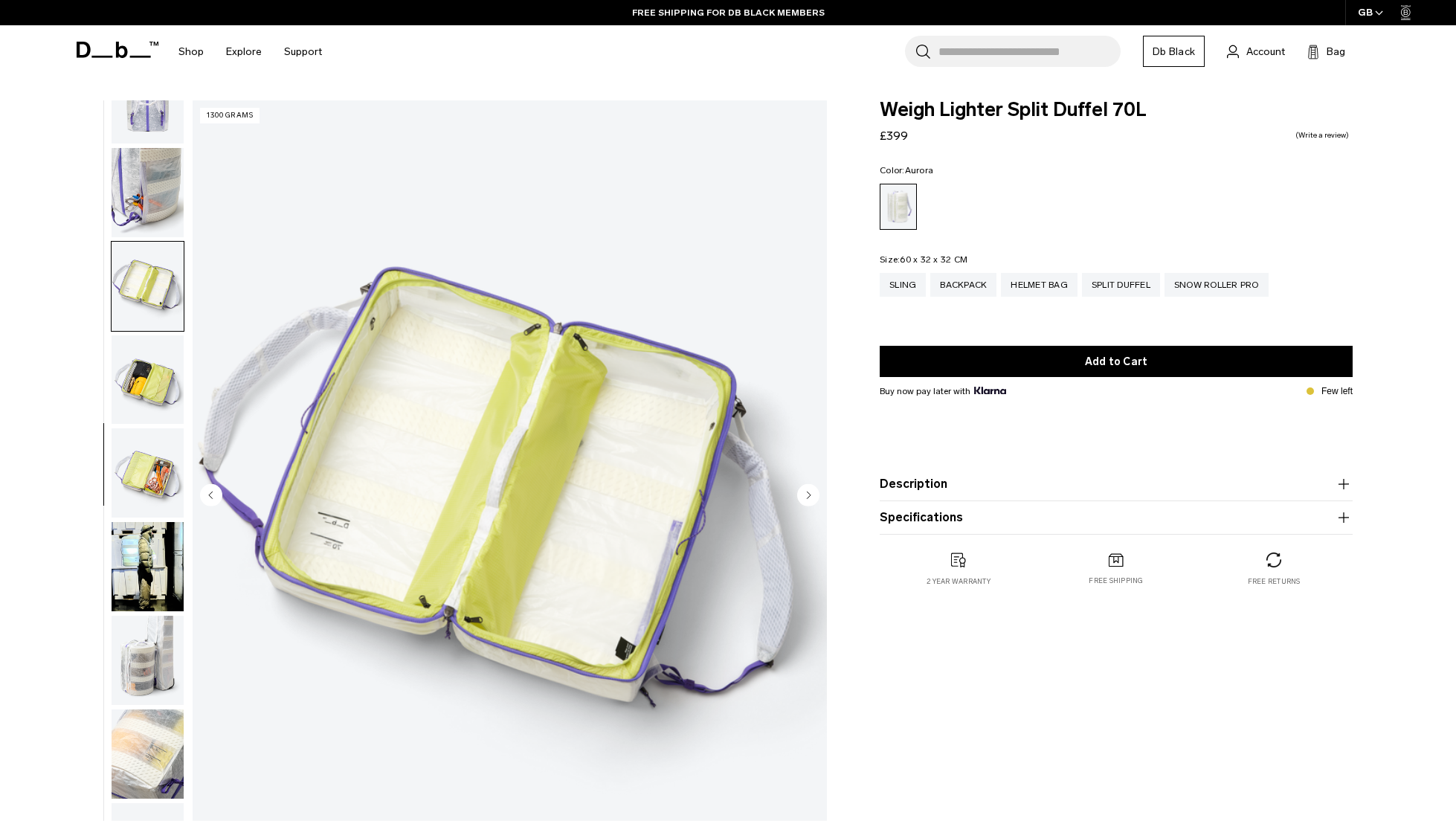
click at [811, 501] on circle "Next slide" at bounding box center [808, 494] width 23 height 23
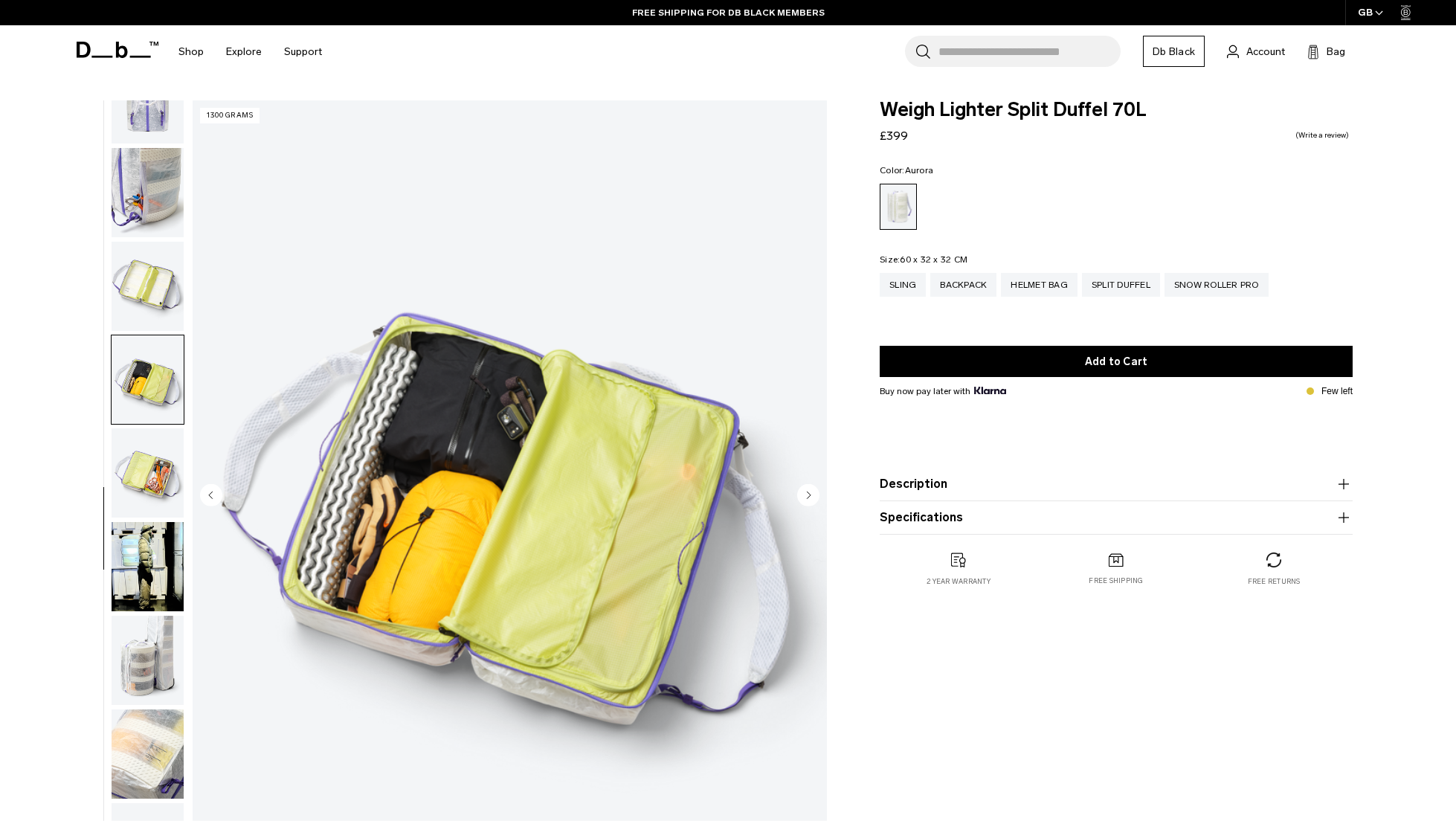
click at [811, 501] on circle "Next slide" at bounding box center [808, 494] width 23 height 23
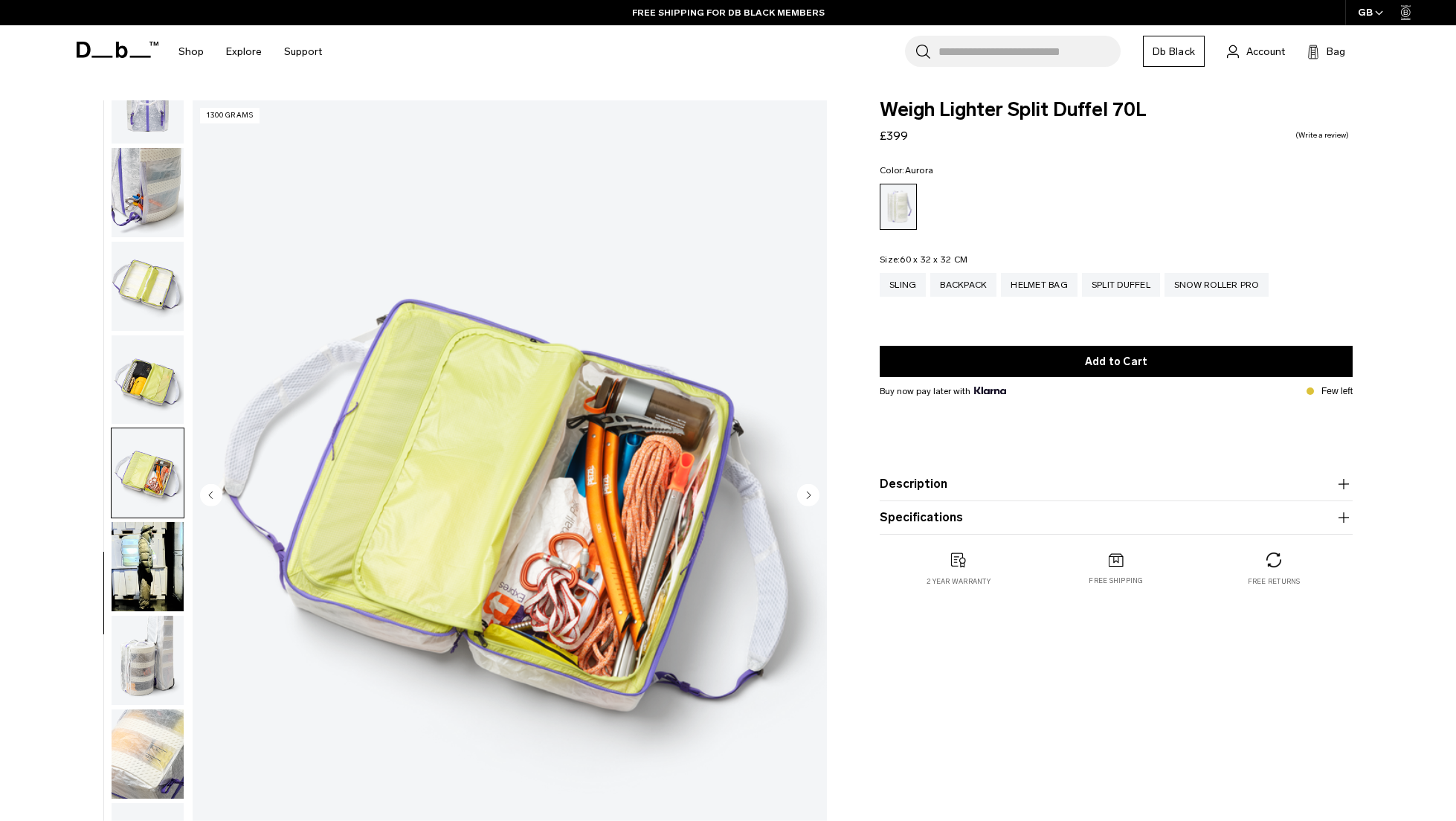
click at [811, 501] on circle "Next slide" at bounding box center [808, 494] width 23 height 23
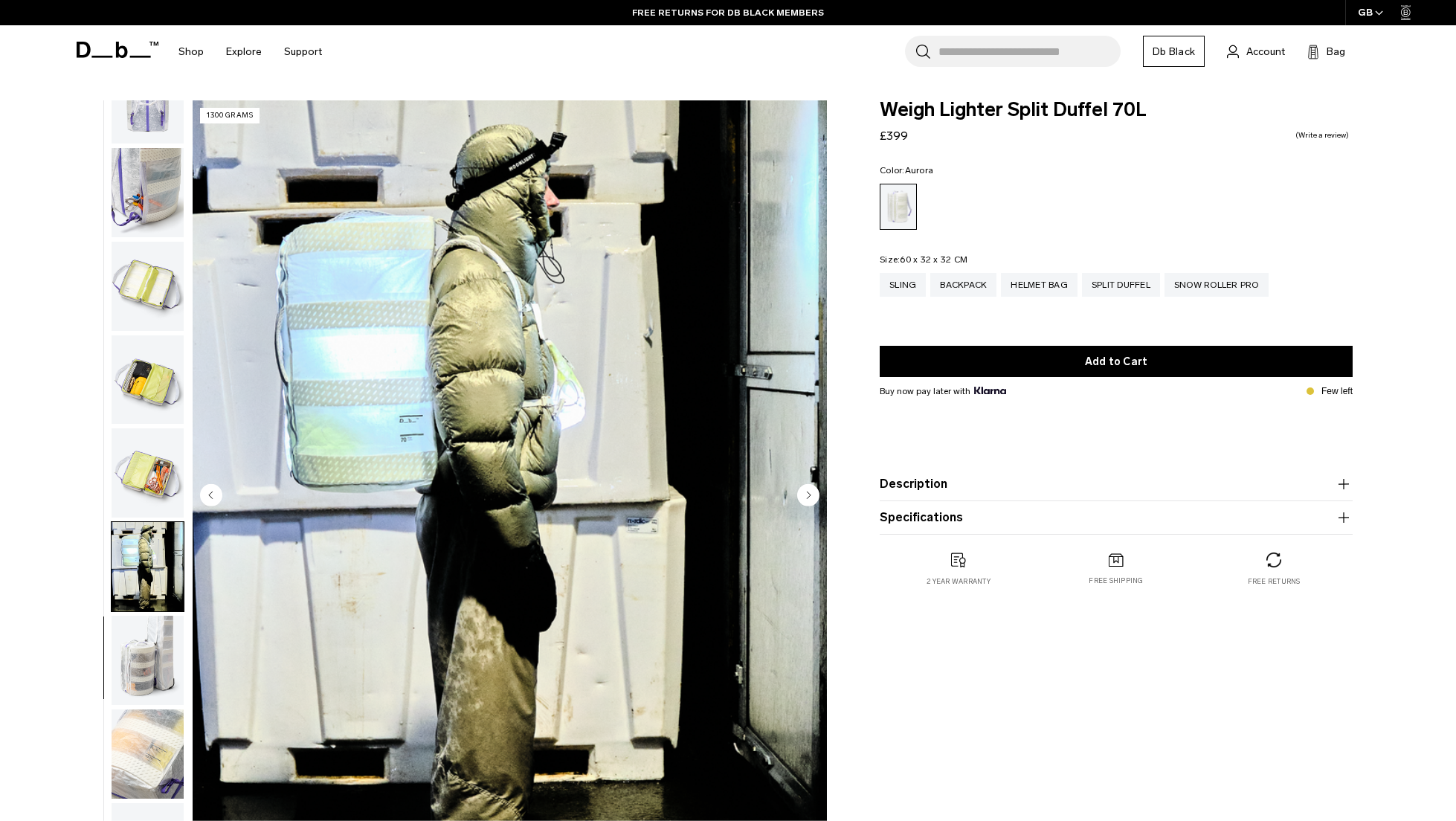
click at [811, 501] on circle "Next slide" at bounding box center [808, 494] width 23 height 23
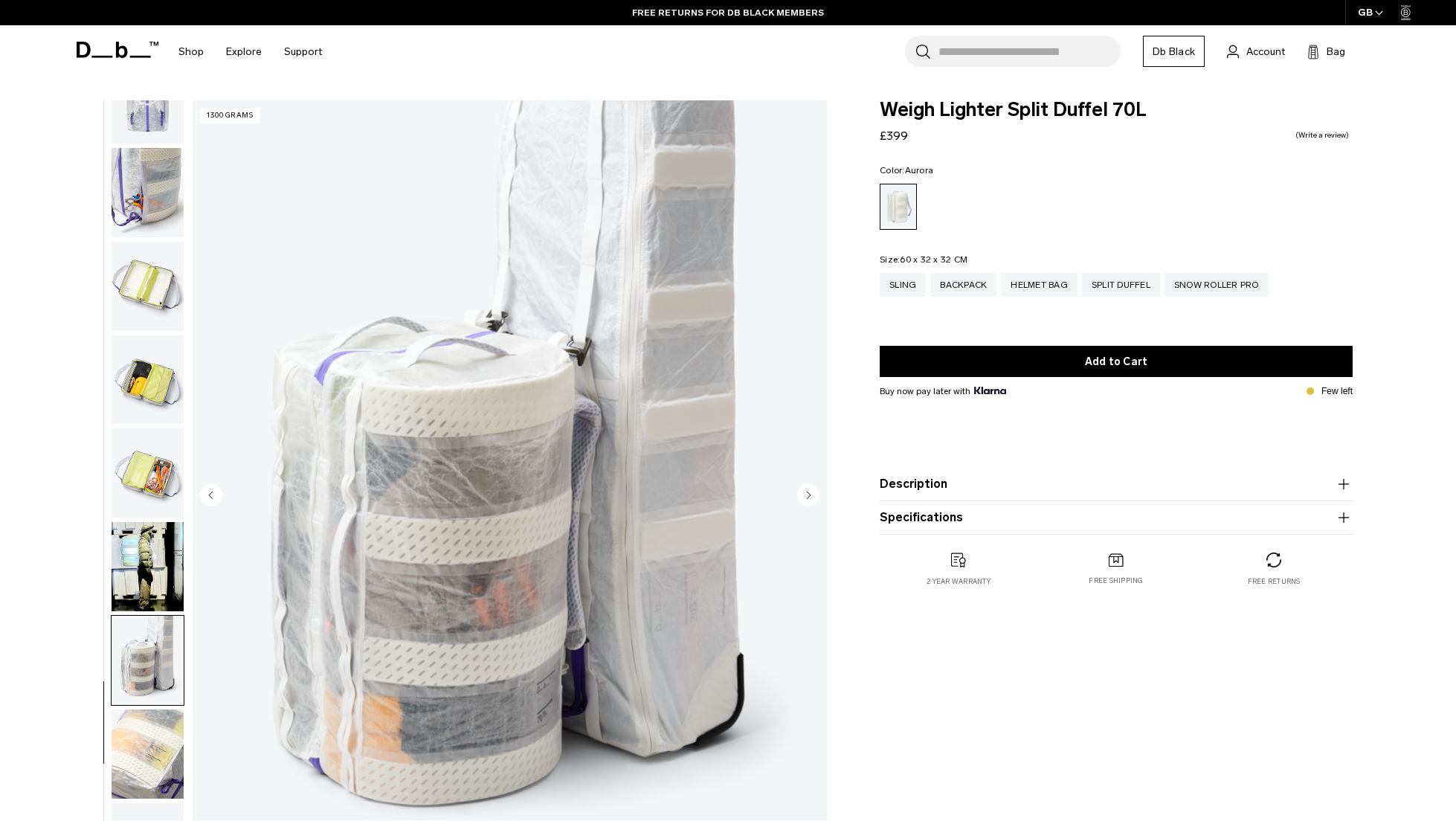
click at [811, 501] on circle "Next slide" at bounding box center [808, 494] width 23 height 23
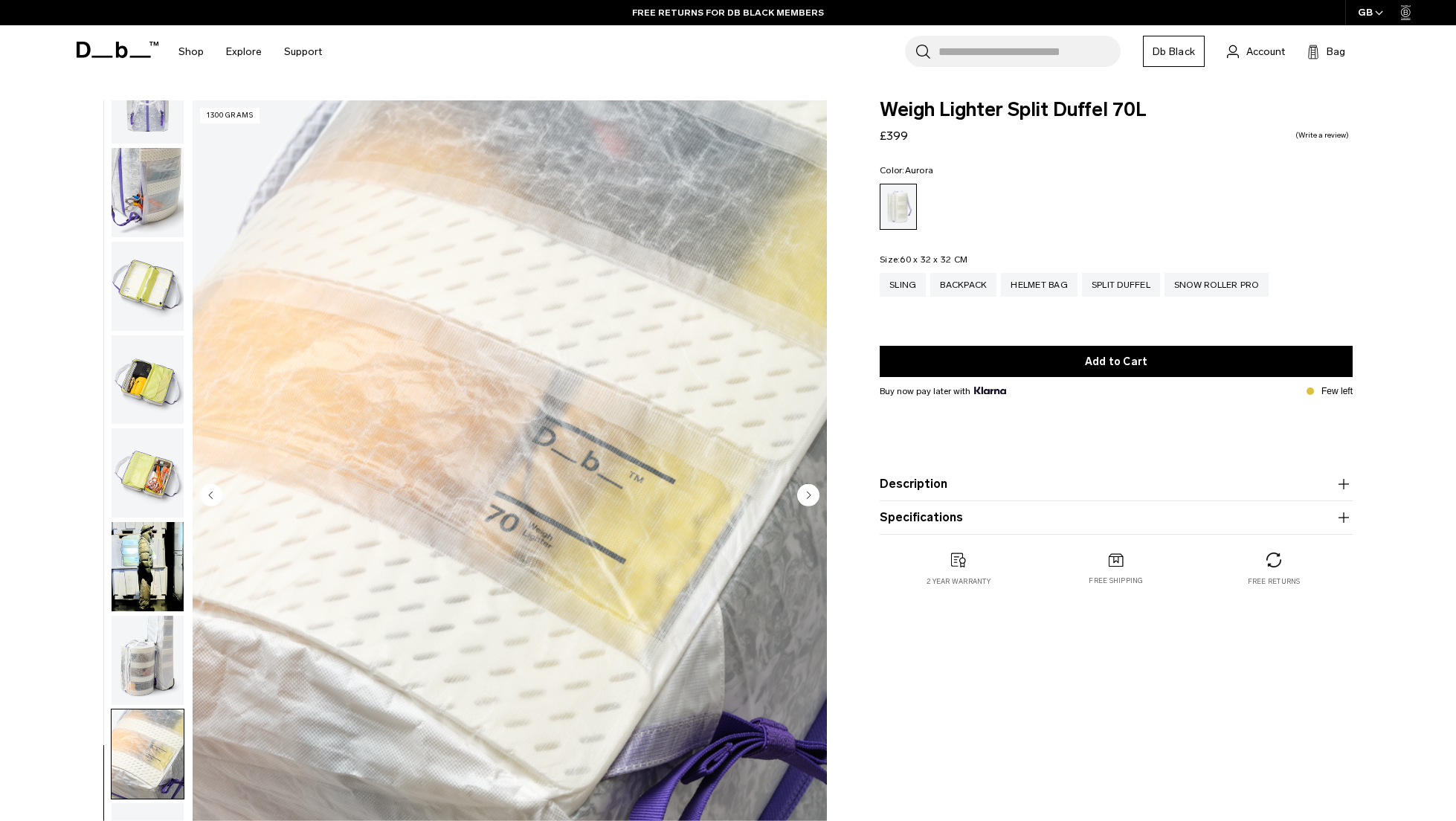
click at [811, 501] on circle "Next slide" at bounding box center [808, 494] width 23 height 23
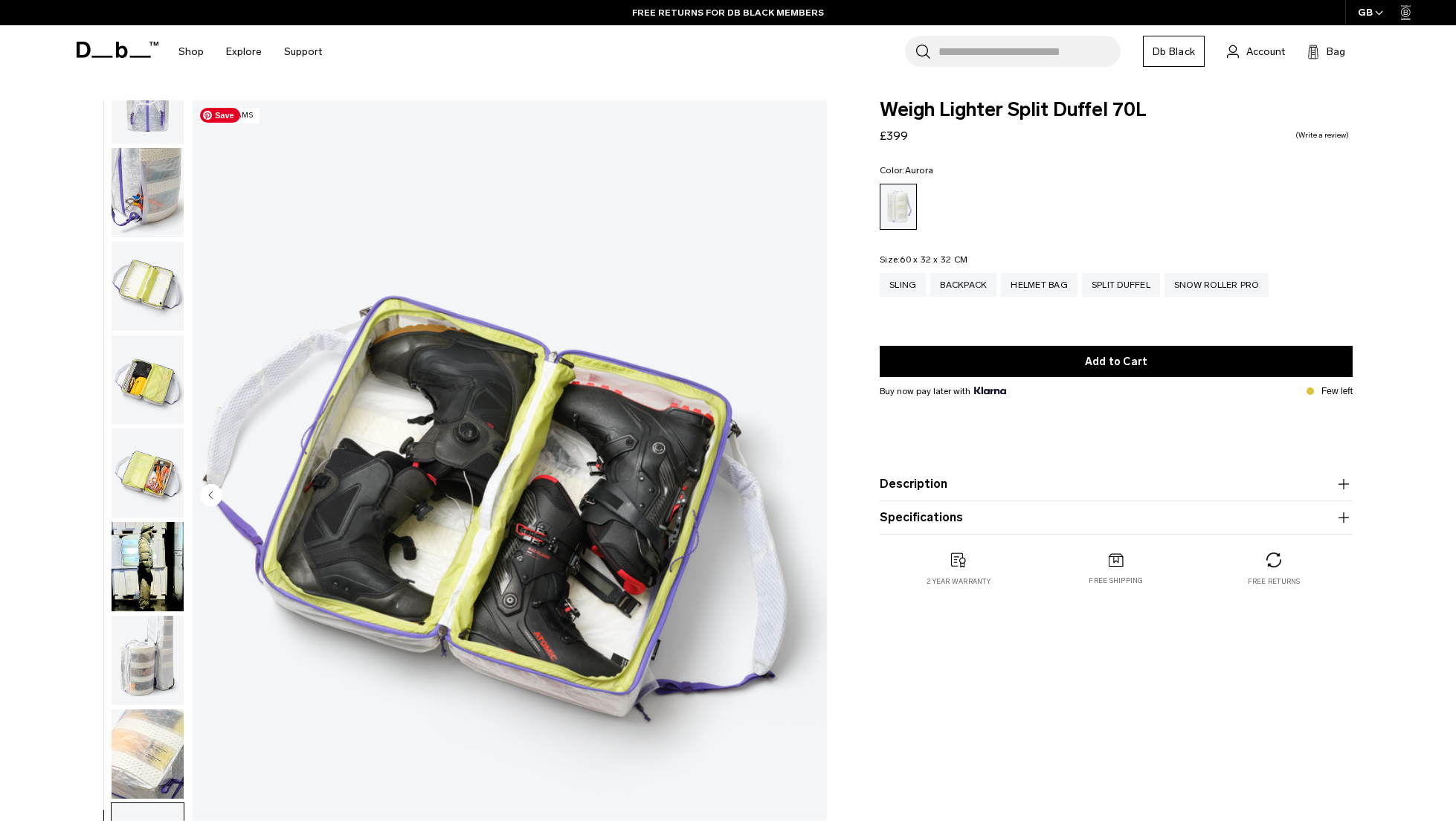
click at [811, 501] on img "12 / 12" at bounding box center [509, 496] width 634 height 792
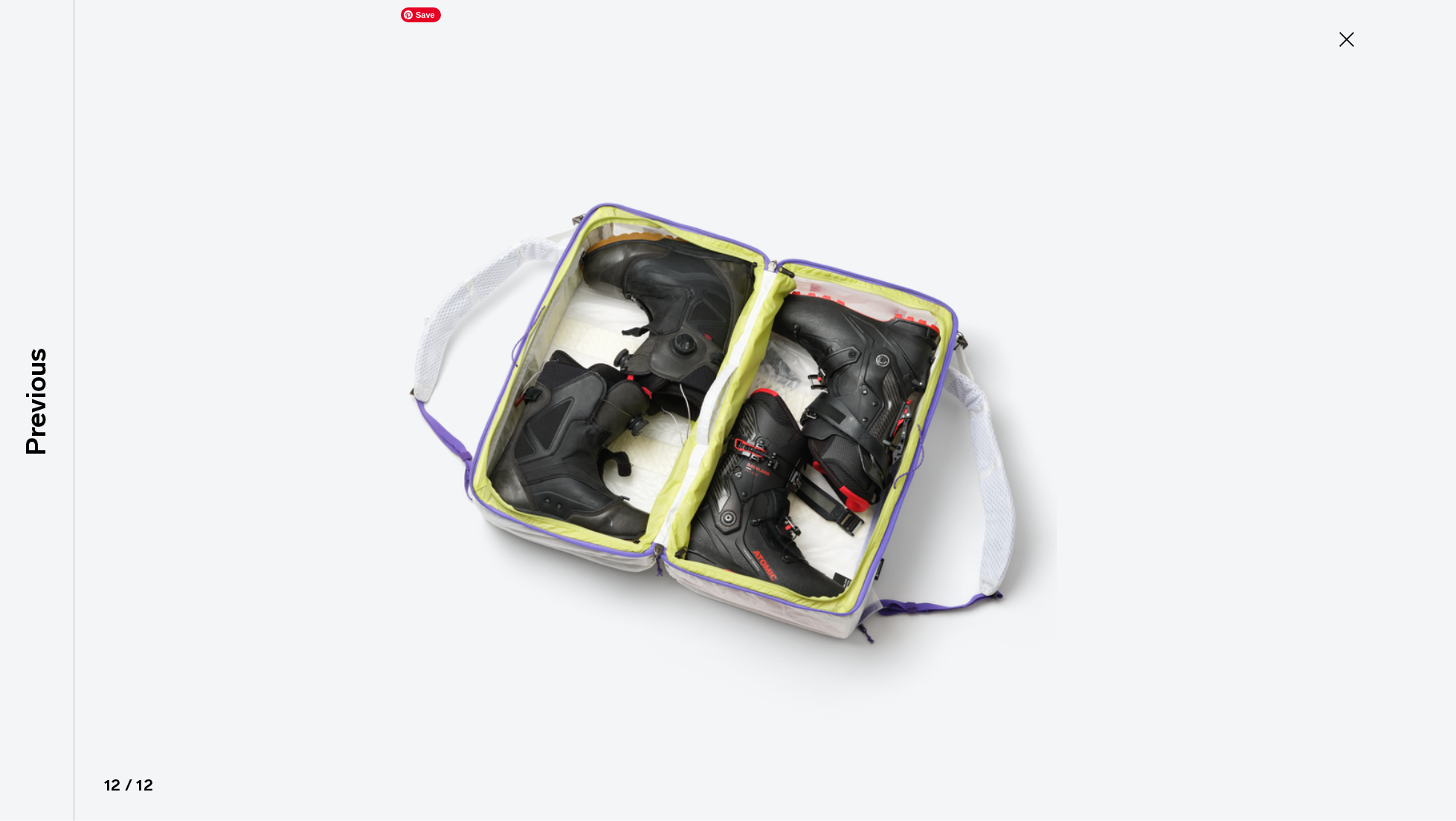
click at [811, 501] on img at bounding box center [728, 410] width 669 height 821
click at [1343, 41] on icon at bounding box center [1346, 39] width 15 height 15
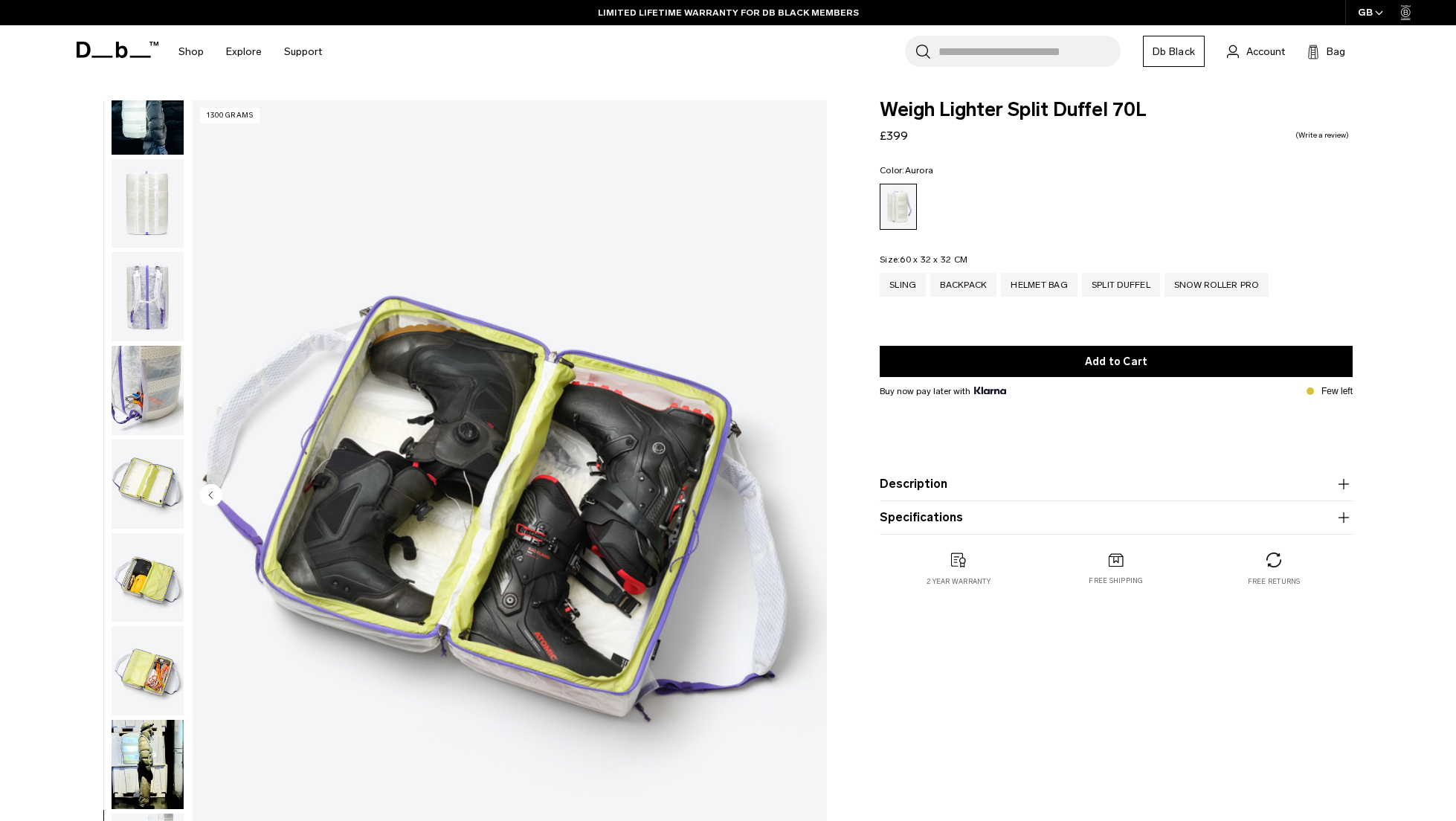
scroll to position [0, 0]
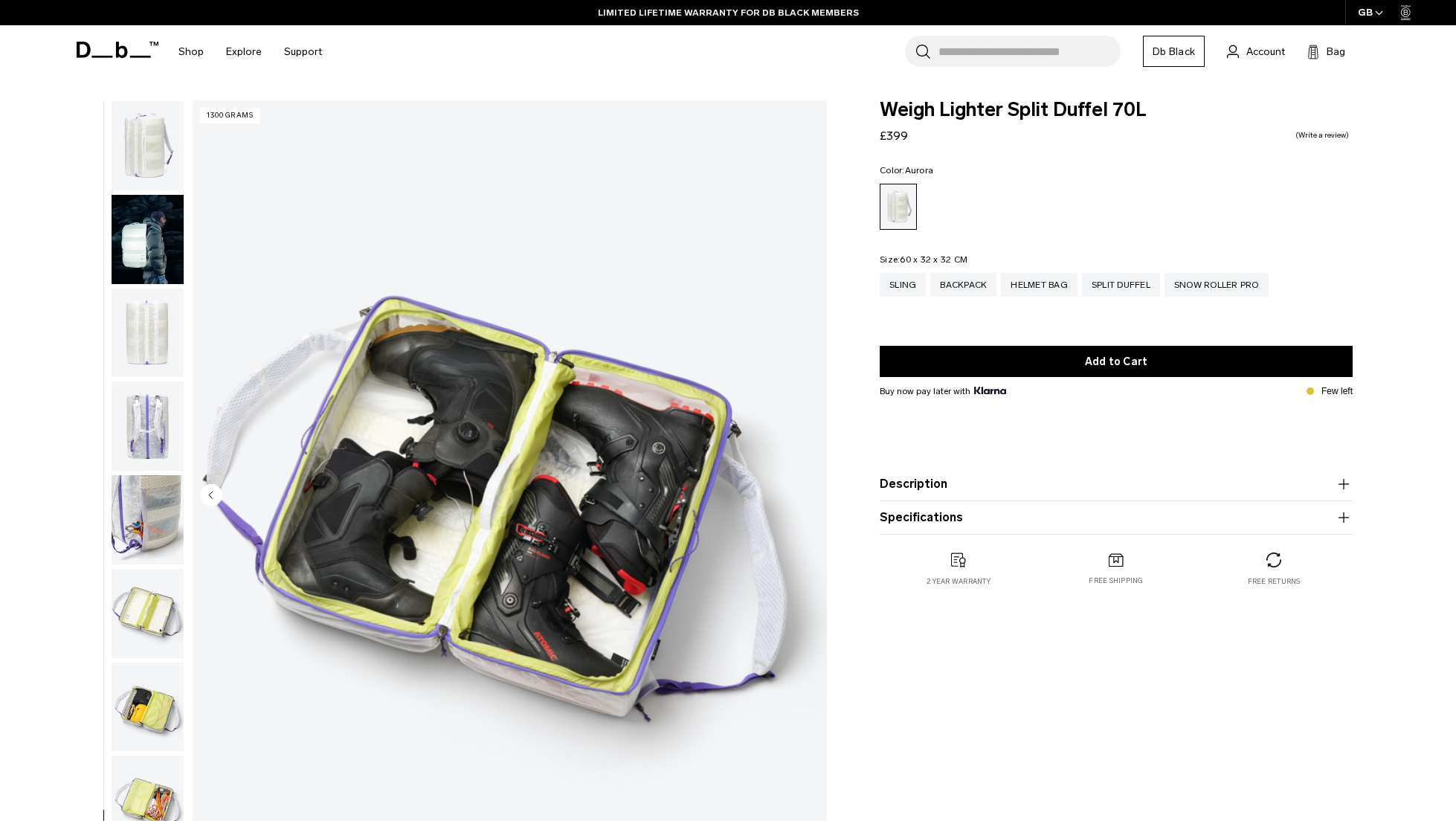
click at [153, 325] on img "button" at bounding box center [147, 333] width 72 height 89
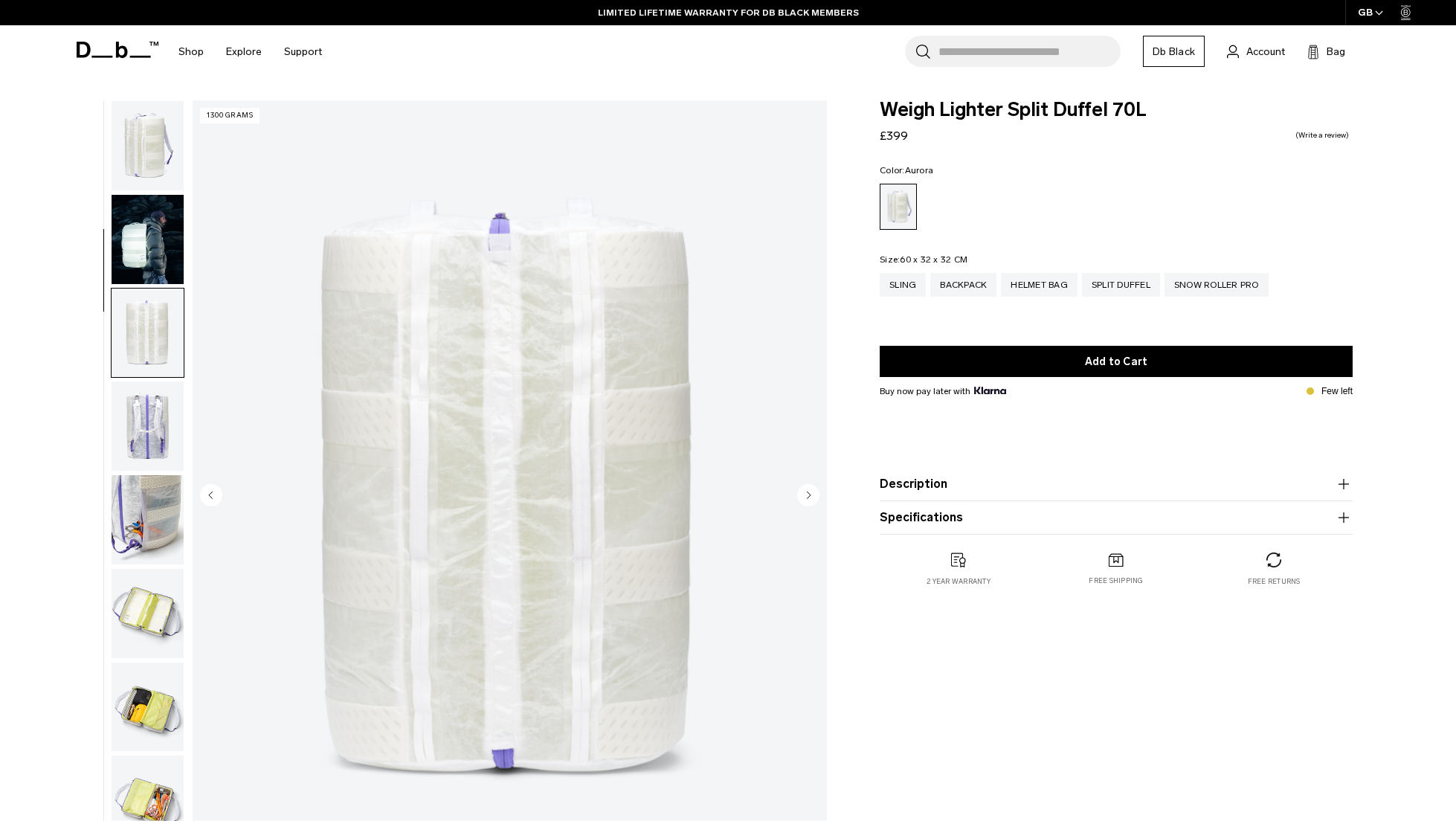
click at [150, 154] on img "button" at bounding box center [147, 145] width 72 height 89
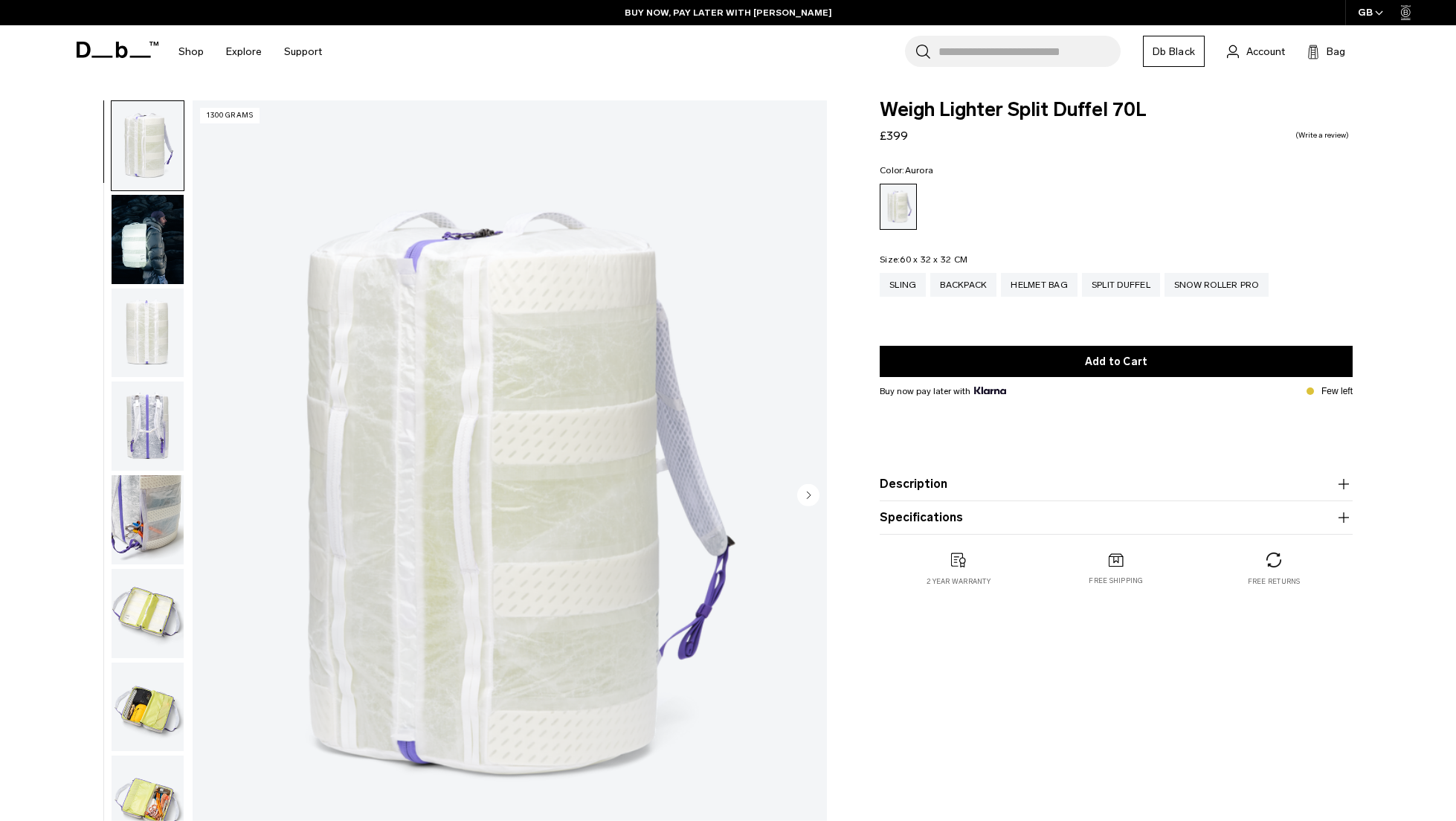
click at [147, 239] on img "button" at bounding box center [147, 239] width 72 height 89
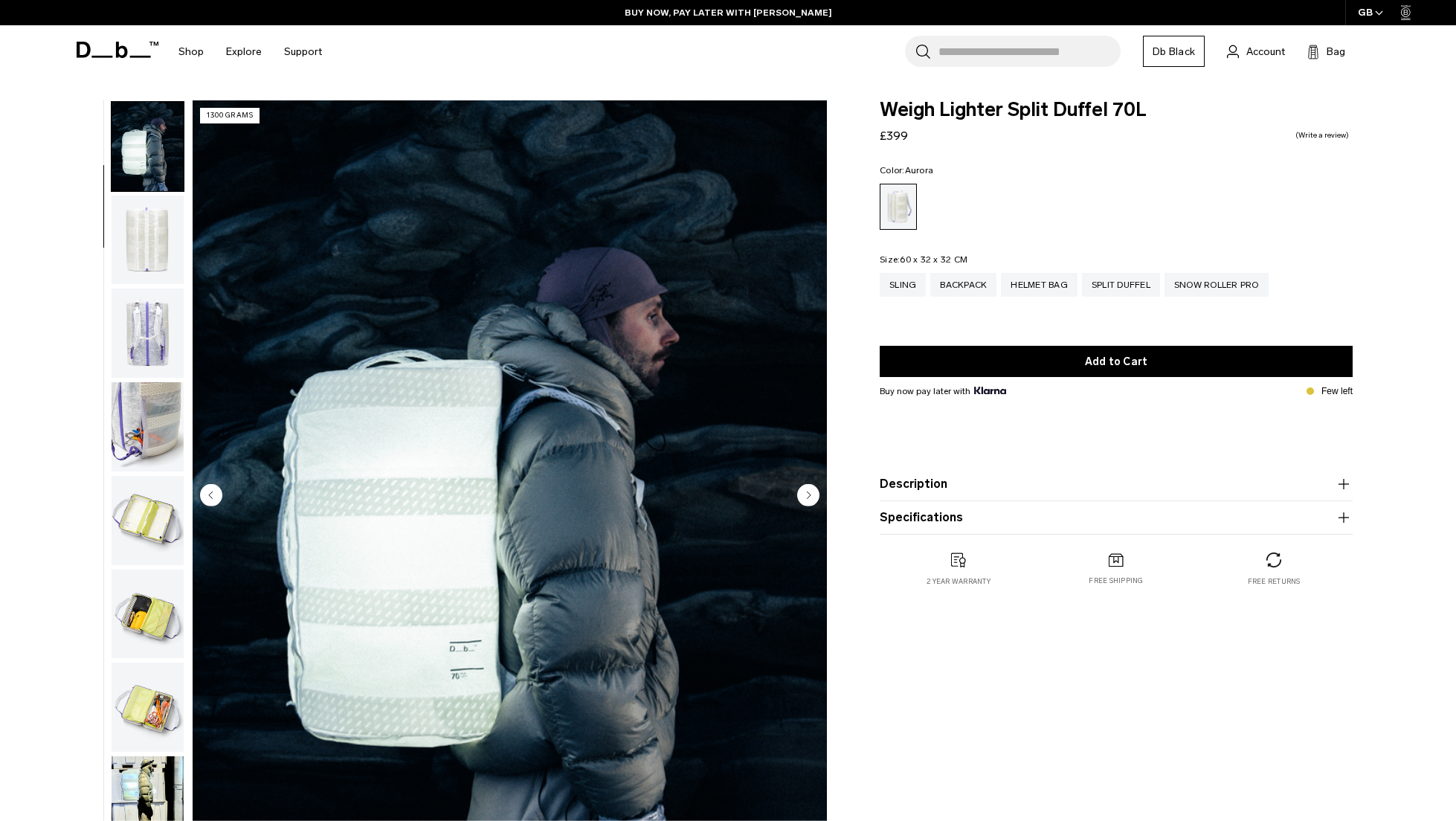
scroll to position [94, 0]
click at [147, 315] on img "button" at bounding box center [147, 332] width 72 height 89
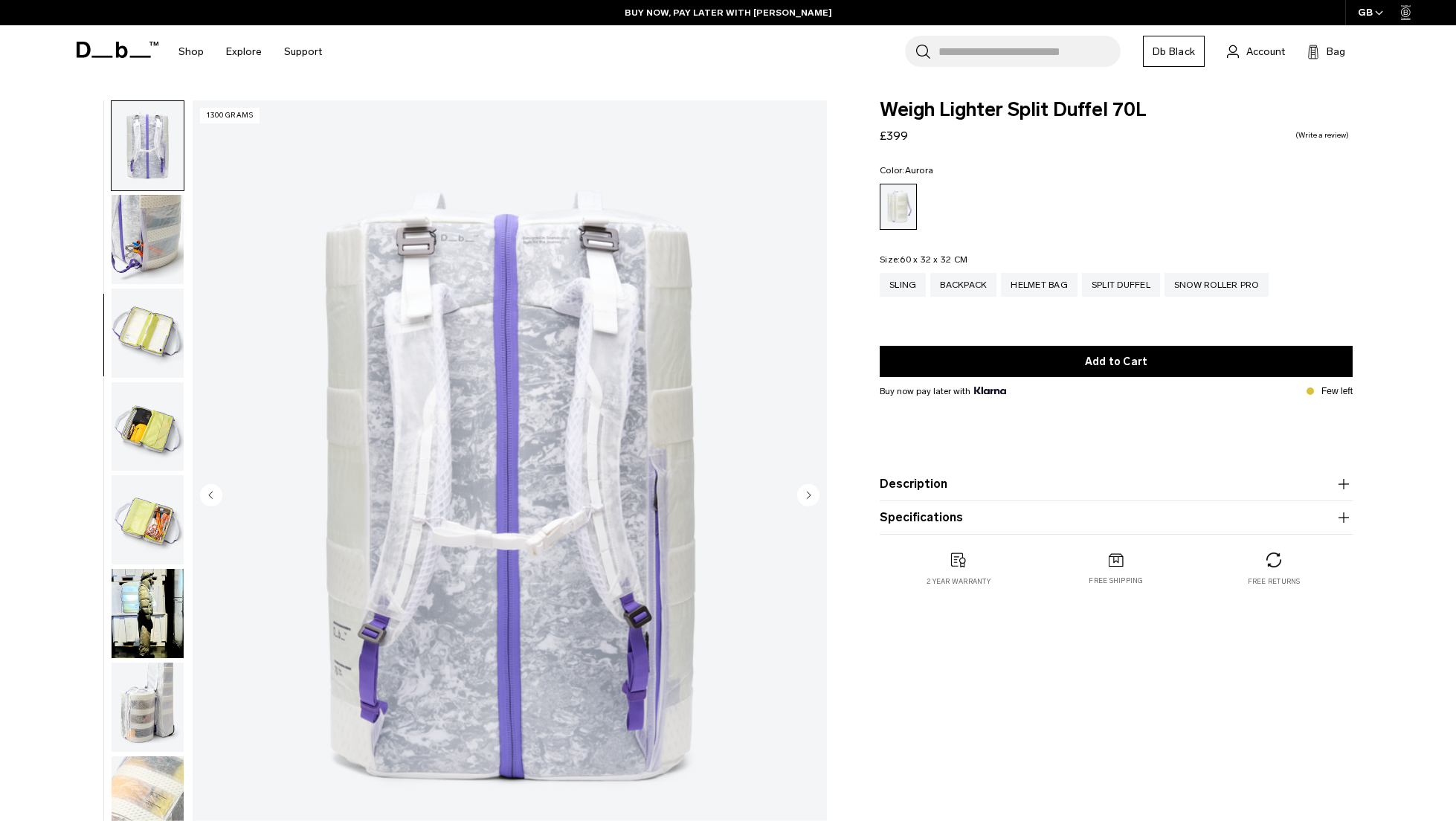
click at [153, 320] on img "button" at bounding box center [147, 333] width 72 height 89
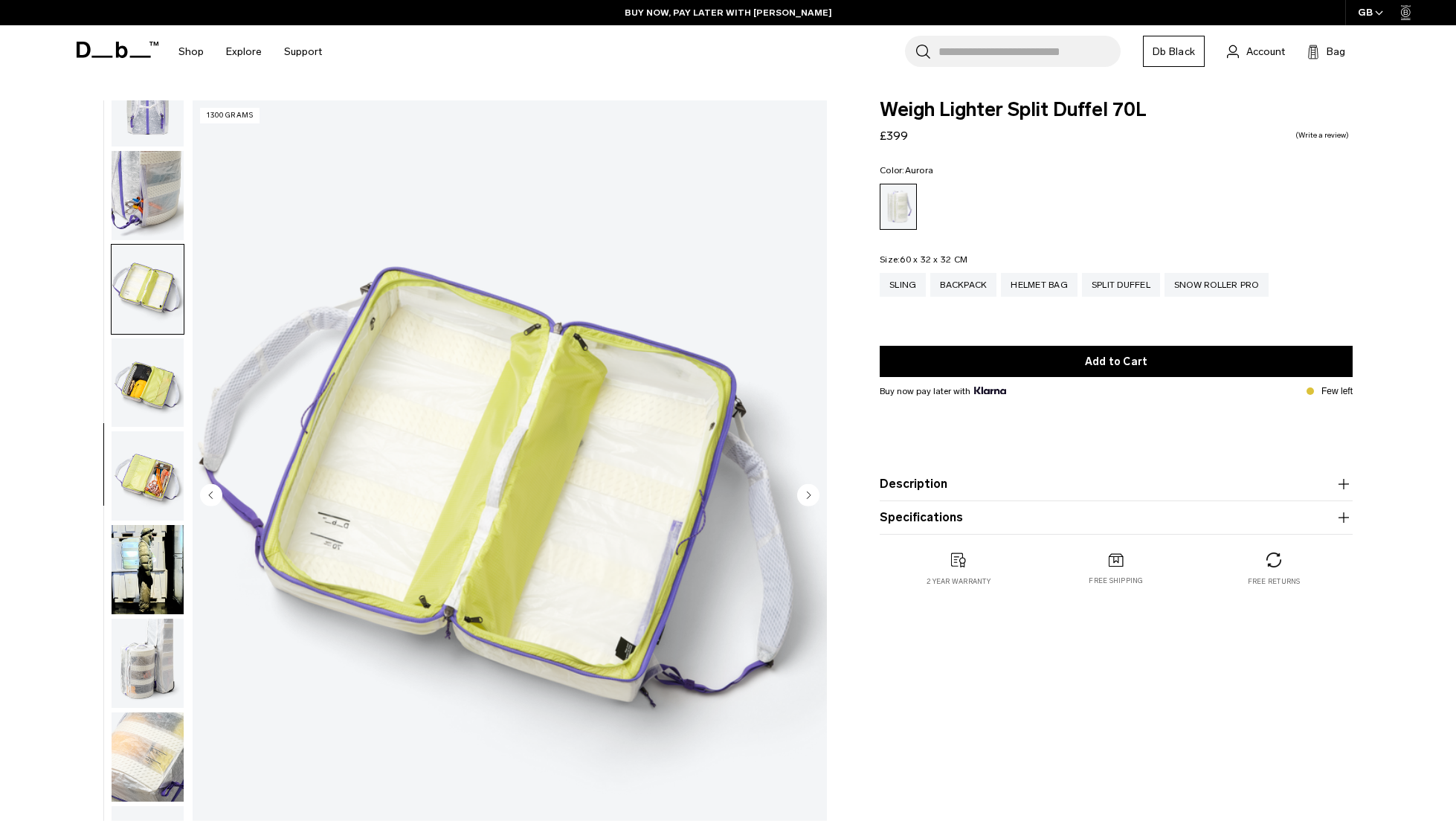
scroll to position [327, 0]
click at [156, 379] on img "button" at bounding box center [147, 379] width 72 height 89
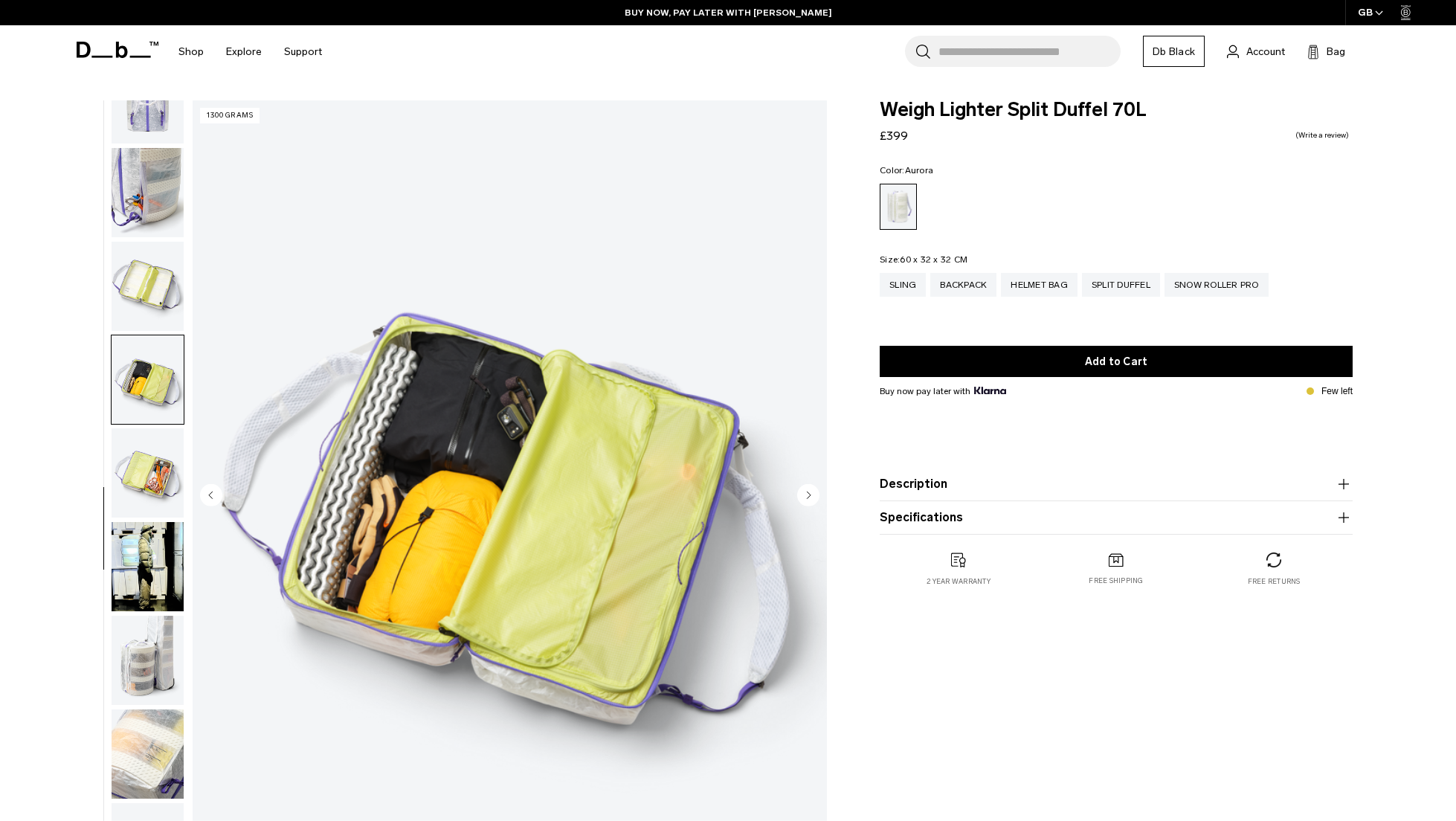
click at [147, 481] on img "button" at bounding box center [147, 473] width 72 height 89
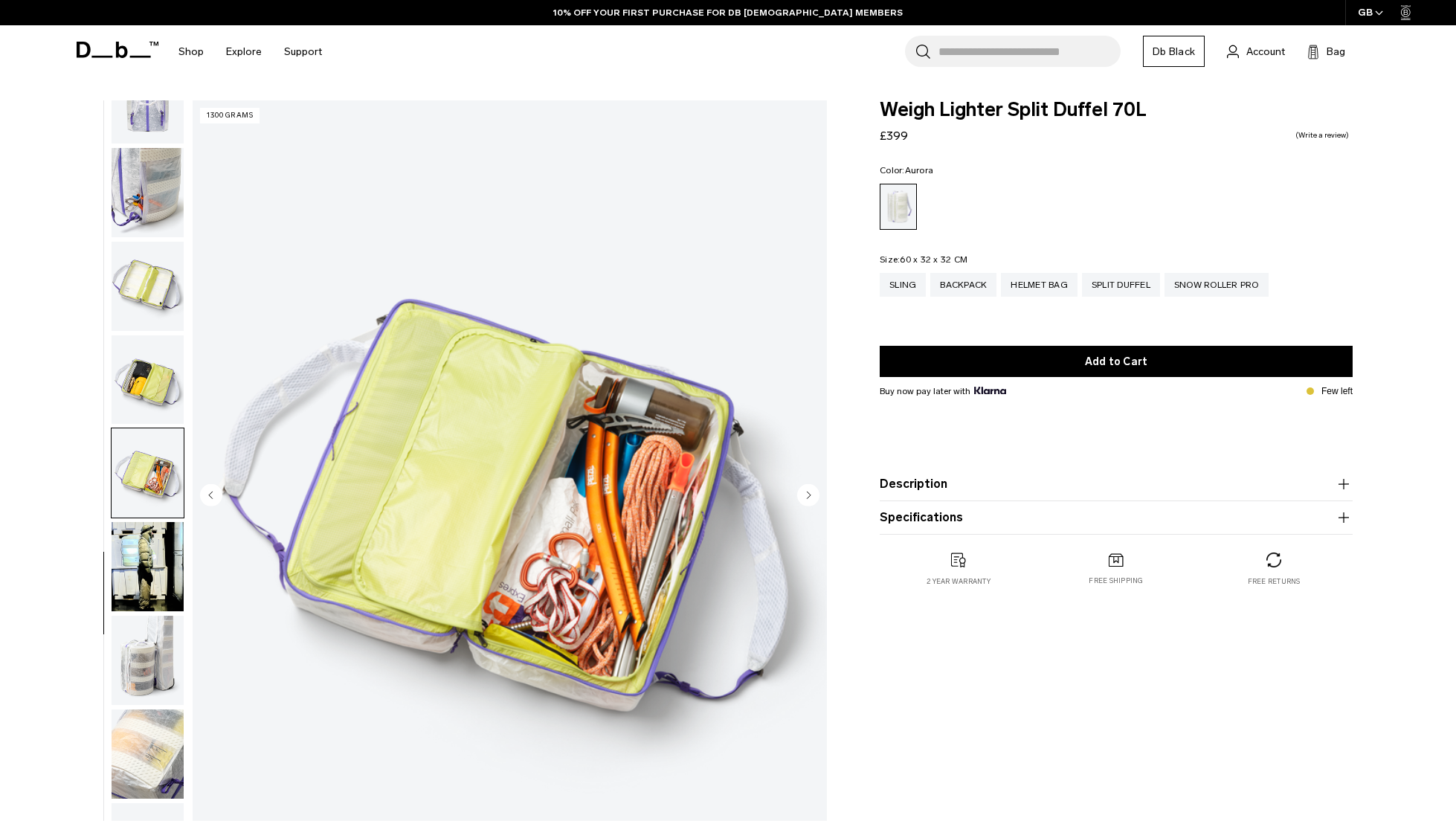
click at [146, 653] on img "button" at bounding box center [147, 660] width 72 height 89
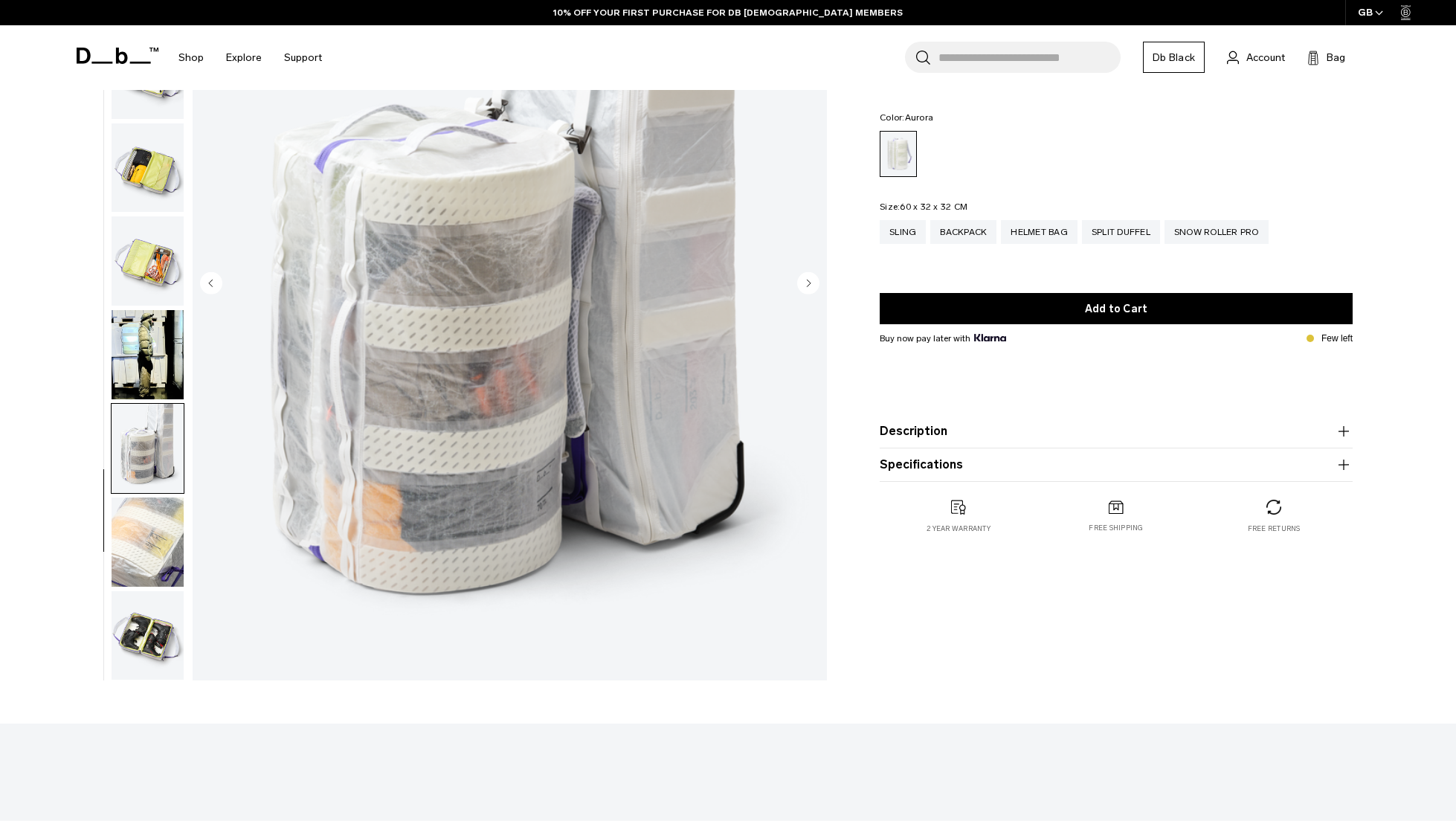
scroll to position [264, 0]
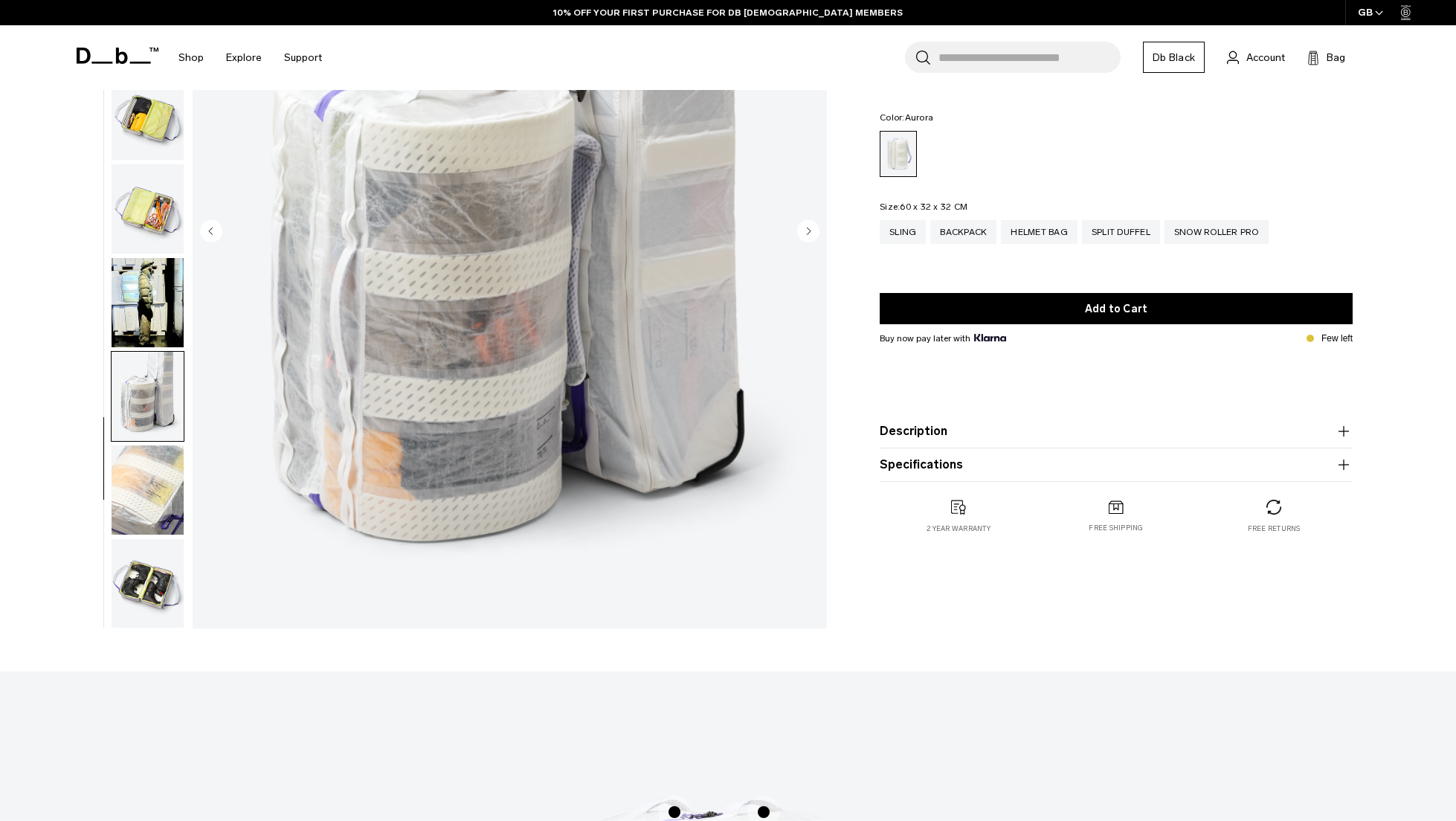
click at [938, 417] on product-accordion "Description Made from lightweight and exceptionally strong ALUULA Graflyte™, th…" at bounding box center [1115, 431] width 473 height 33
click at [935, 427] on button "Description" at bounding box center [1115, 431] width 473 height 18
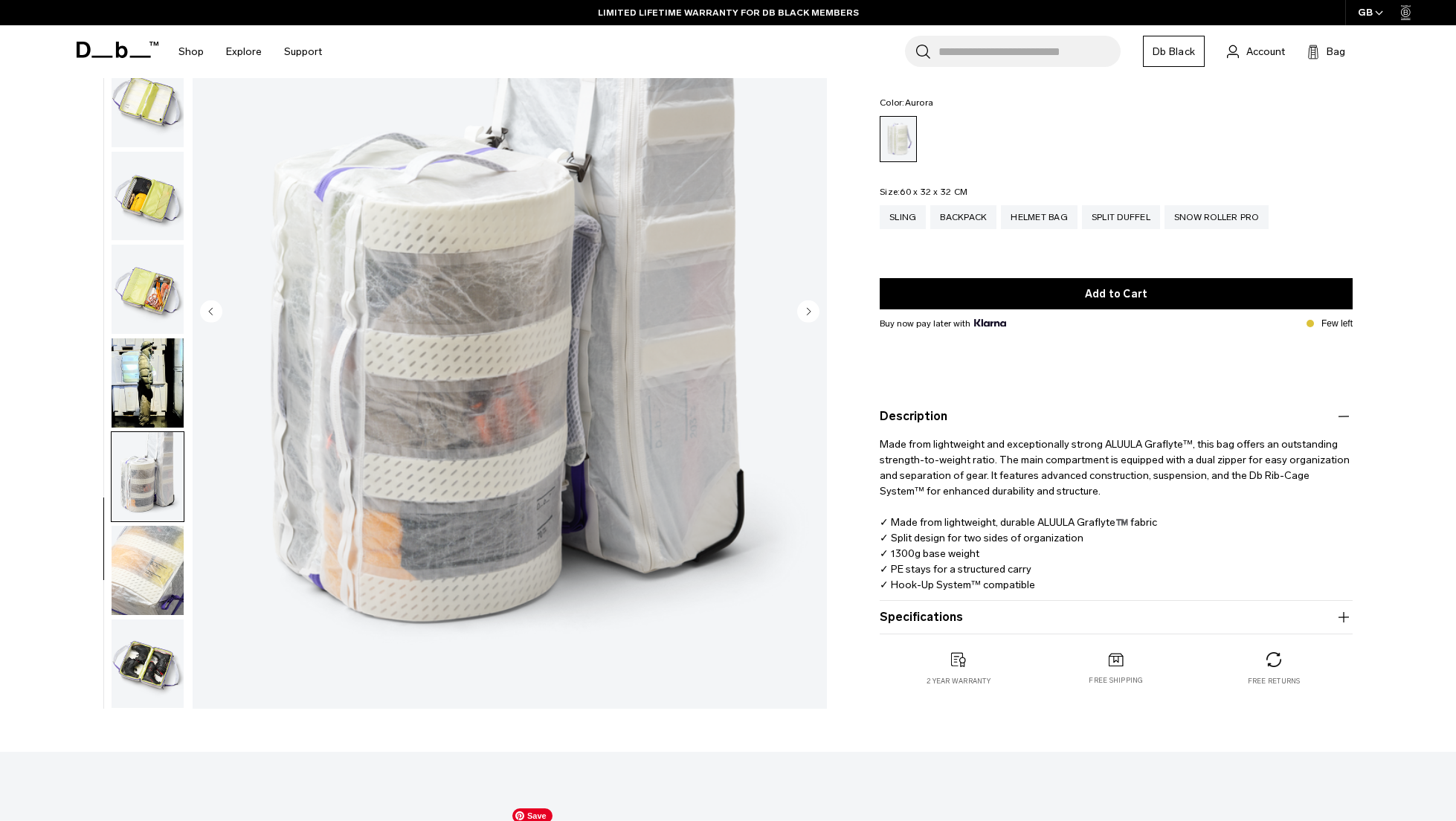
scroll to position [0, 0]
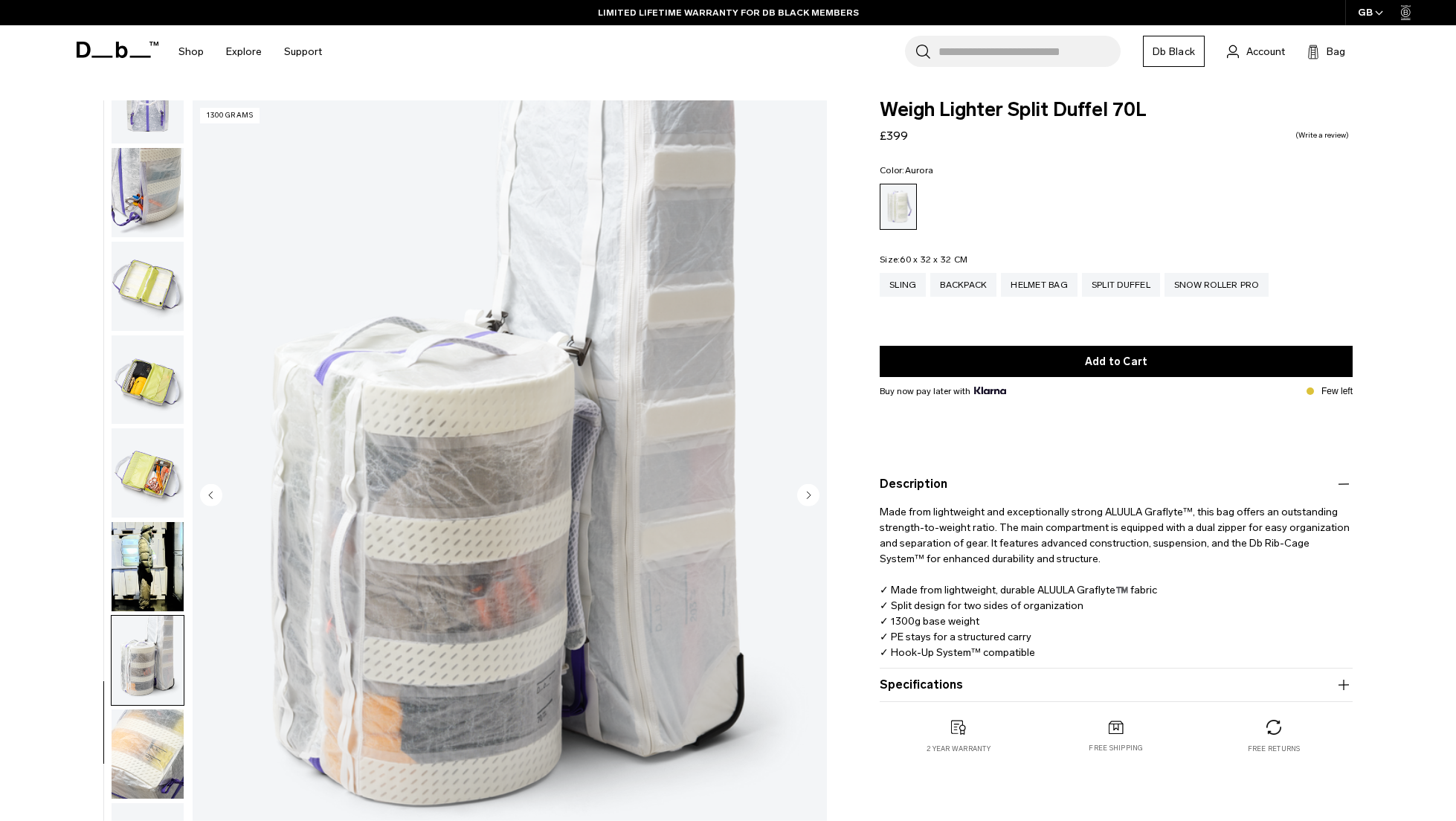
click at [918, 108] on span "Weigh Lighter Split Duffel 70L" at bounding box center [1115, 109] width 473 height 19
drag, startPoint x: 918, startPoint y: 108, endPoint x: 1167, endPoint y: 113, distance: 249.1
click at [1167, 113] on span "Weigh Lighter Split Duffel 70L" at bounding box center [1115, 109] width 473 height 19
copy div "Weigh Lighter Split Duffel 70L"
